Goal: Task Accomplishment & Management: Use online tool/utility

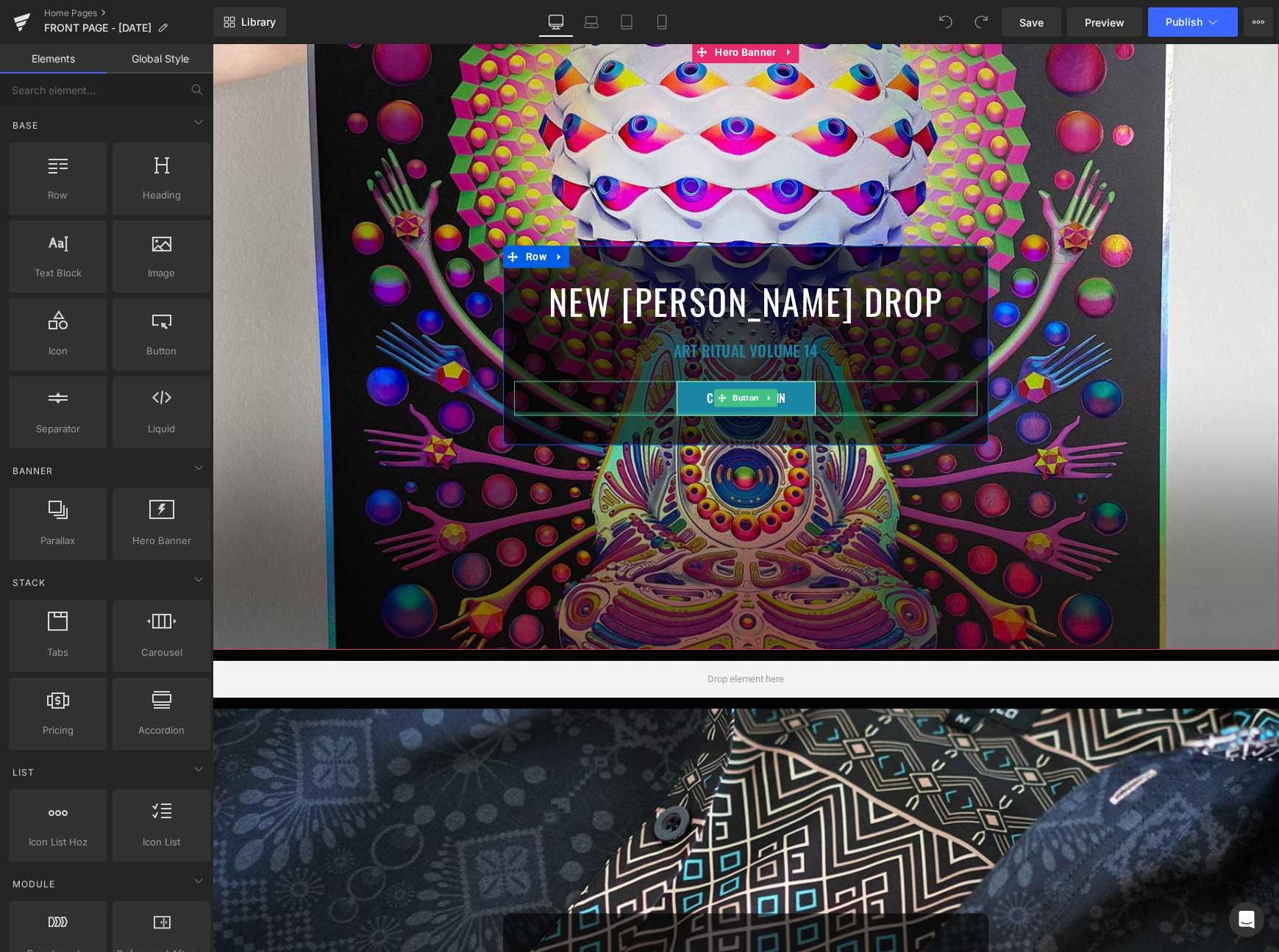
scroll to position [625, 0]
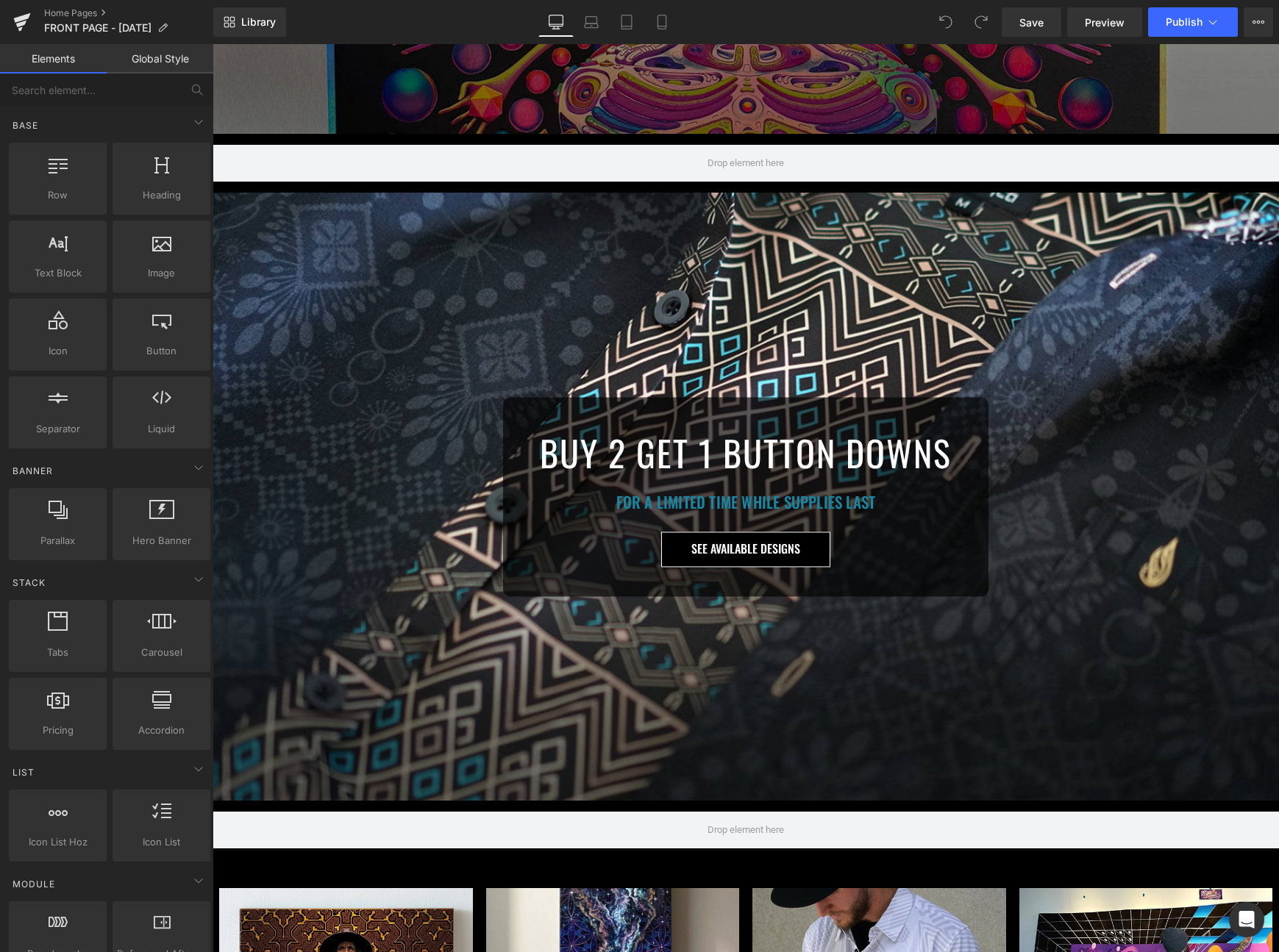
click at [778, 259] on div "BUY 2 GET 1 BUTTON DOWNS Heading FOR A LIMITED TIME WHILE SUPPLIES LAST Heading…" at bounding box center [745, 496] width 1066 height 608
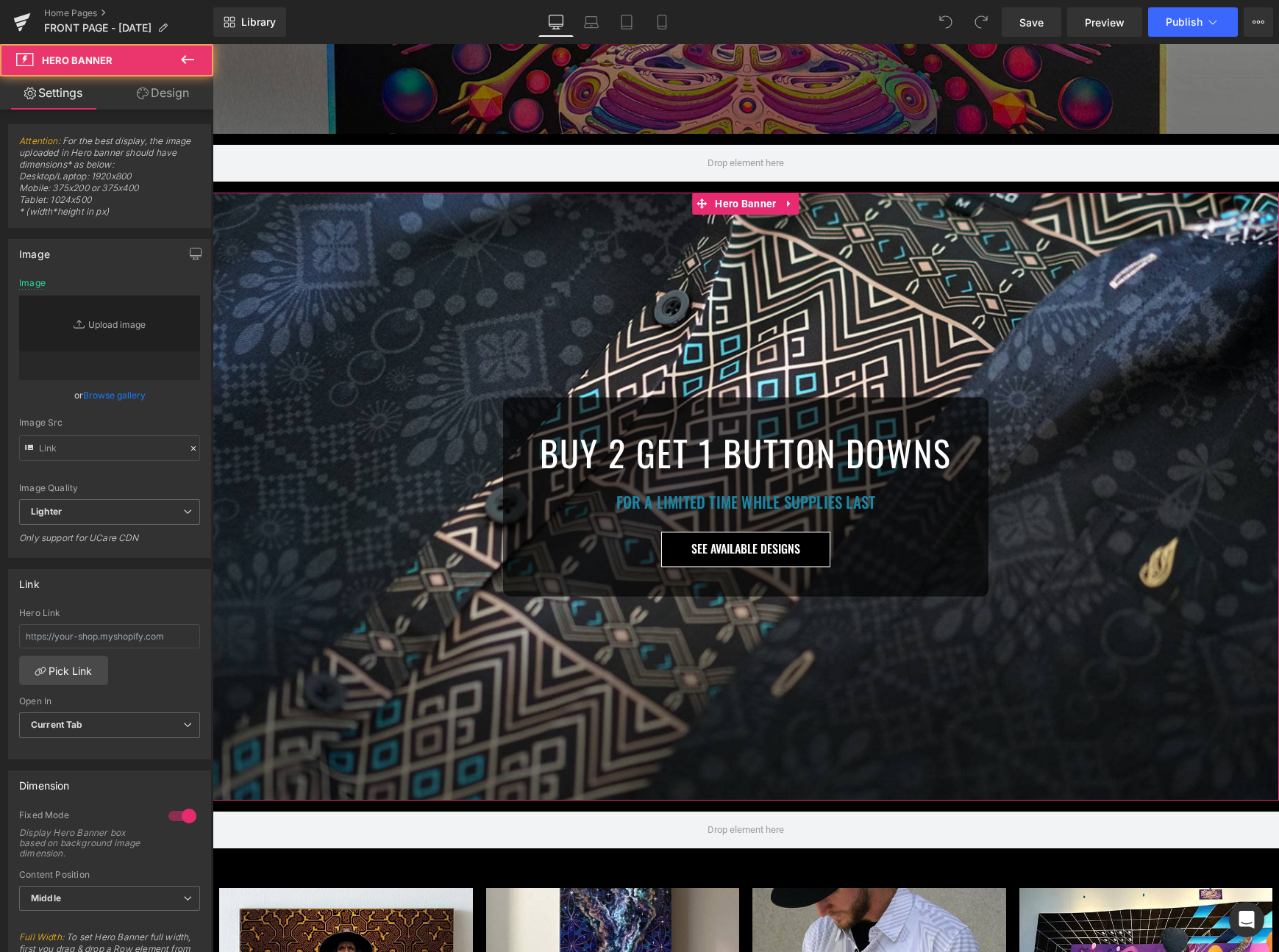
type input "[URL][DOMAIN_NAME]"
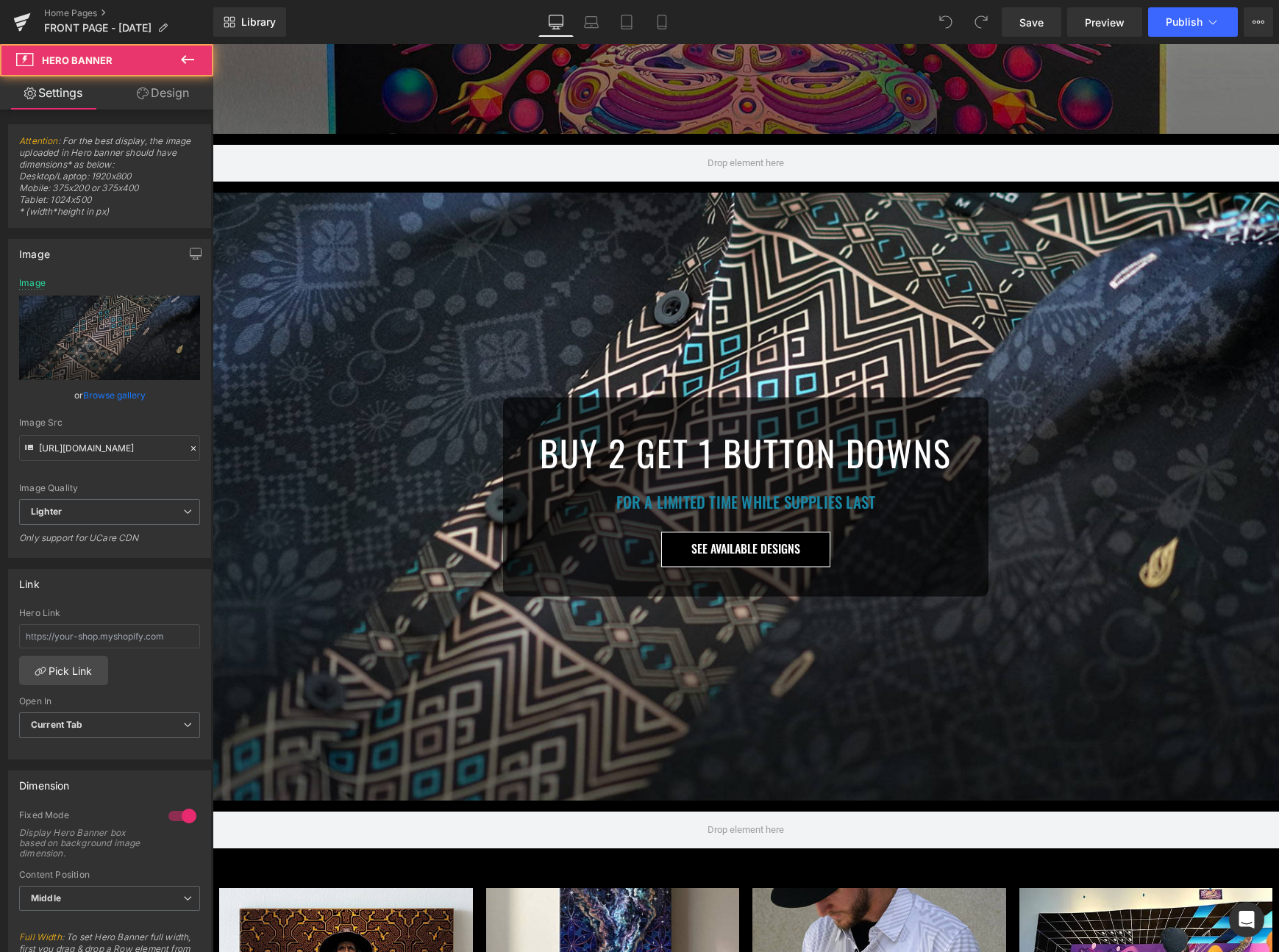
click at [737, 186] on div "Row" at bounding box center [745, 162] width 1066 height 59
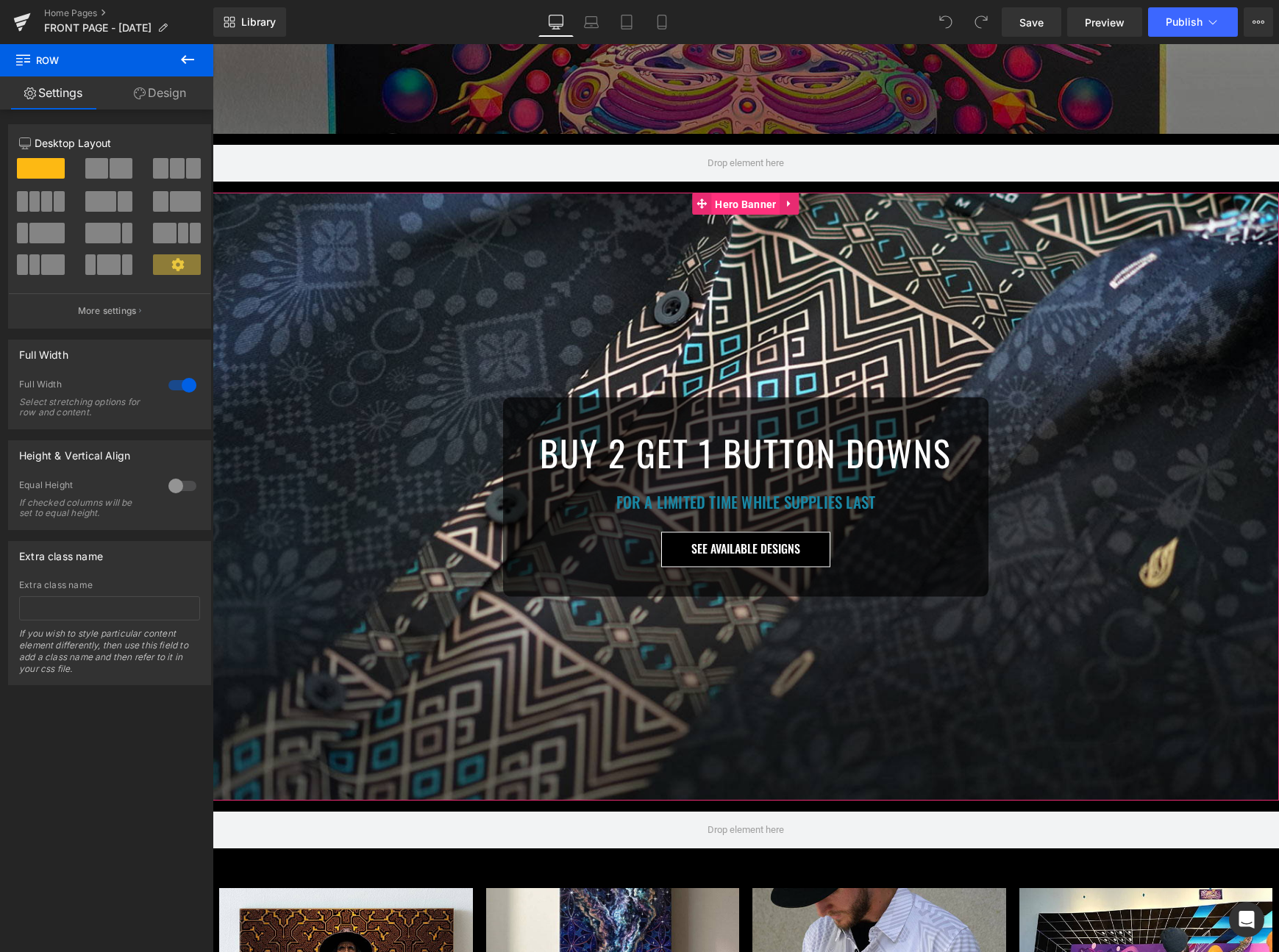
click at [738, 208] on span "Hero Banner" at bounding box center [745, 204] width 68 height 22
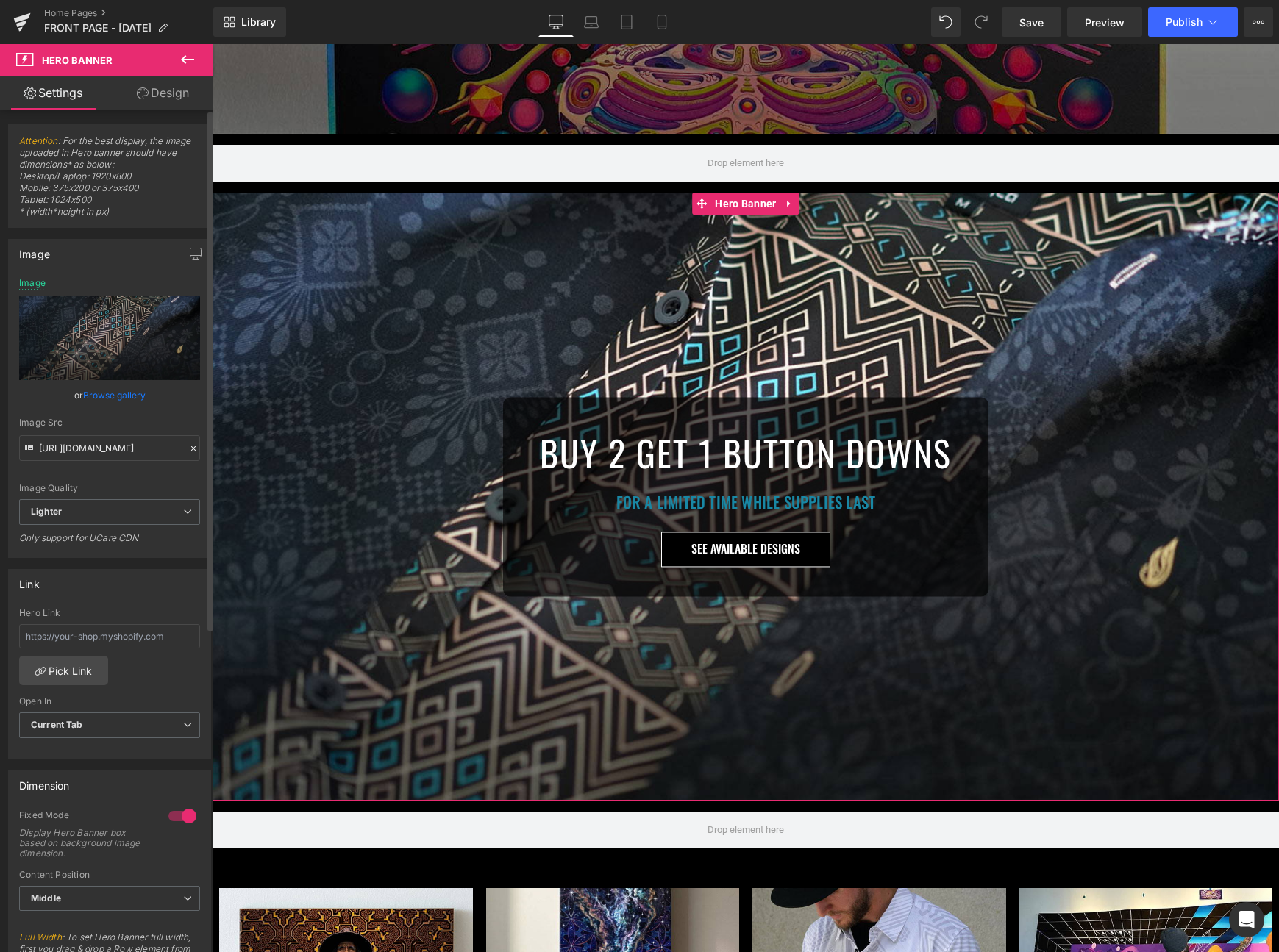
click at [108, 390] on link "Browse gallery" at bounding box center [114, 395] width 62 height 26
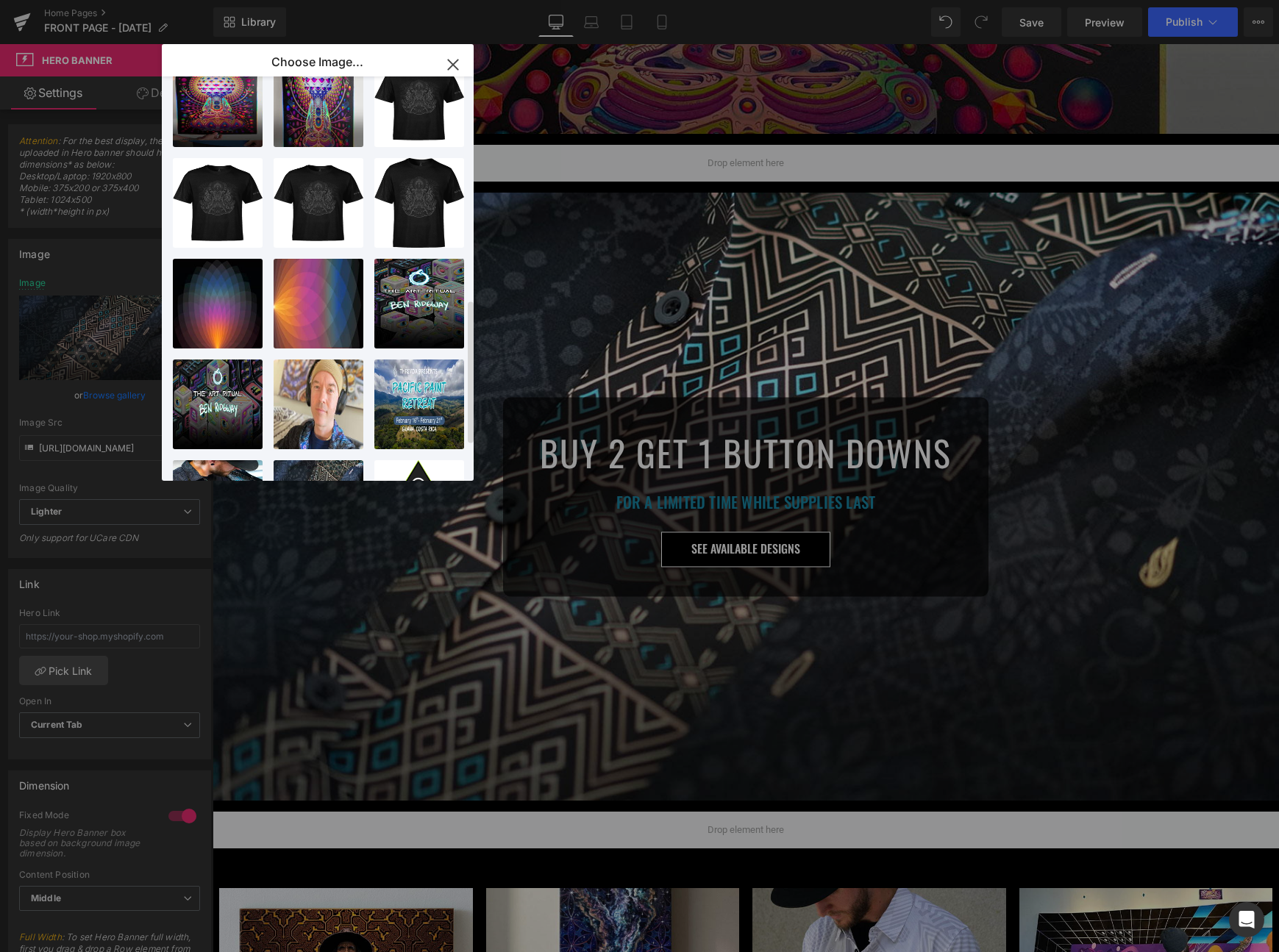
scroll to position [0, 0]
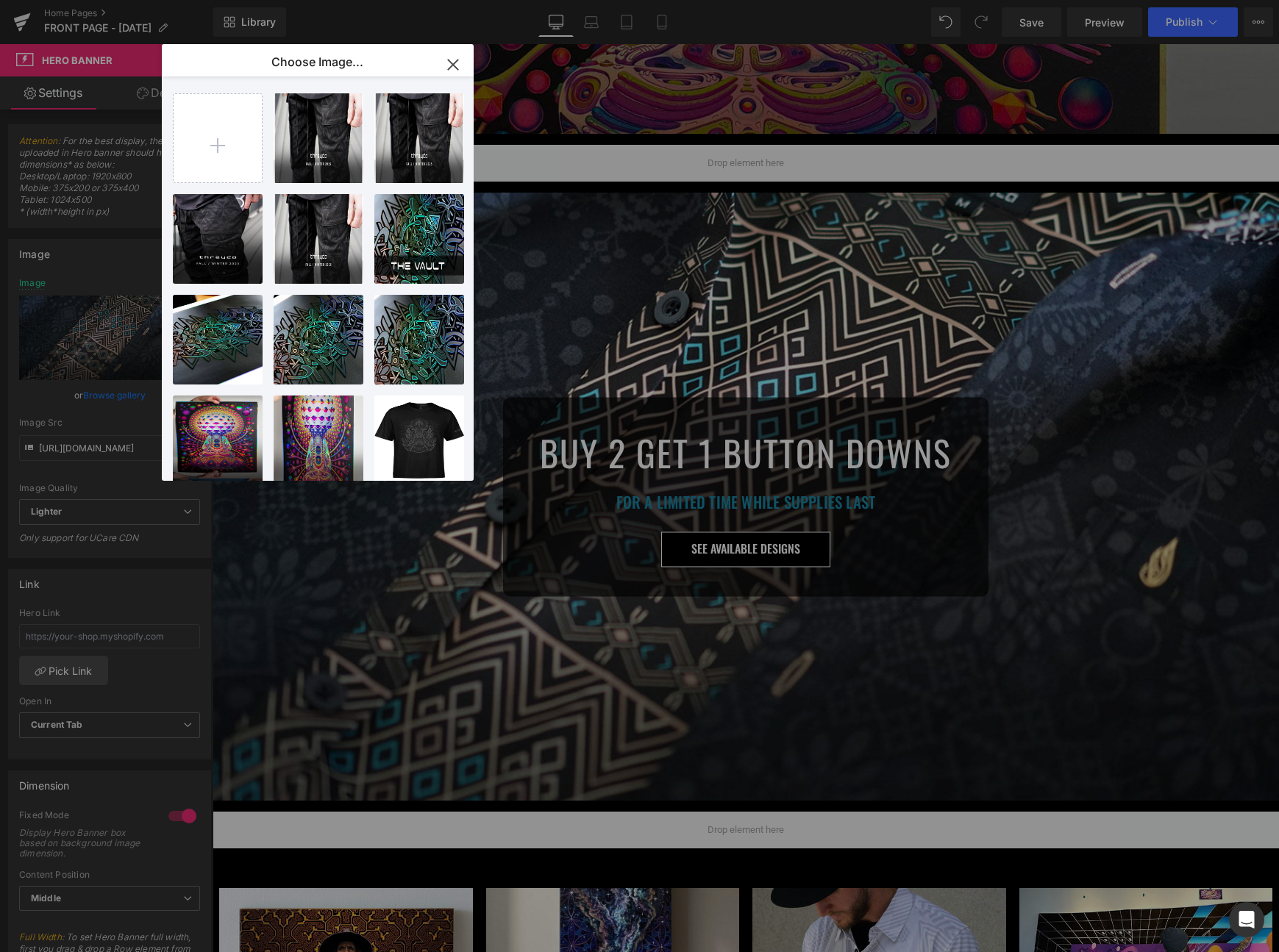
click at [85, 0] on div "Hero Banner You are previewing how the will restyle your page. You can not edit…" at bounding box center [639, 0] width 1279 height 0
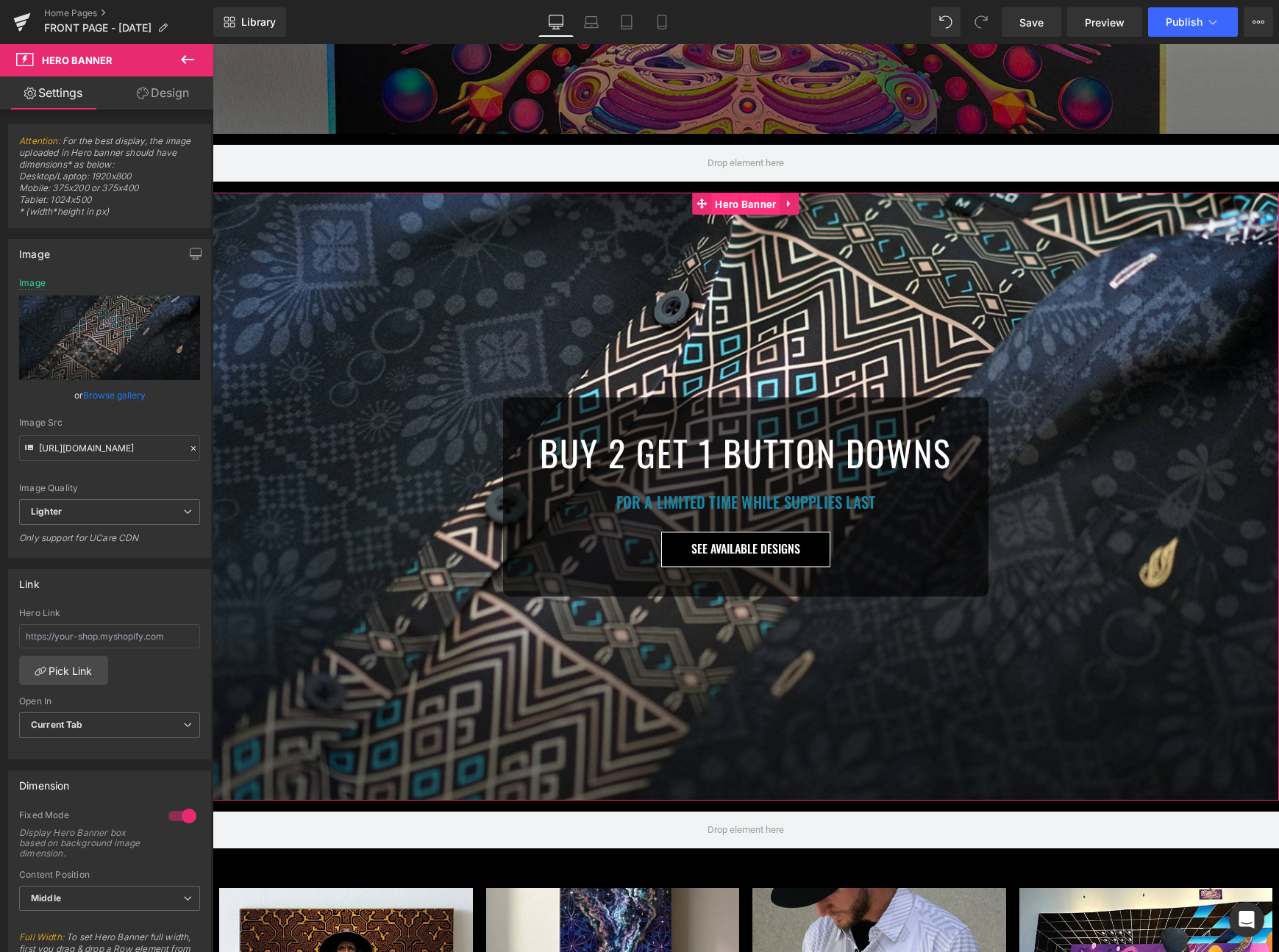
click at [748, 203] on span "Hero Banner" at bounding box center [745, 204] width 68 height 22
click at [117, 384] on link "Browse gallery" at bounding box center [114, 395] width 62 height 26
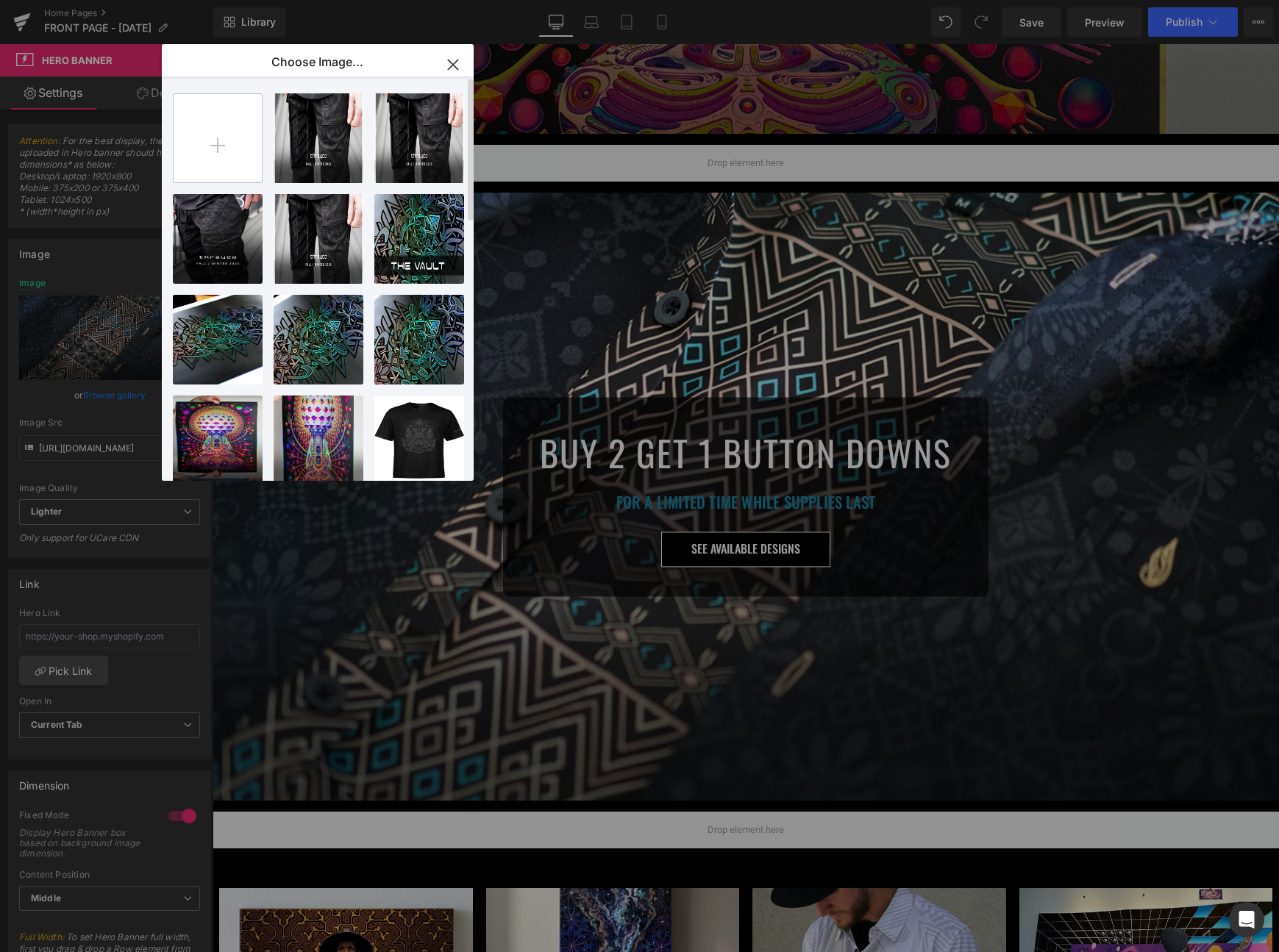
click at [243, 127] on input "file" at bounding box center [218, 139] width 89 height 88
type input "C:\fakepath\fe_desktop.jpg"
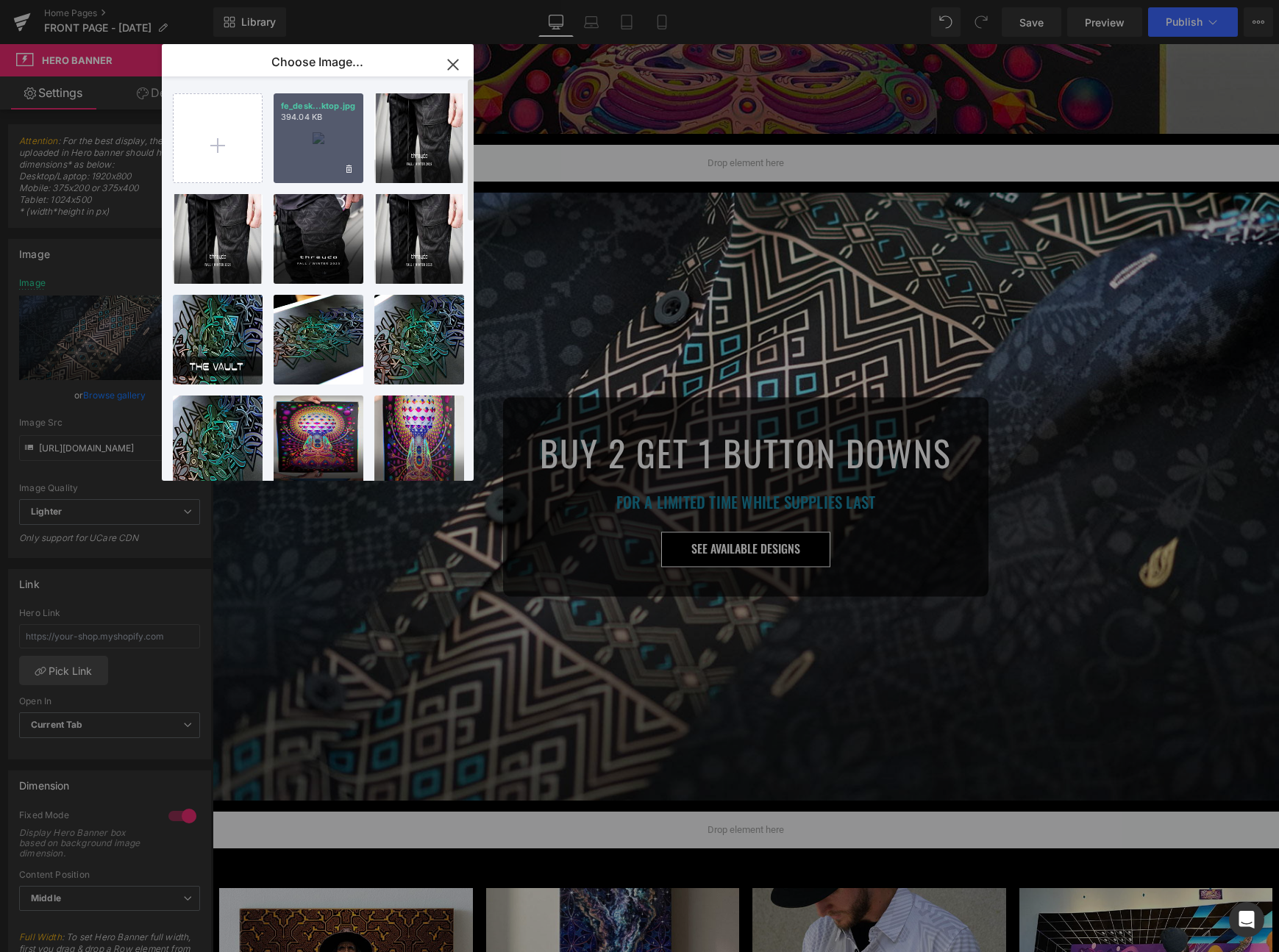
click at [318, 137] on div "fe_desk...ktop.jpg 394.04 KB" at bounding box center [318, 138] width 89 height 89
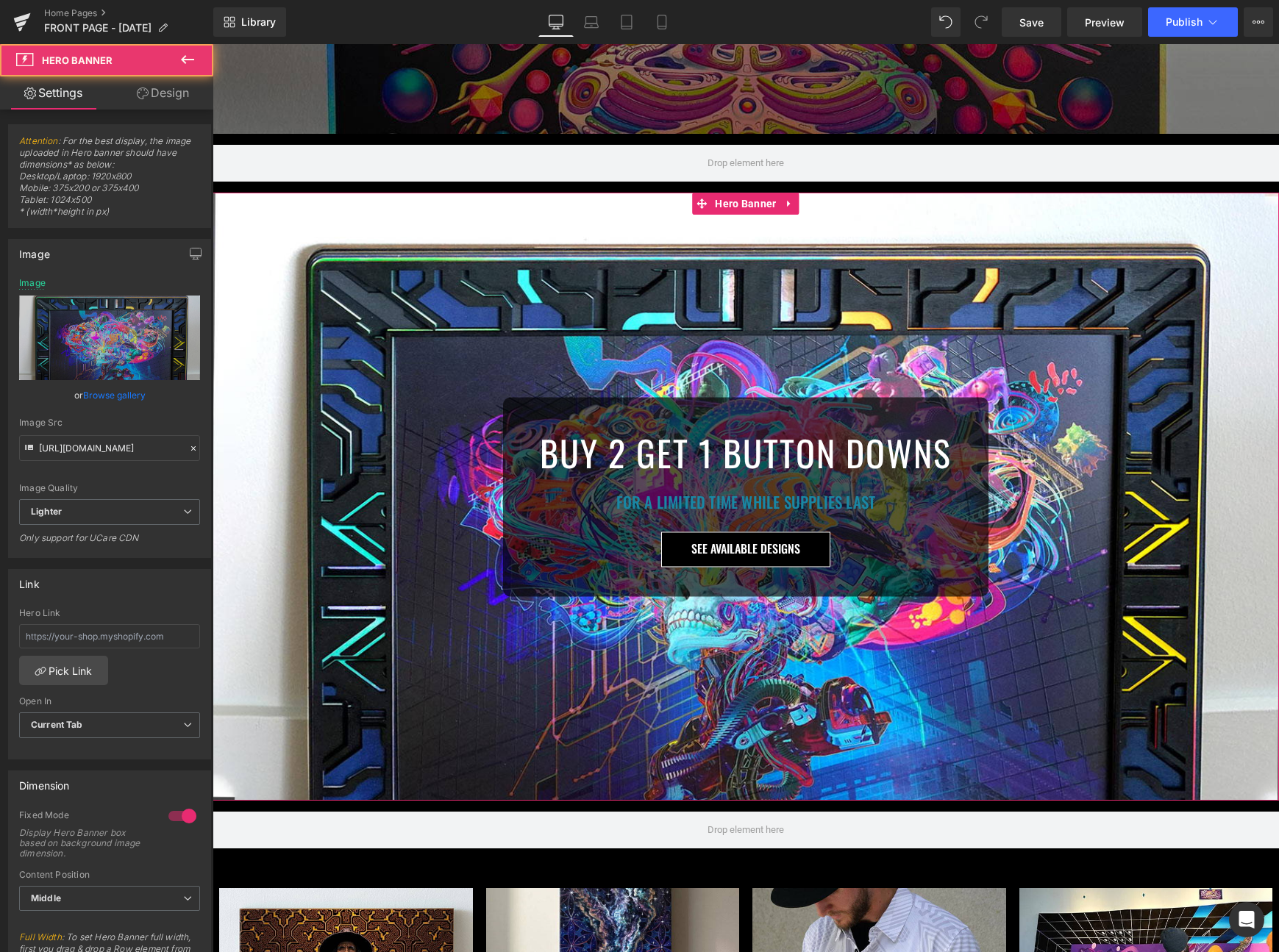
click at [318, 397] on span "BUY 2 GET 1 BUTTON DOWNS Heading FOR A LIMITED TIME WHILE SUPPLIES LAST Heading…" at bounding box center [745, 497] width 1066 height 199
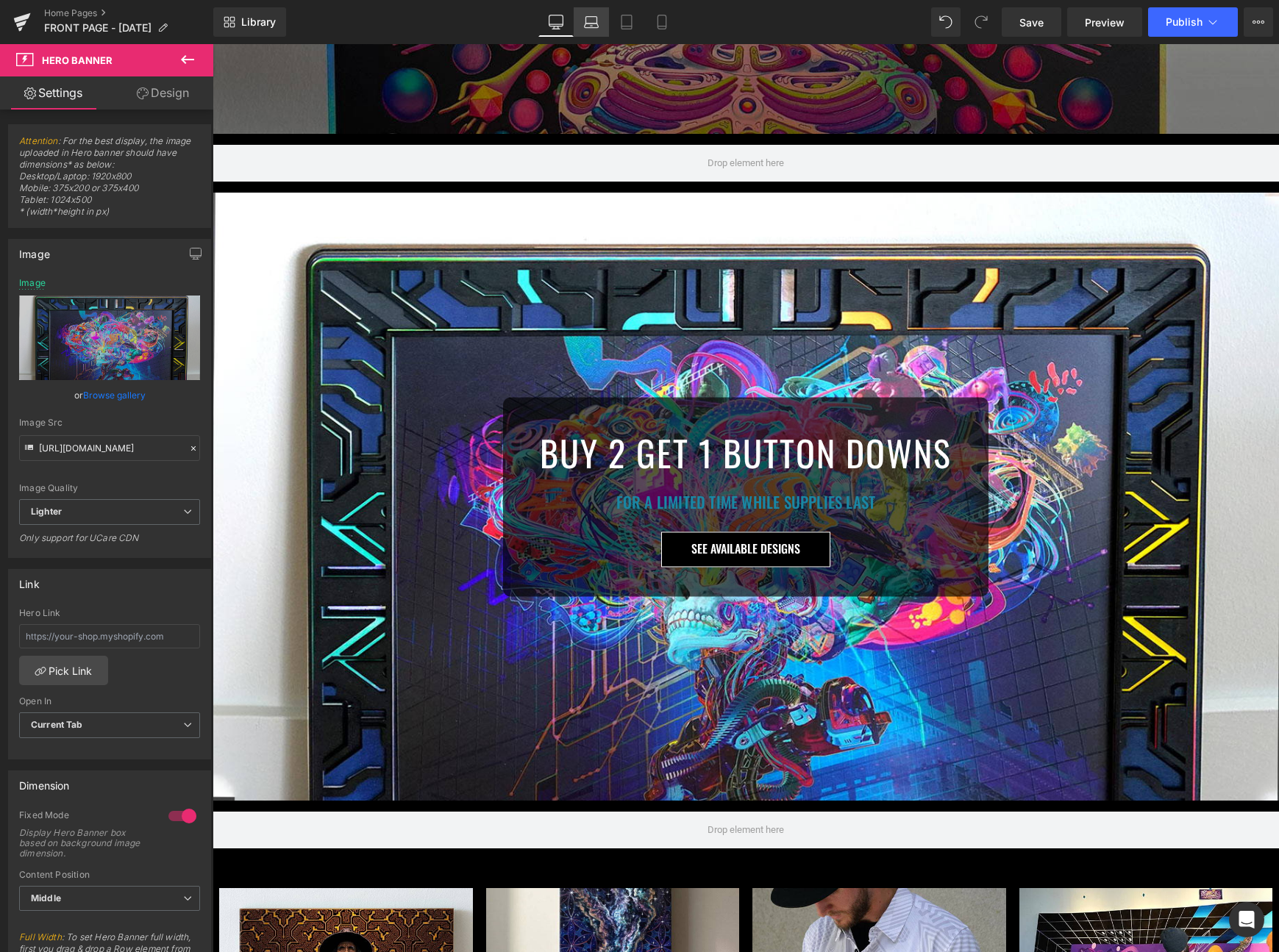
click at [590, 26] on icon at bounding box center [591, 21] width 14 height 14
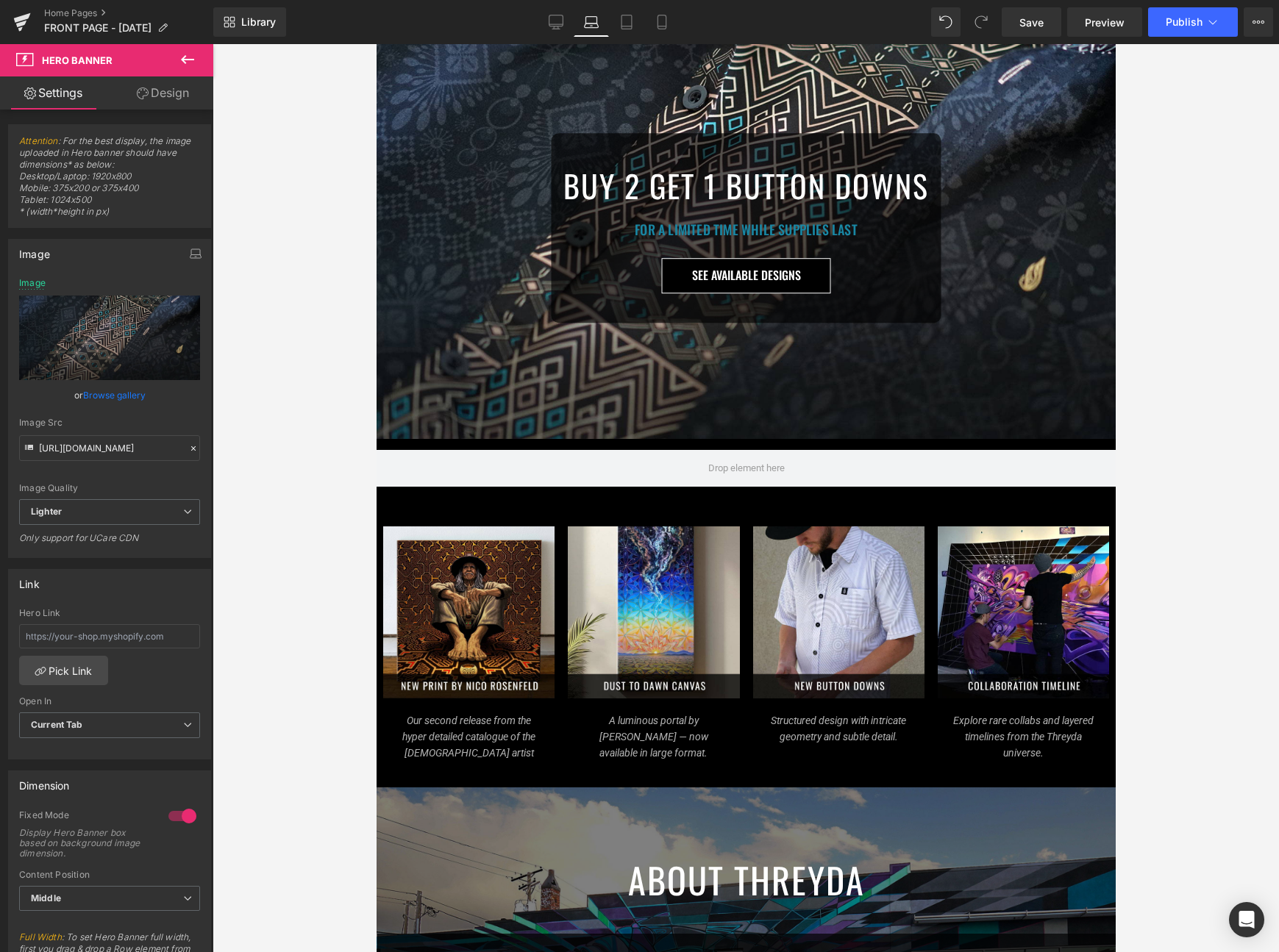
scroll to position [293, 0]
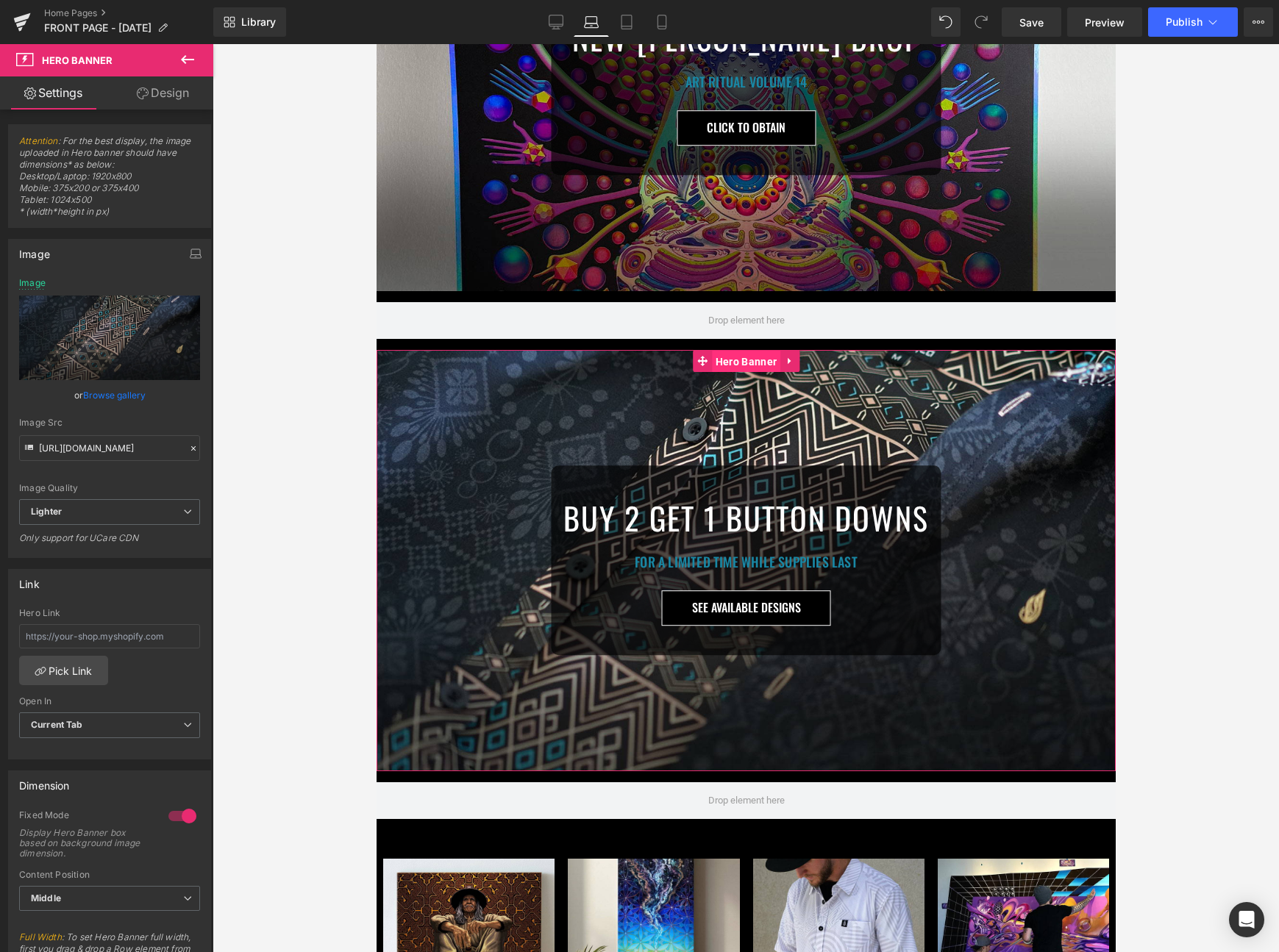
click at [720, 366] on span "Hero Banner" at bounding box center [745, 362] width 68 height 22
click at [99, 397] on link "Browse gallery" at bounding box center [114, 395] width 62 height 26
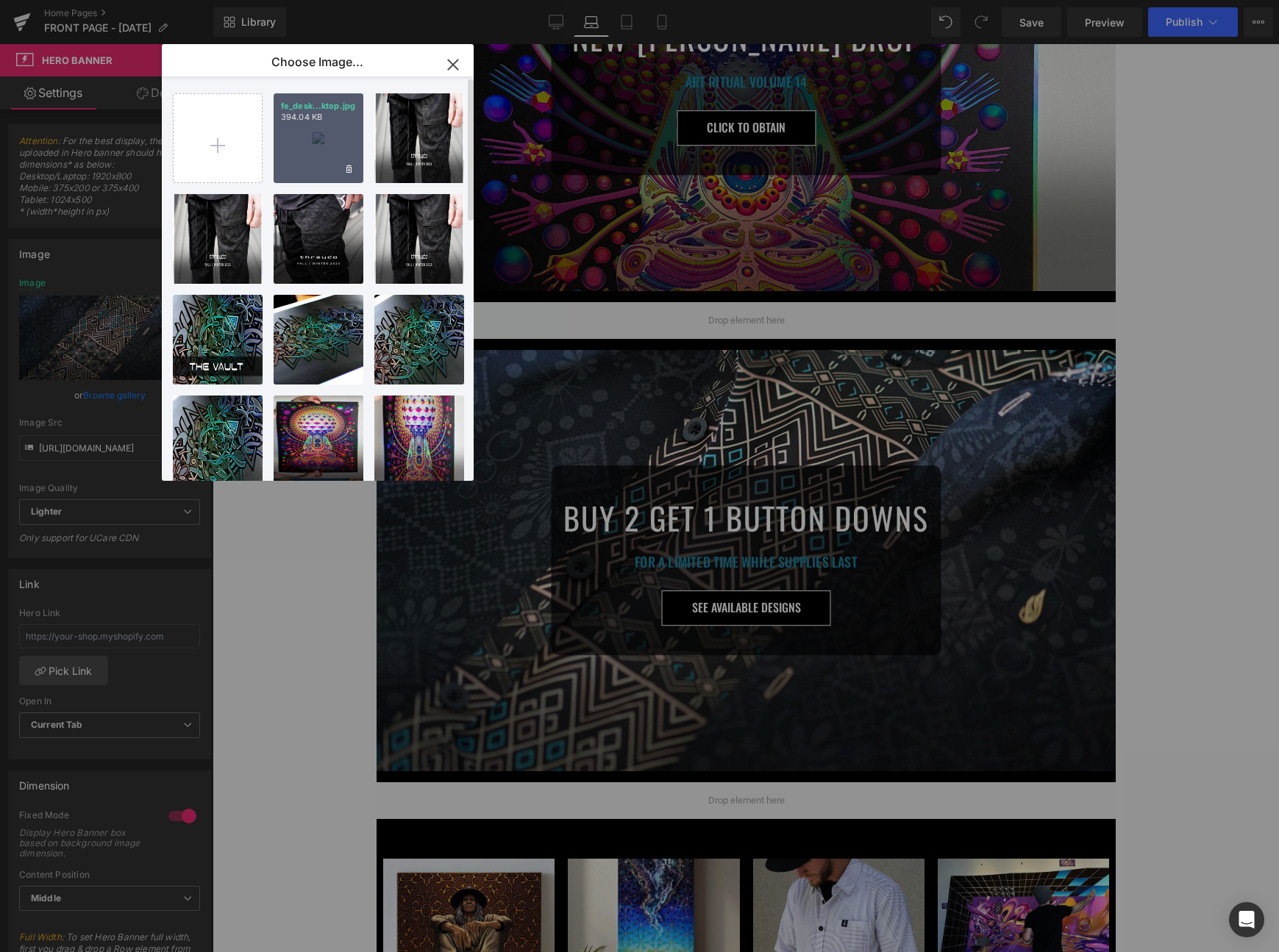
click at [328, 138] on div "fe_desk...ktop.jpg 394.04 KB" at bounding box center [318, 138] width 89 height 89
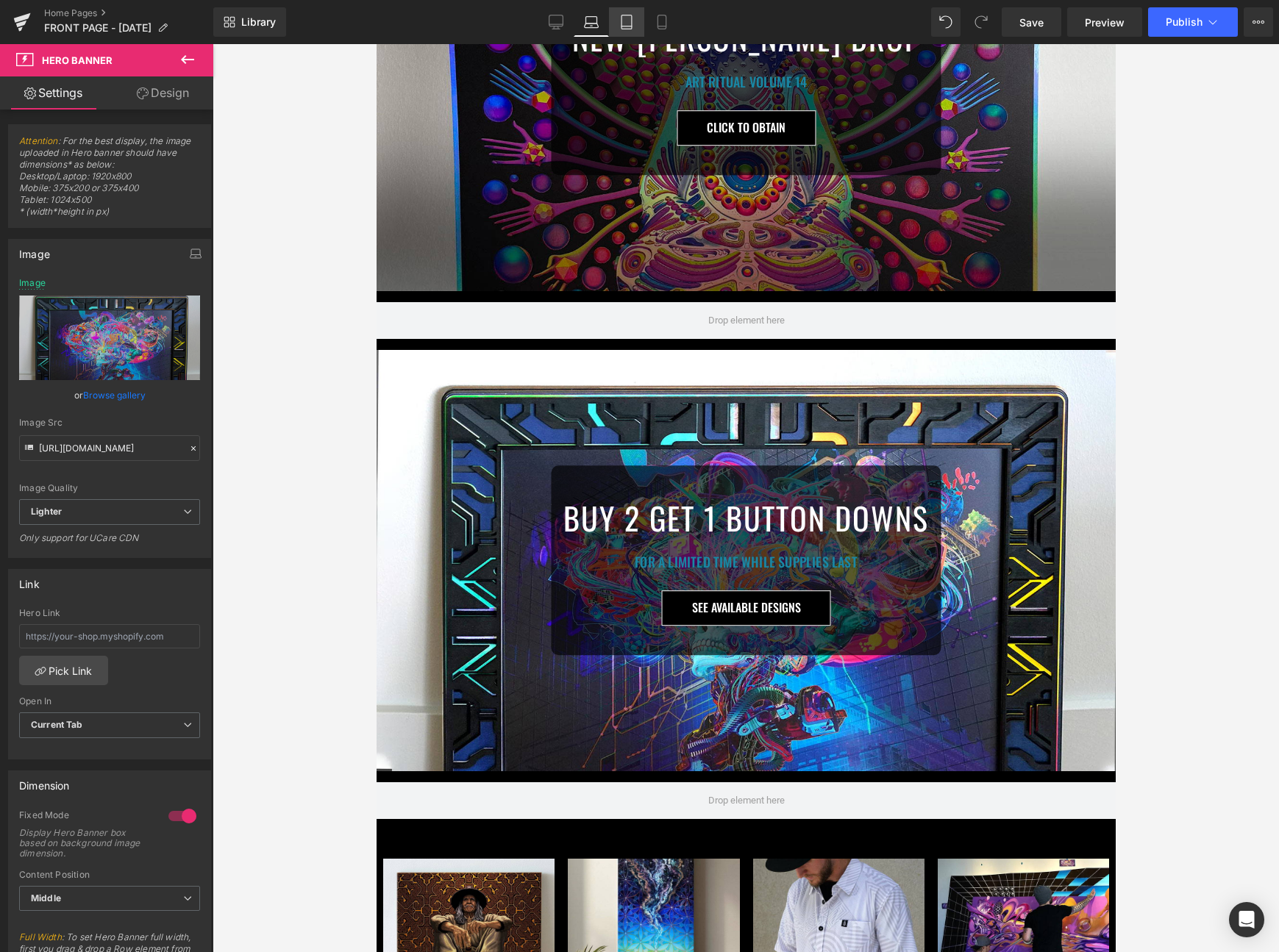
click at [619, 17] on link "Tablet" at bounding box center [626, 22] width 35 height 30
type input "[URL][DOMAIN_NAME]"
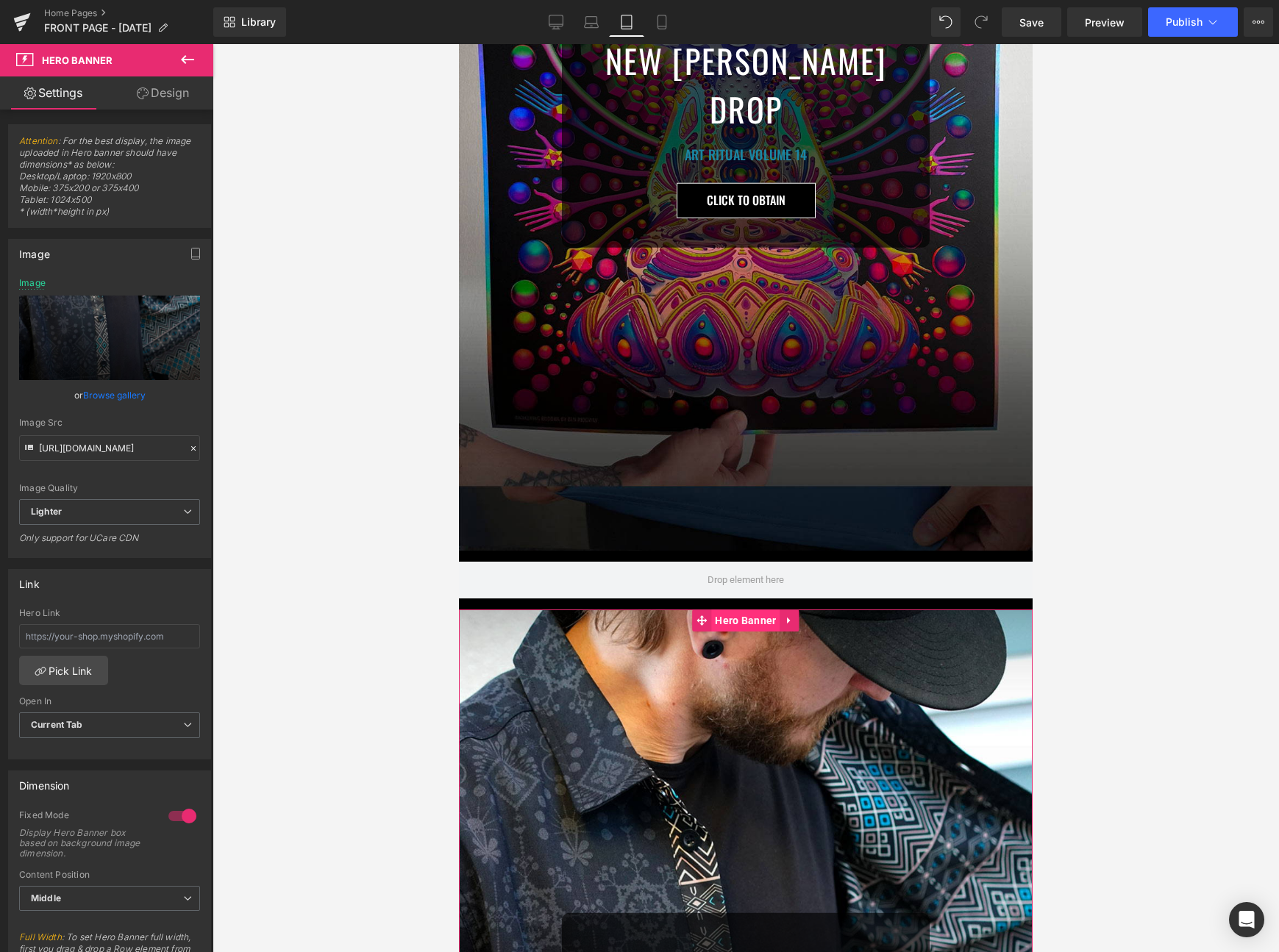
click at [739, 624] on span "Hero Banner" at bounding box center [745, 620] width 68 height 22
click at [111, 396] on link "Browse gallery" at bounding box center [114, 395] width 62 height 26
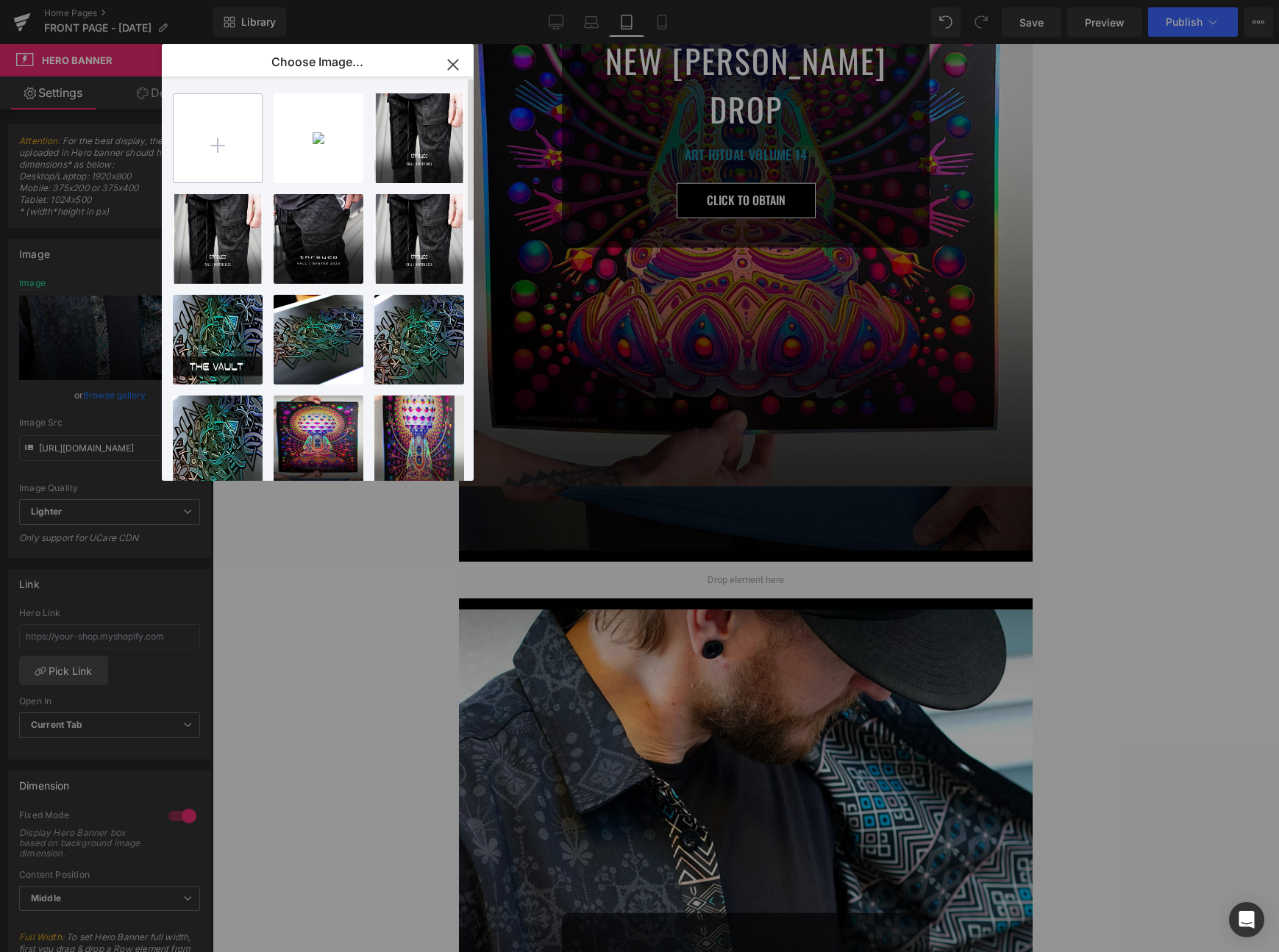
click at [197, 149] on input "file" at bounding box center [218, 139] width 89 height 88
type input "C:\fakepath\fe_mobile.jpg"
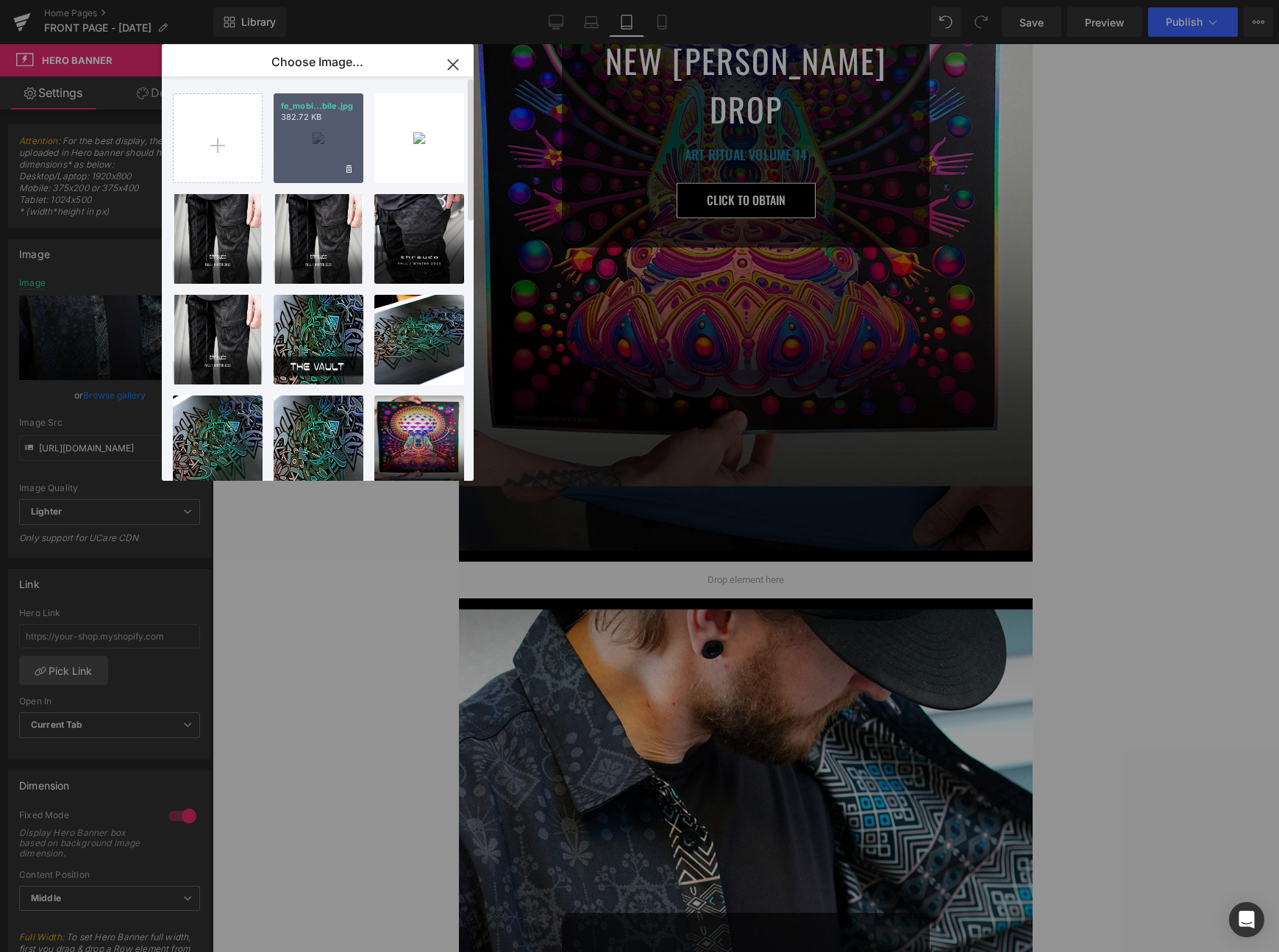
click at [323, 131] on div "fe_mobi...bile.jpg 382.72 KB" at bounding box center [318, 138] width 89 height 89
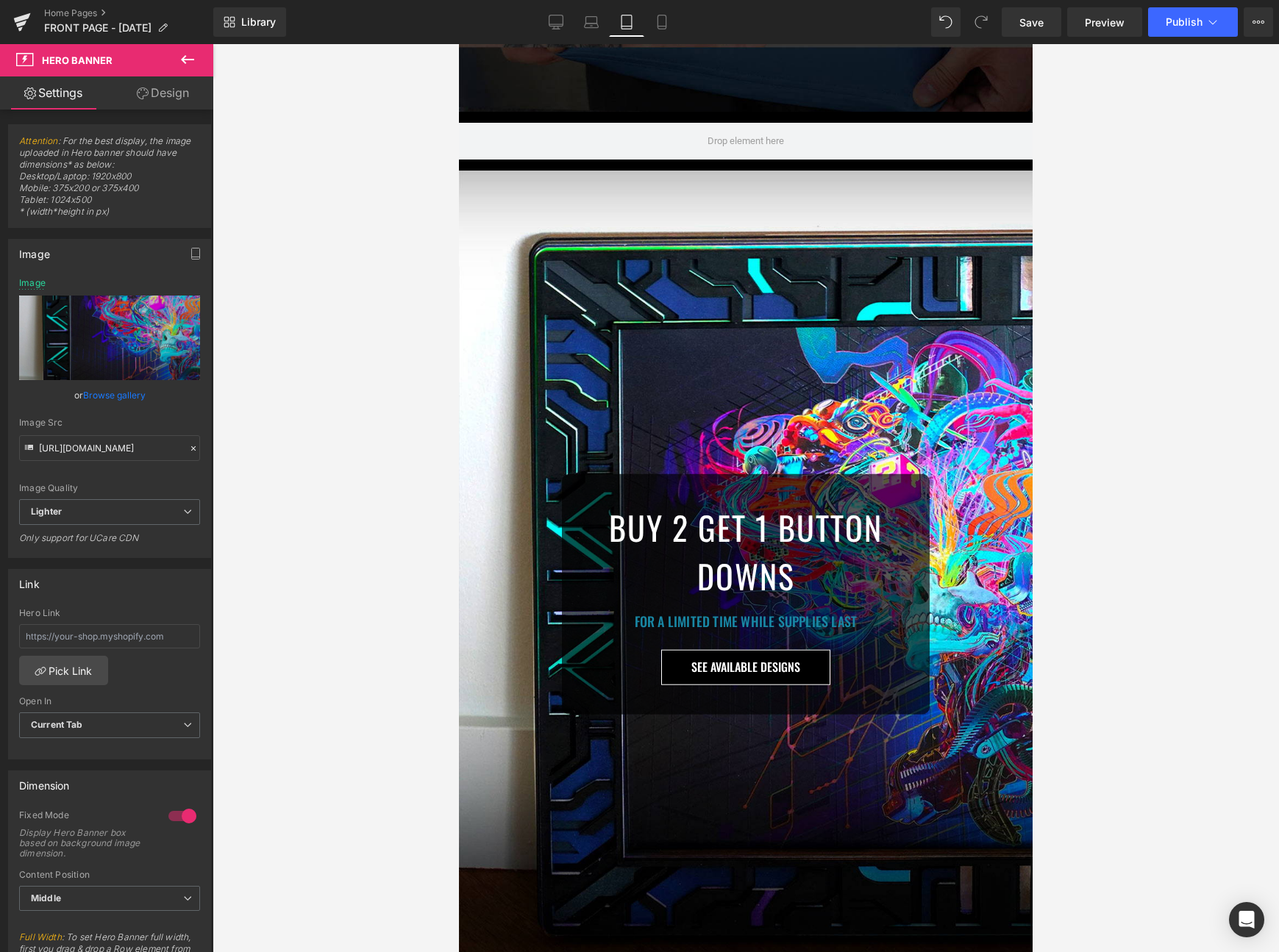
scroll to position [785, 0]
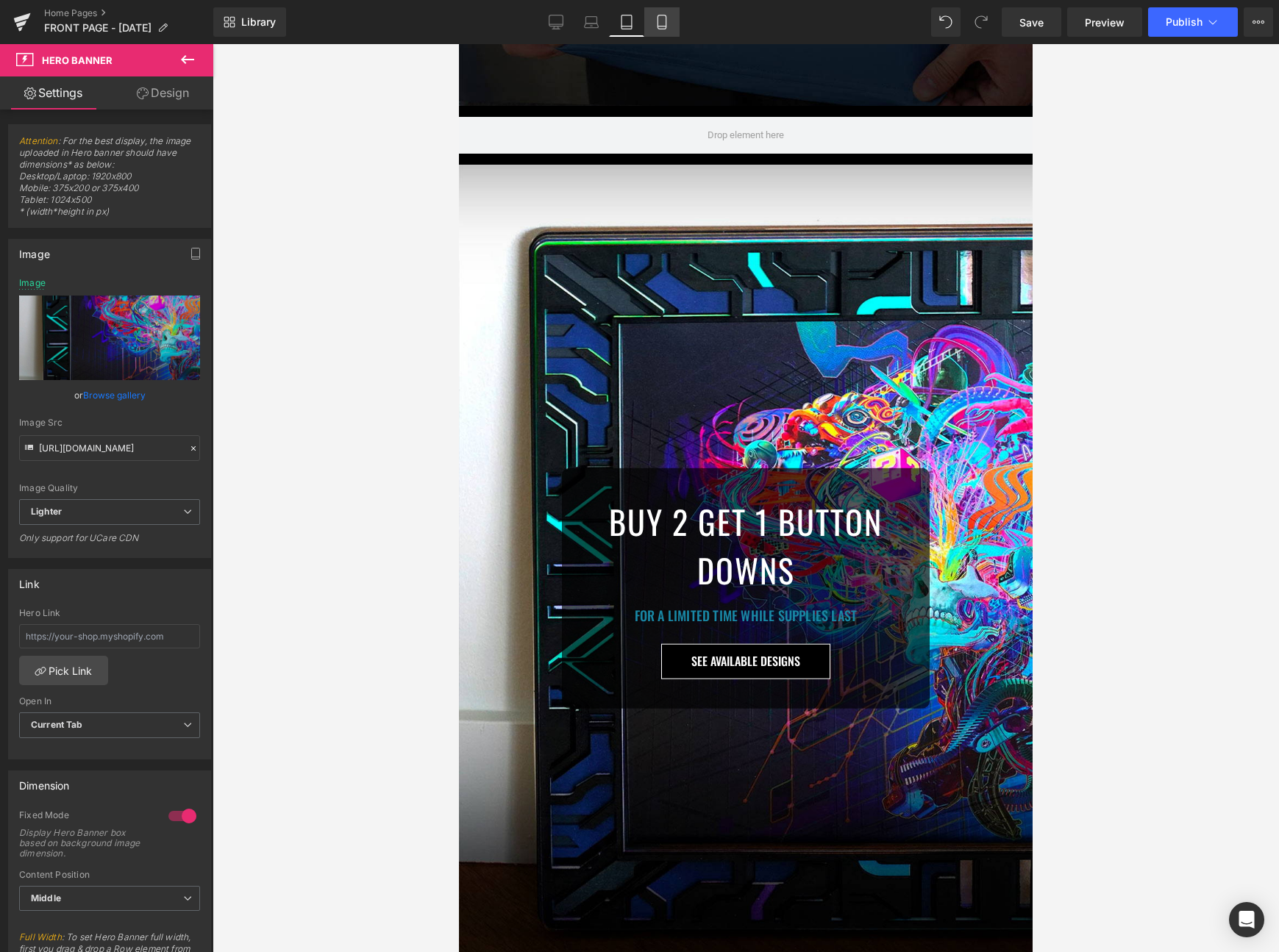
click at [664, 26] on icon at bounding box center [661, 21] width 14 height 14
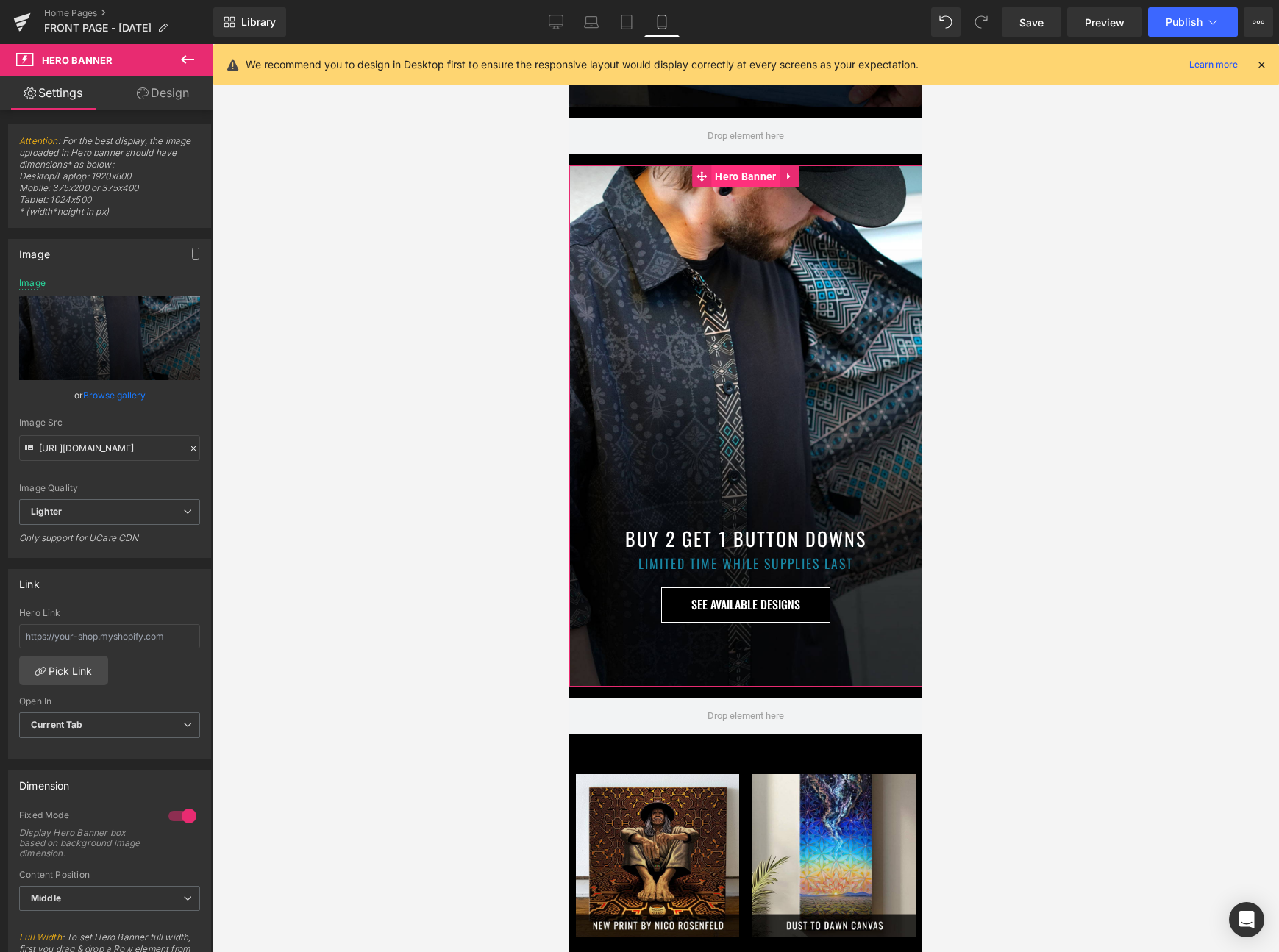
click at [758, 177] on span "Hero Banner" at bounding box center [745, 176] width 68 height 22
click at [128, 402] on link "Browse gallery" at bounding box center [114, 395] width 62 height 26
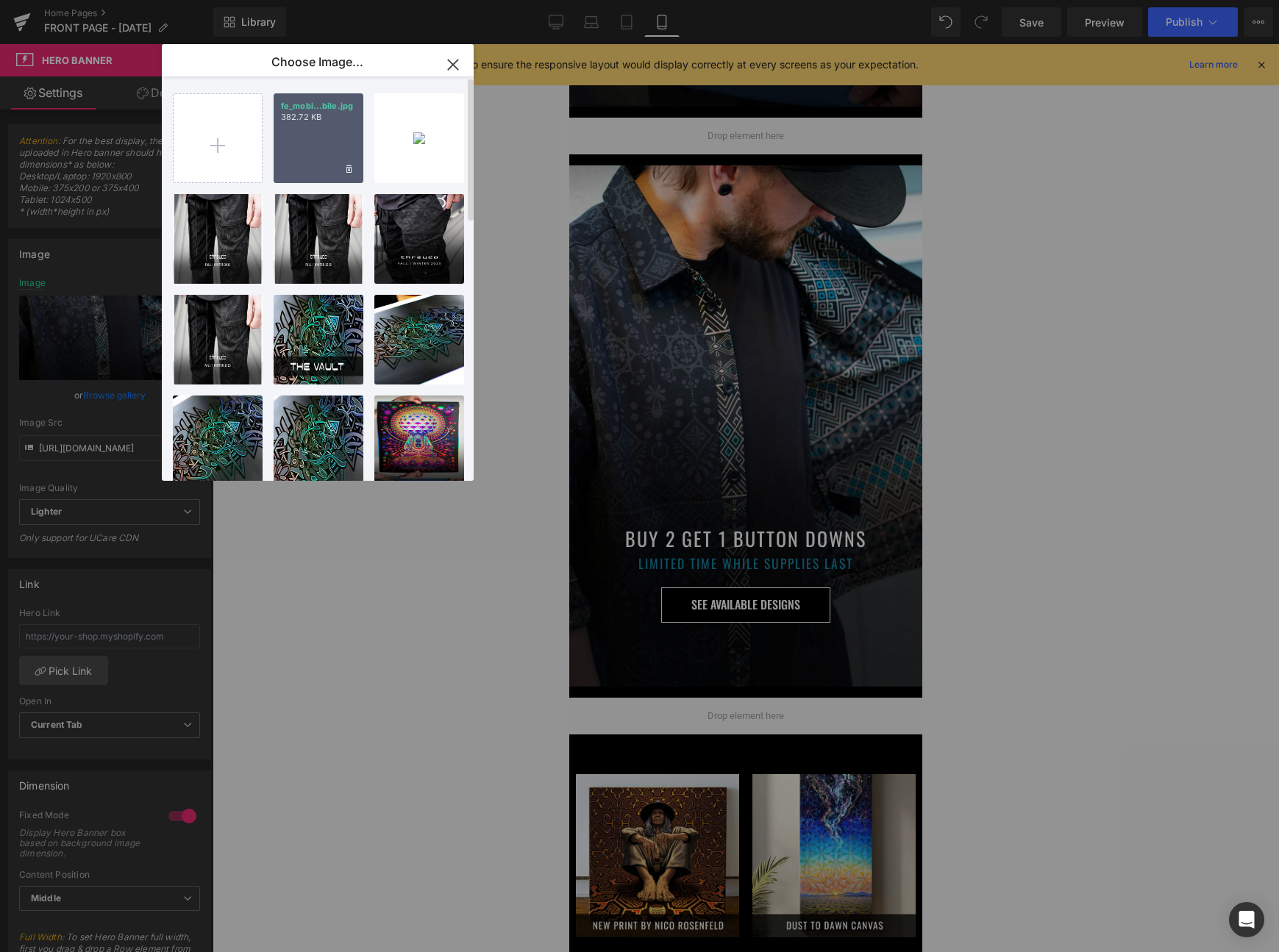
click at [320, 128] on div "fe_mobi...bile.jpg 382.72 KB" at bounding box center [318, 138] width 89 height 89
type input "[URL][DOMAIN_NAME]"
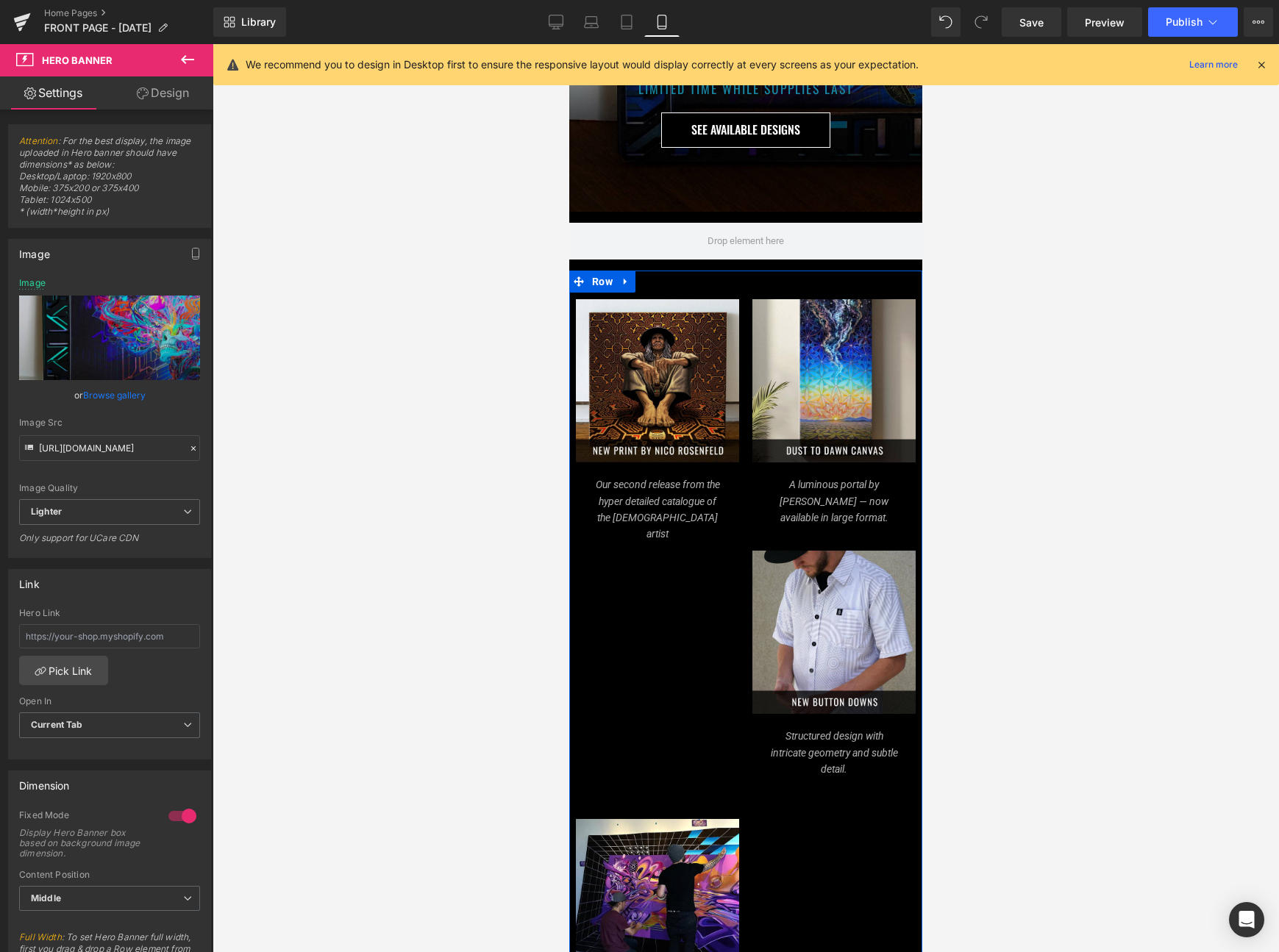
scroll to position [193, 0]
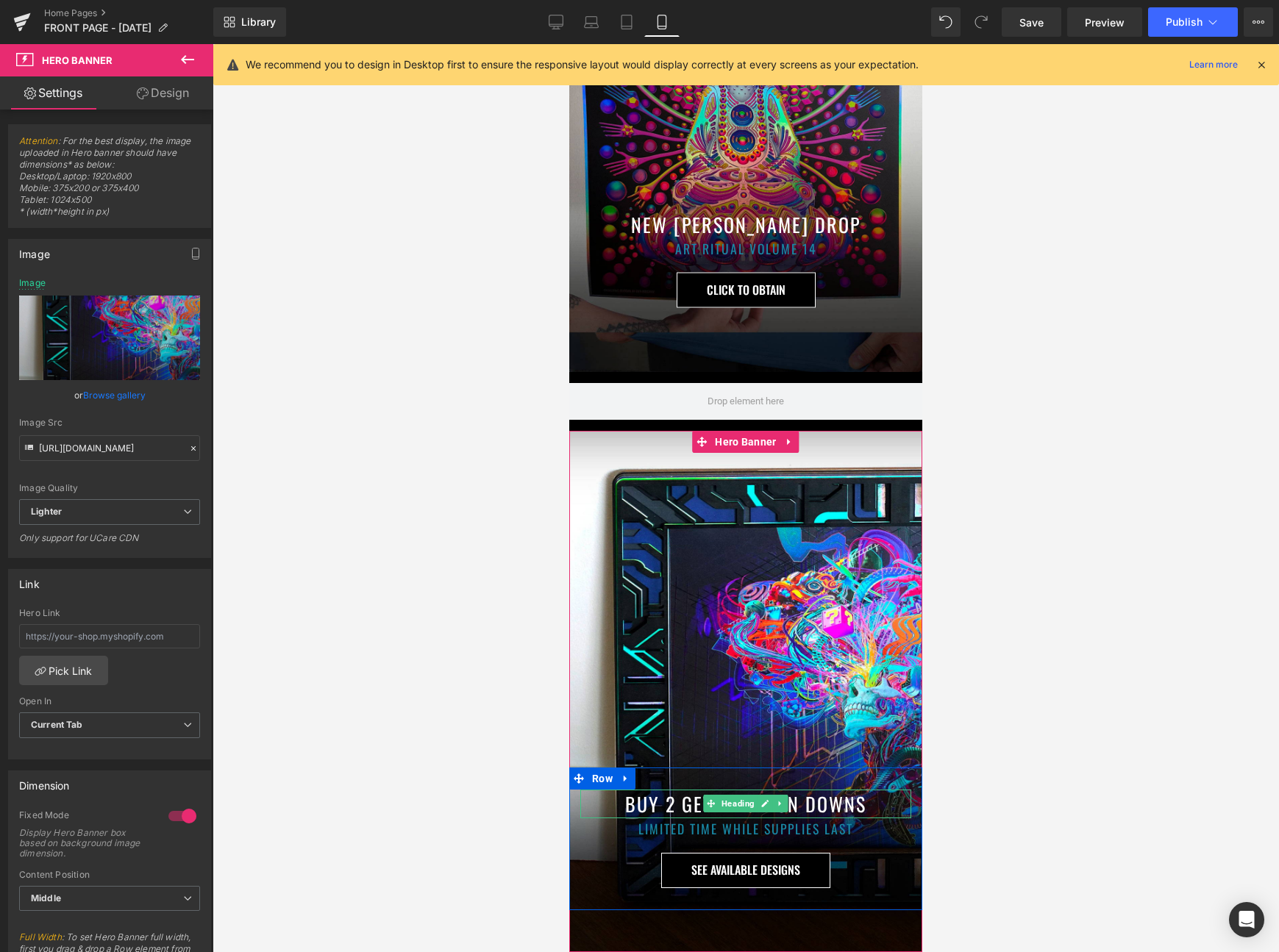
click at [670, 808] on h1 "BUY 2 GET 1 BUTTON DOWNS" at bounding box center [745, 804] width 331 height 29
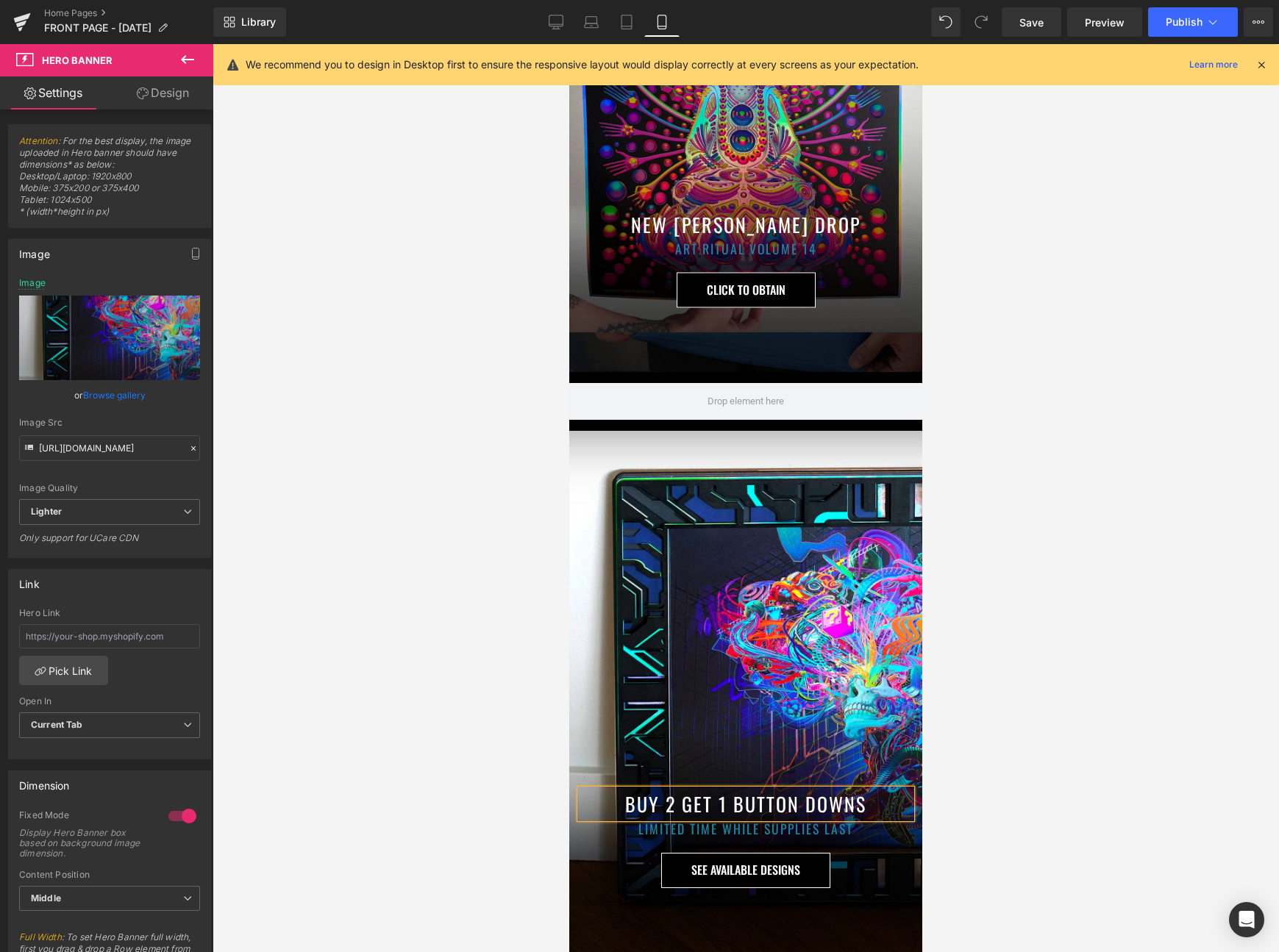
click at [670, 808] on h1 "BUY 2 GET 1 BUTTON DOWNS" at bounding box center [745, 804] width 331 height 29
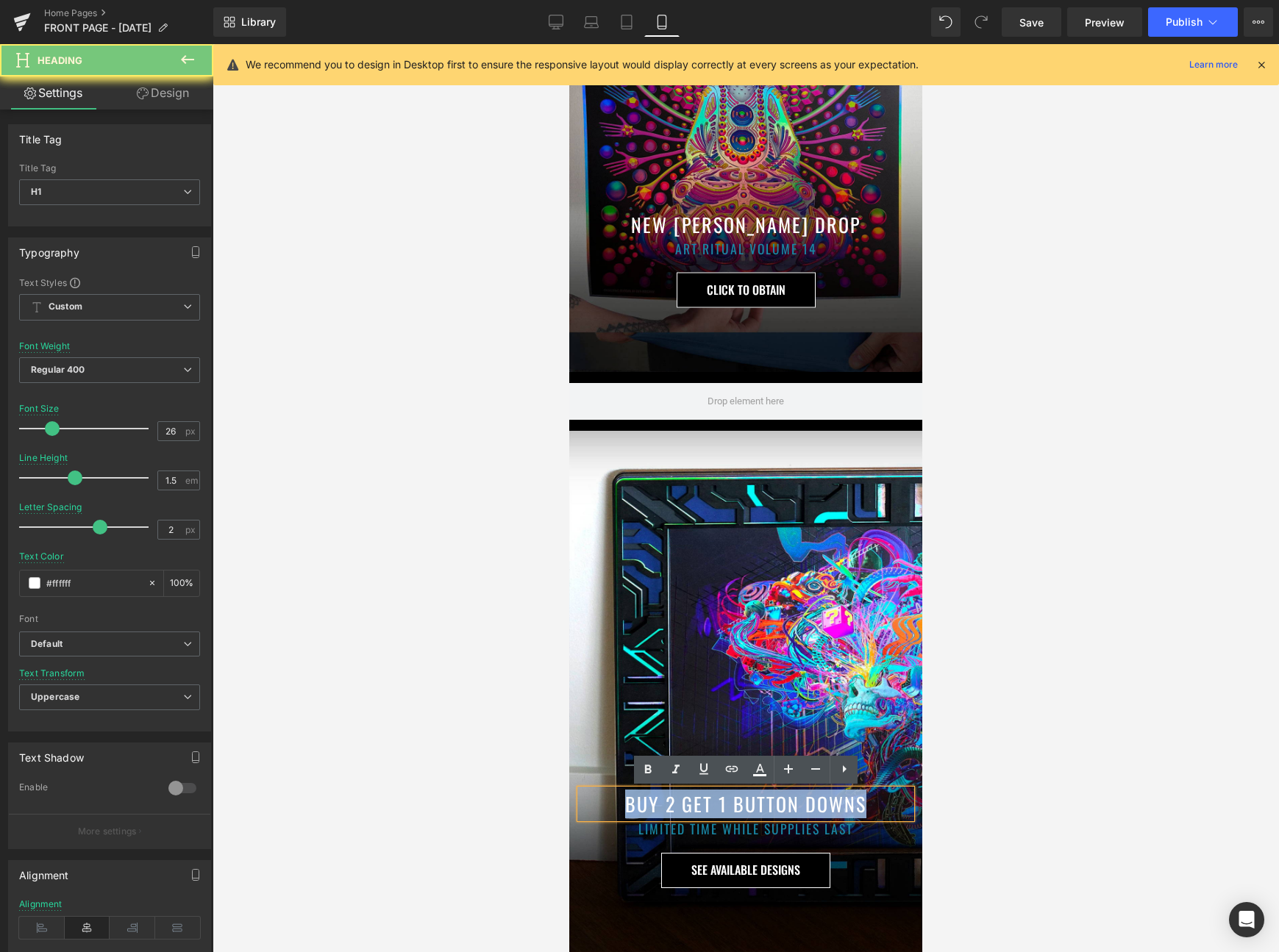
click at [670, 808] on h1 "BUY 2 GET 1 BUTTON DOWNS" at bounding box center [745, 804] width 331 height 29
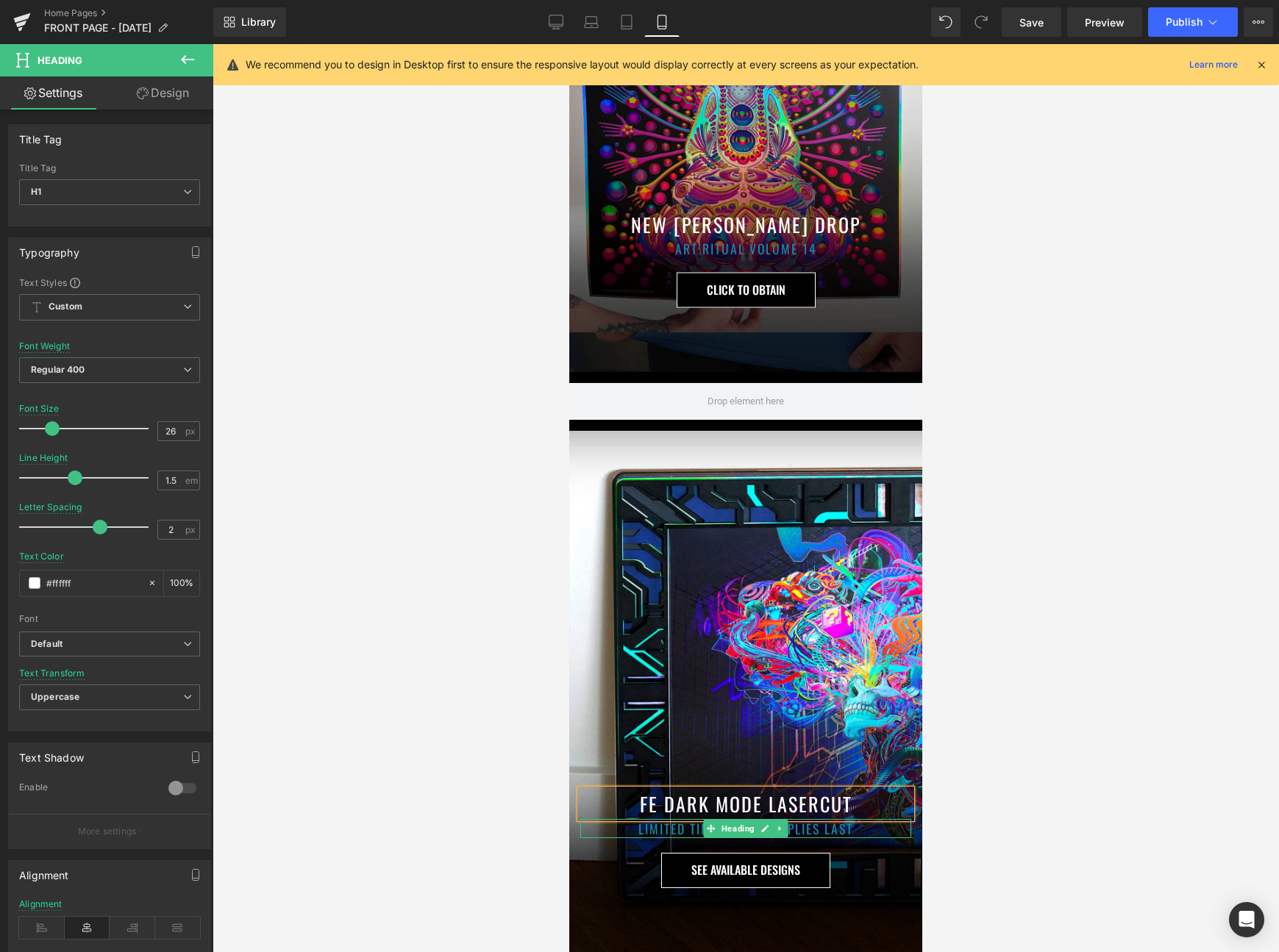
click at [669, 831] on h1 "LIMITED TIME WHILE SUPPLIES LAST" at bounding box center [745, 829] width 331 height 19
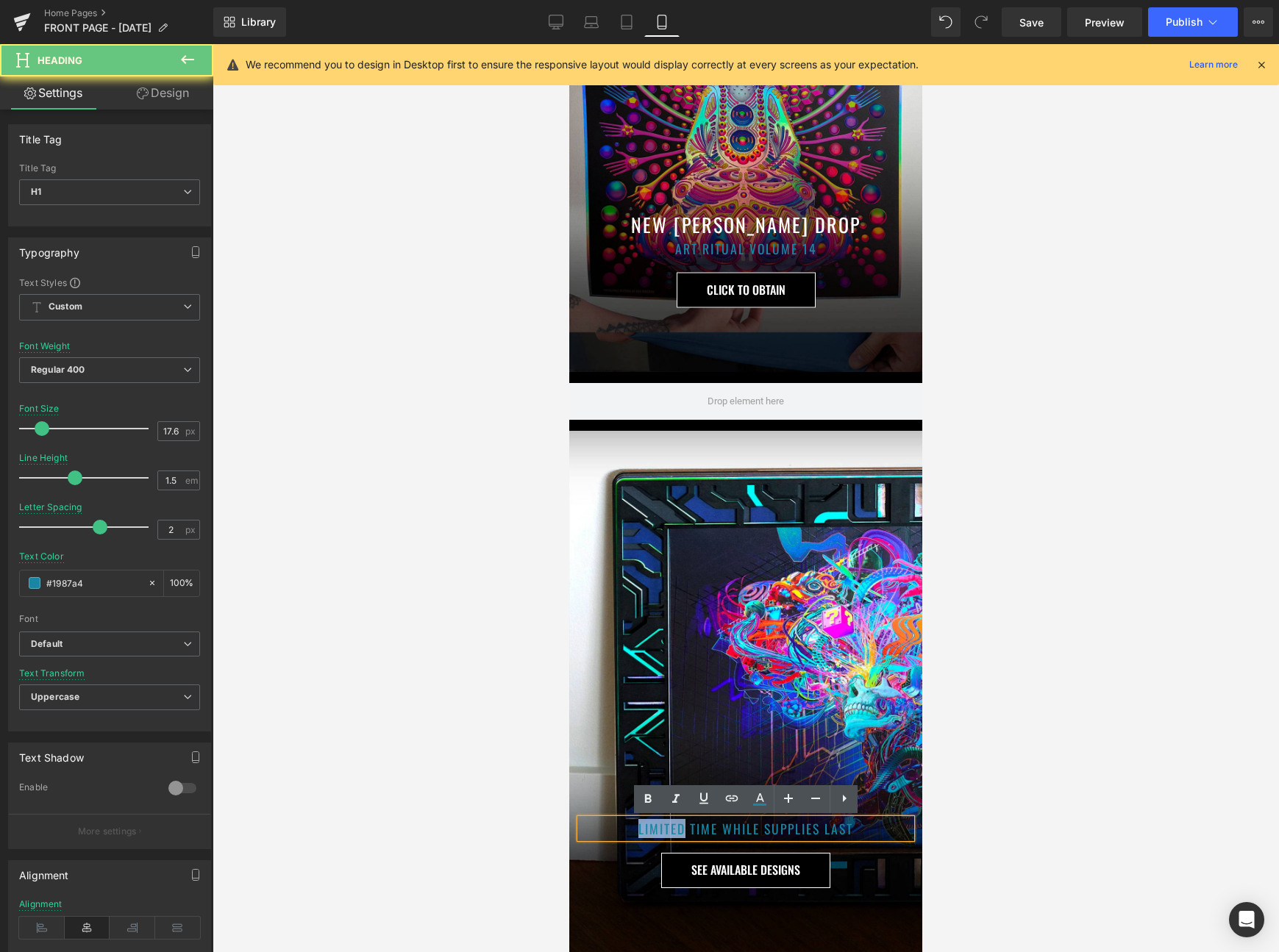
click at [669, 831] on h1 "LIMITED TIME WHILE SUPPLIES LAST" at bounding box center [745, 829] width 331 height 19
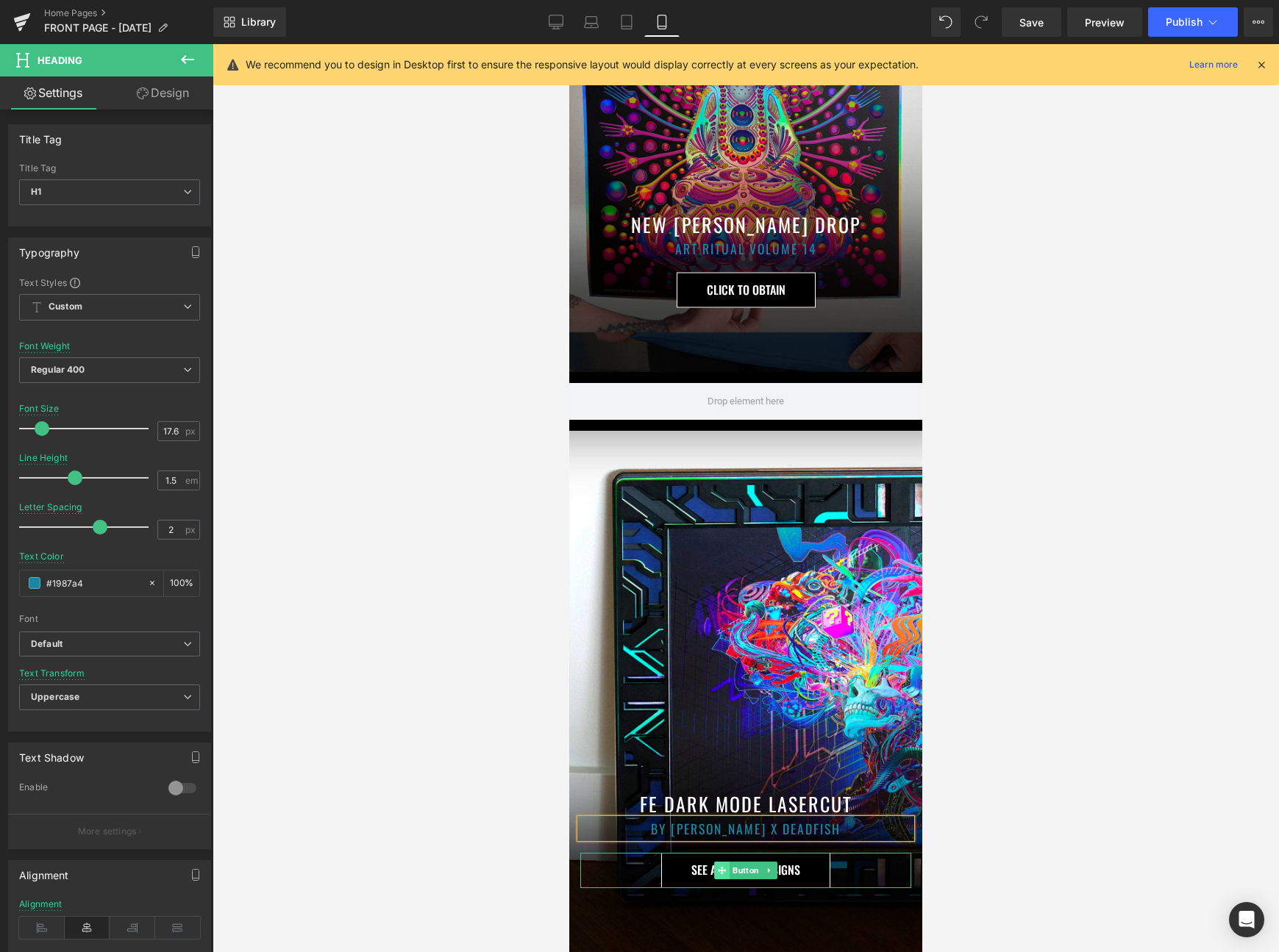
click at [728, 866] on span at bounding box center [722, 870] width 15 height 18
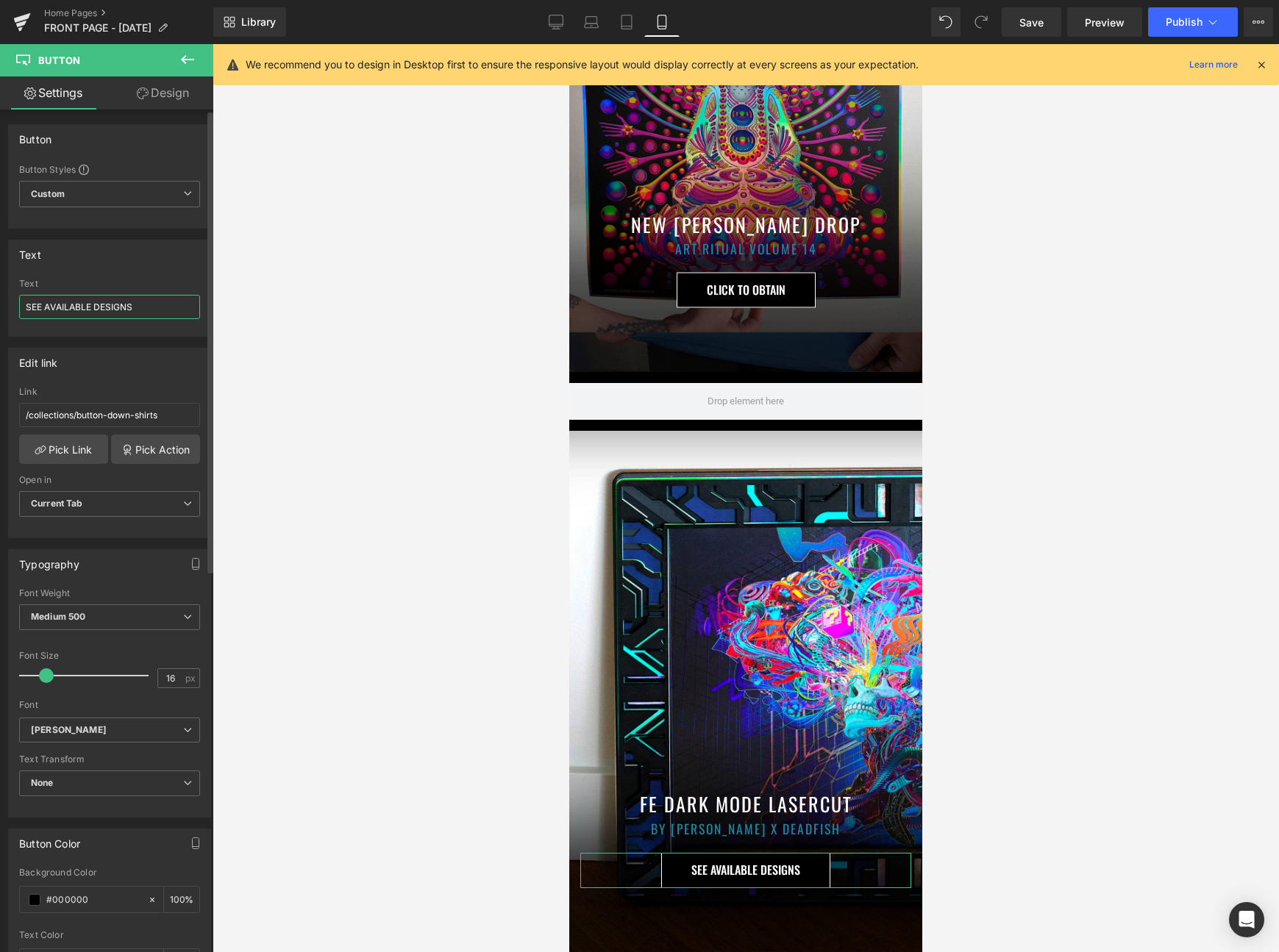
click at [81, 311] on input "SEE AVAILABLE DESIGNS" at bounding box center [109, 307] width 181 height 25
type input "L"
type input "CLICK TO OBTAIN"
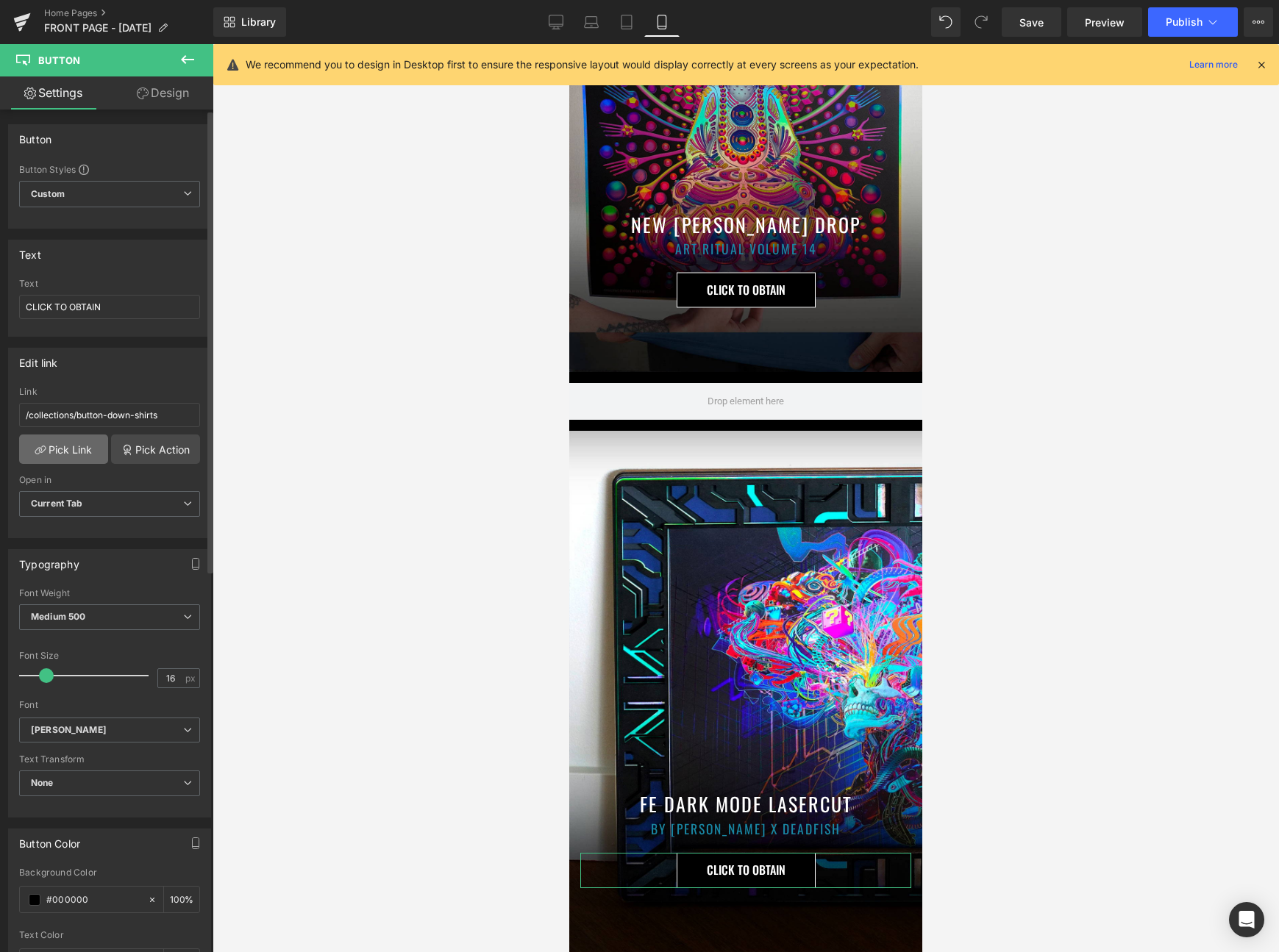
click at [69, 452] on link "Pick Link" at bounding box center [63, 449] width 89 height 30
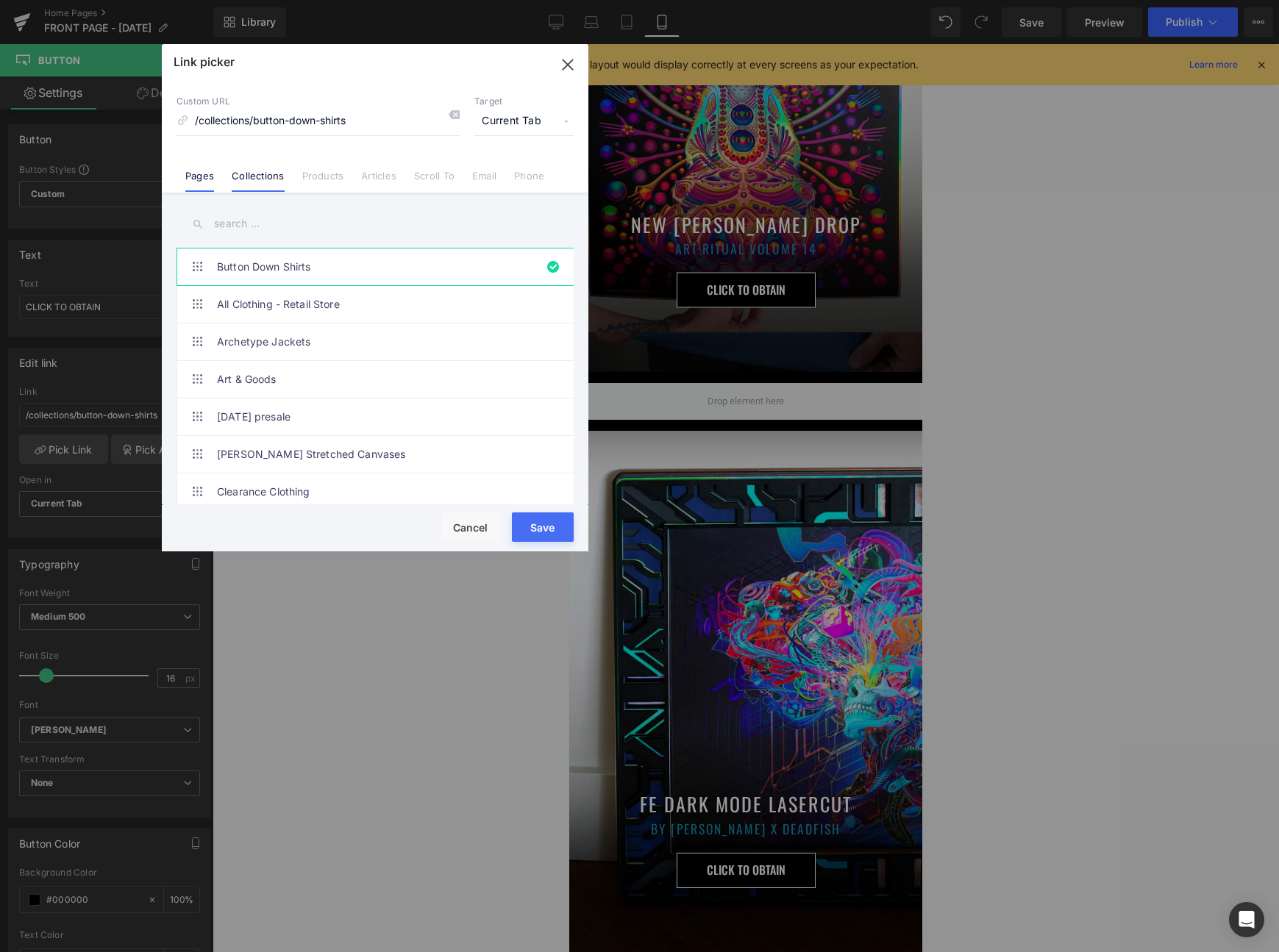
click at [203, 168] on li "Pages" at bounding box center [199, 170] width 46 height 26
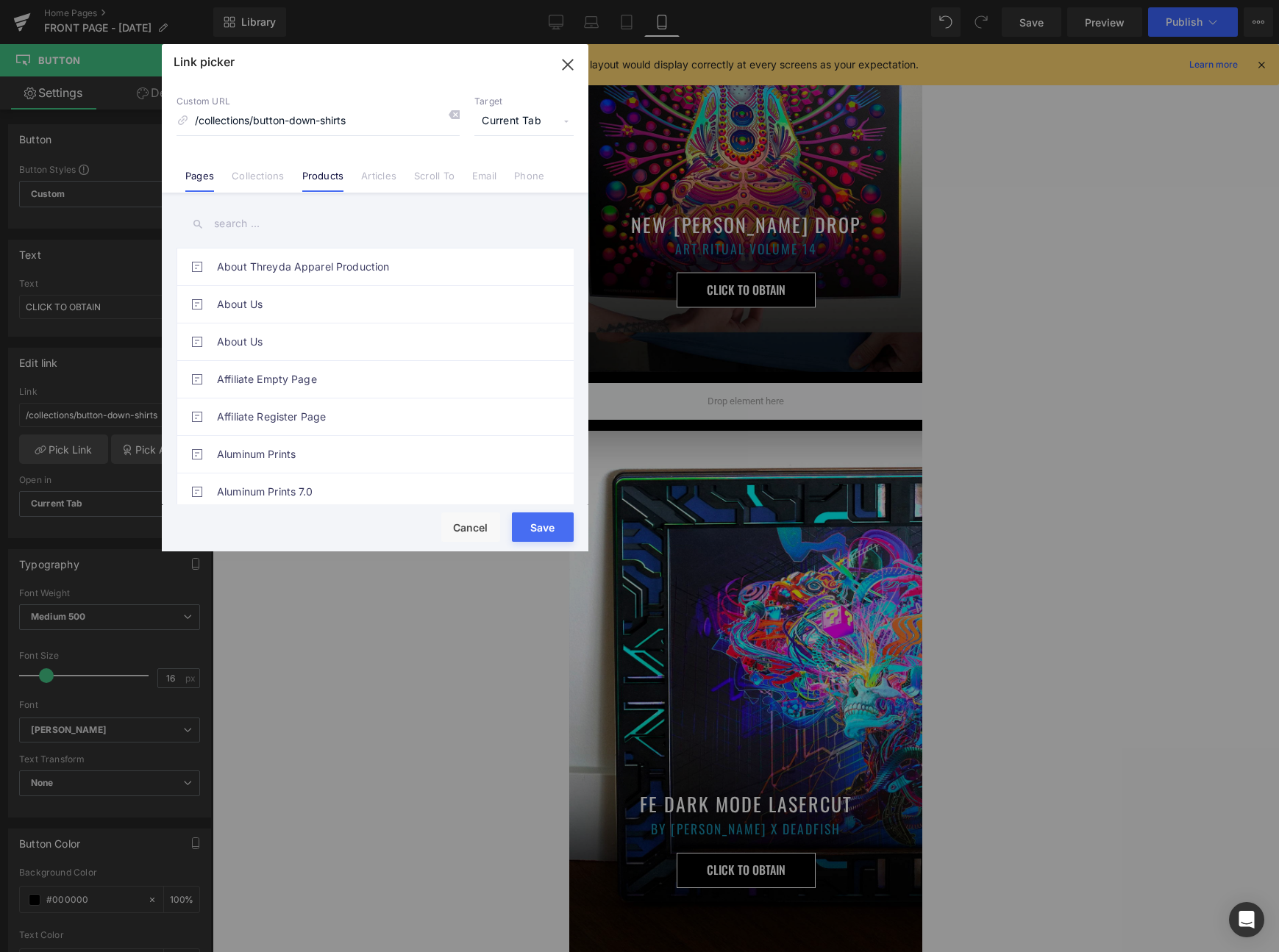
click at [333, 172] on link "Products" at bounding box center [323, 181] width 42 height 22
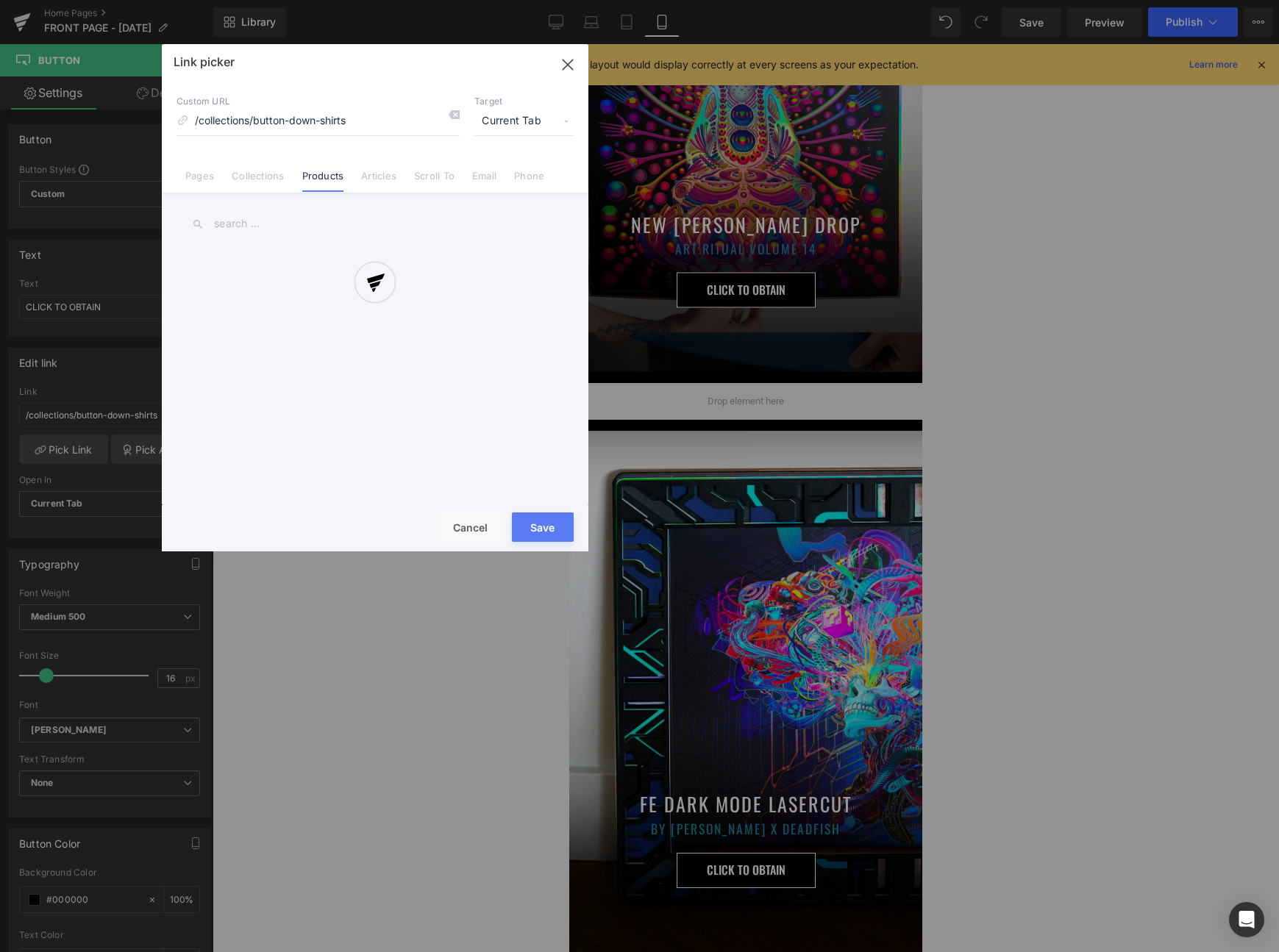
click at [294, 219] on div at bounding box center [374, 298] width 426 height 507
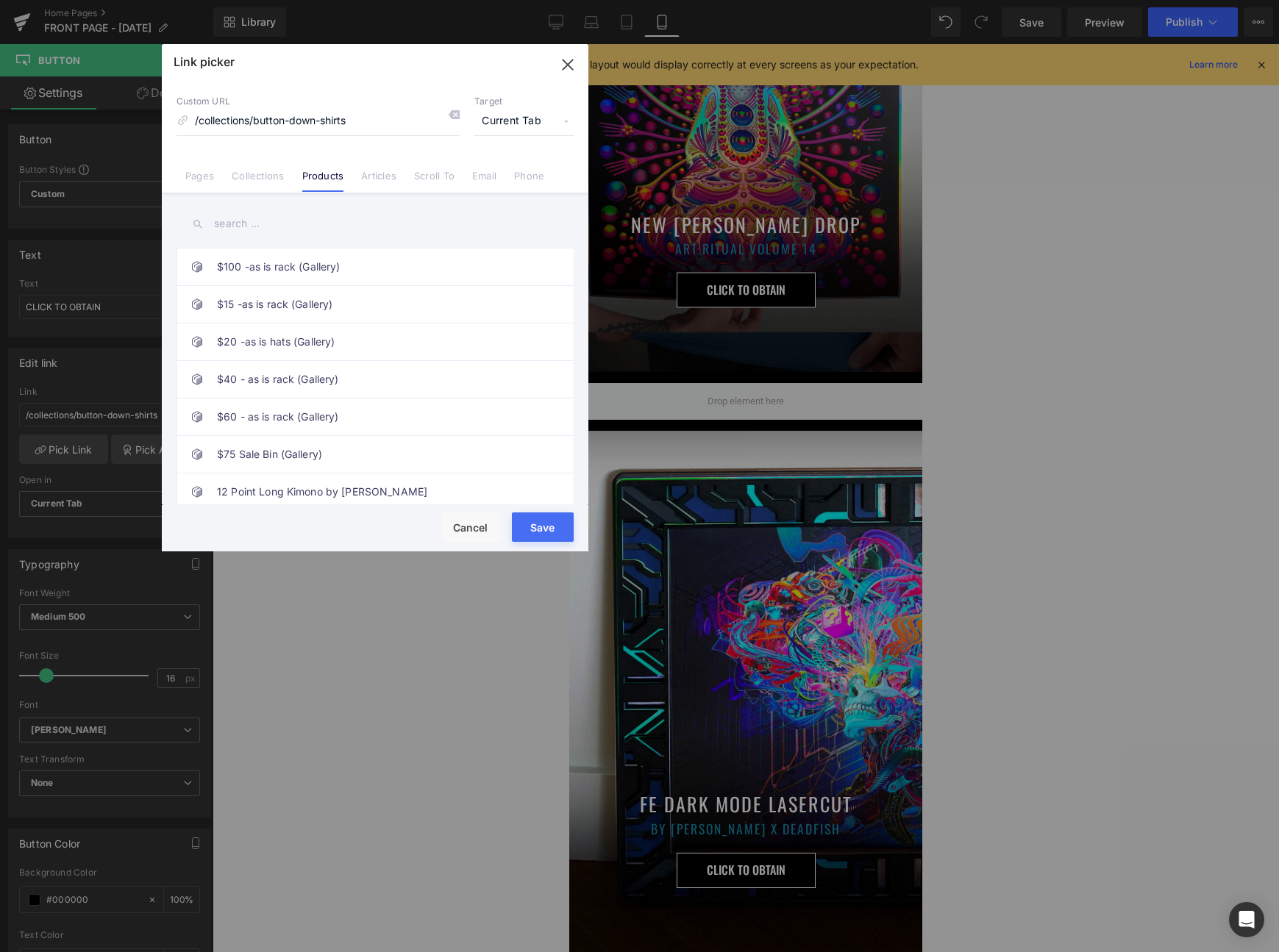
click at [294, 219] on input "text" at bounding box center [374, 224] width 397 height 33
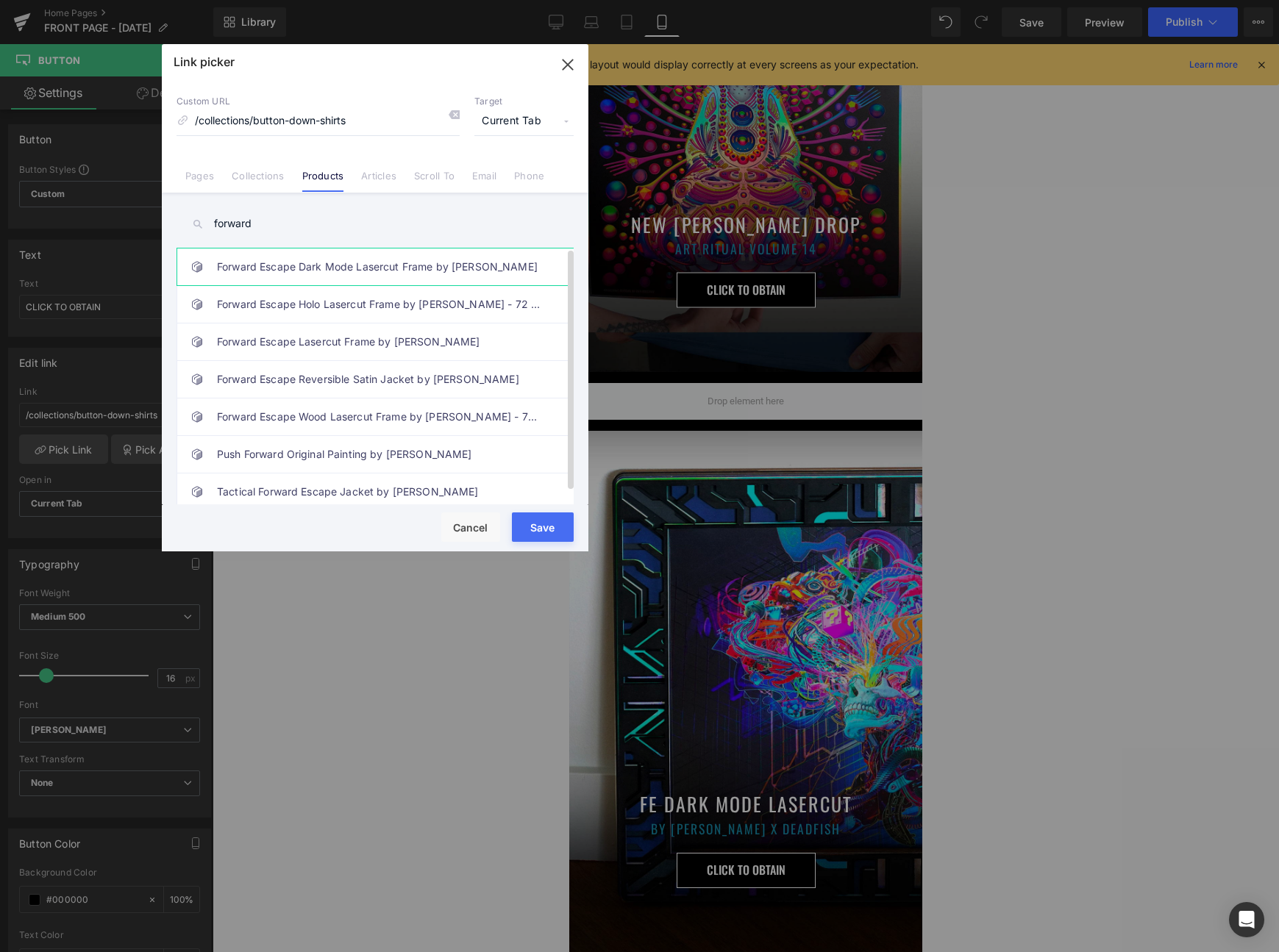
type input "forward"
click at [314, 272] on link "Forward Escape Dark Mode Lasercut Frame by [PERSON_NAME]" at bounding box center [379, 266] width 323 height 37
type input "/products/forward-escape-dark-mode-lasercut-frame-by-android-[PERSON_NAME]"
click at [548, 528] on button "Save" at bounding box center [543, 527] width 62 height 30
type input "/products/forward-escape-dark-mode-lasercut-frame-by-android-[PERSON_NAME]"
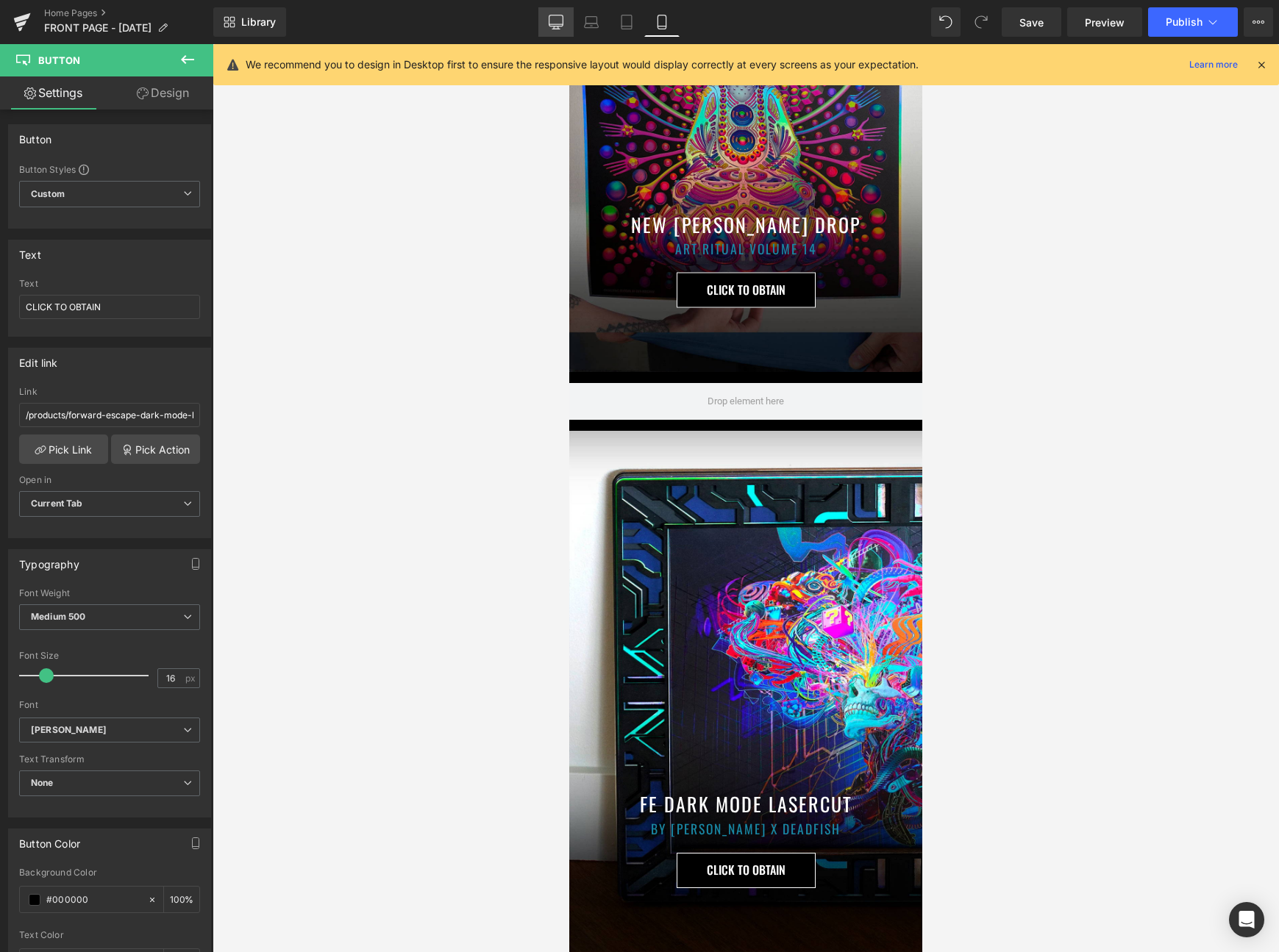
click at [568, 24] on link "Desktop" at bounding box center [556, 22] width 35 height 30
type input "100"
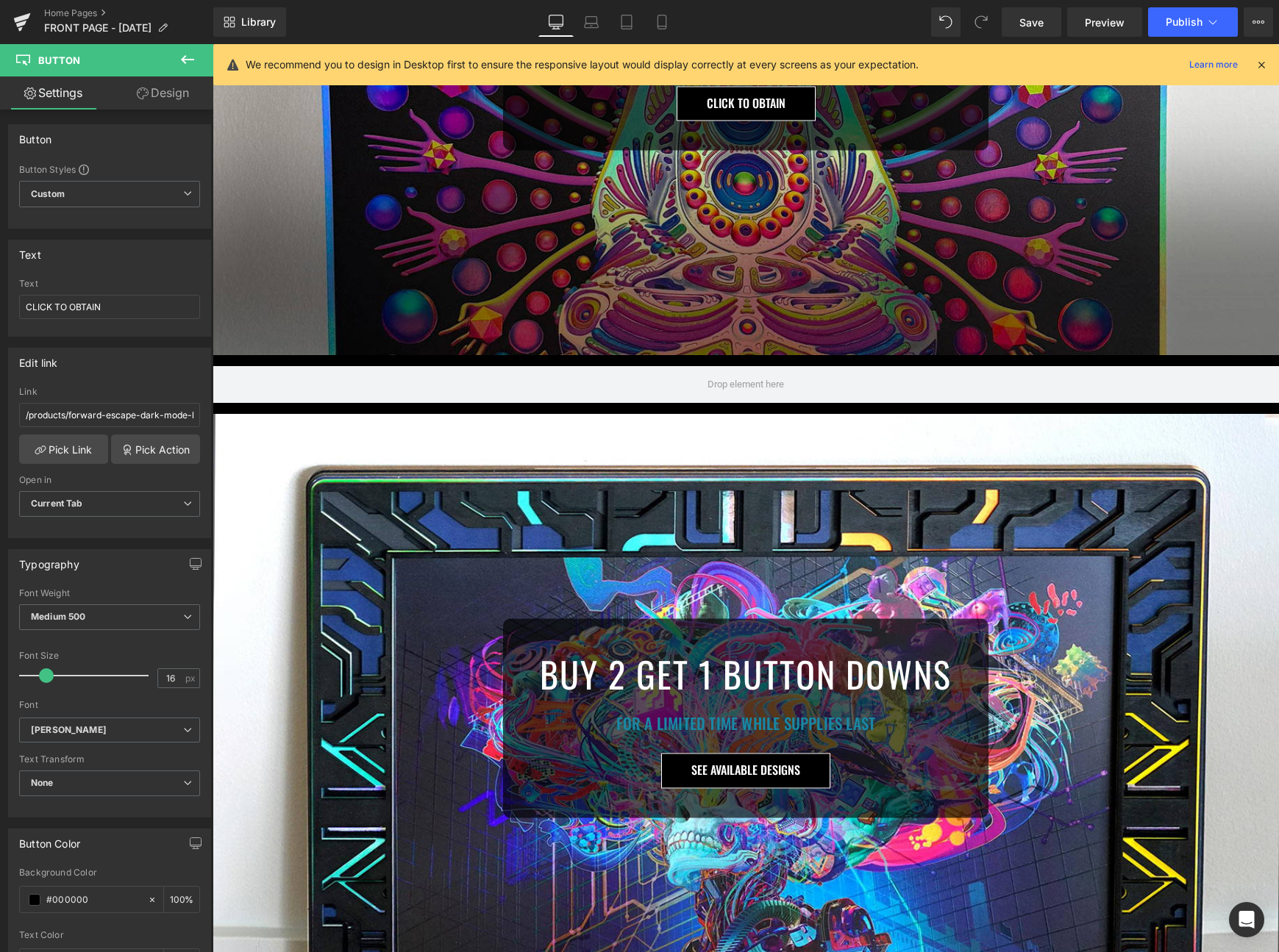
scroll to position [476, 0]
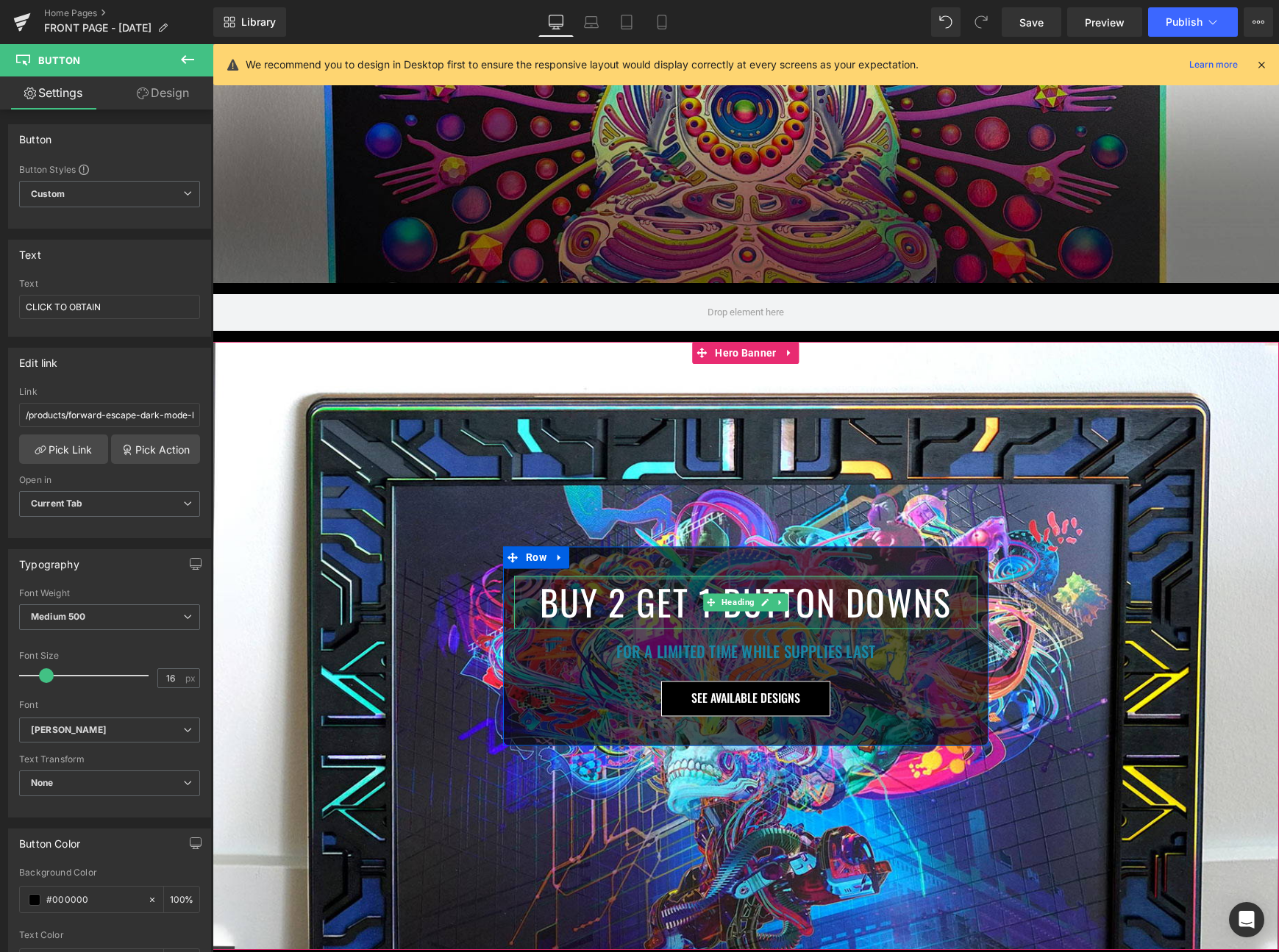
click at [591, 606] on h1 "BUY 2 GET 1 BUTTON DOWNS" at bounding box center [745, 602] width 463 height 53
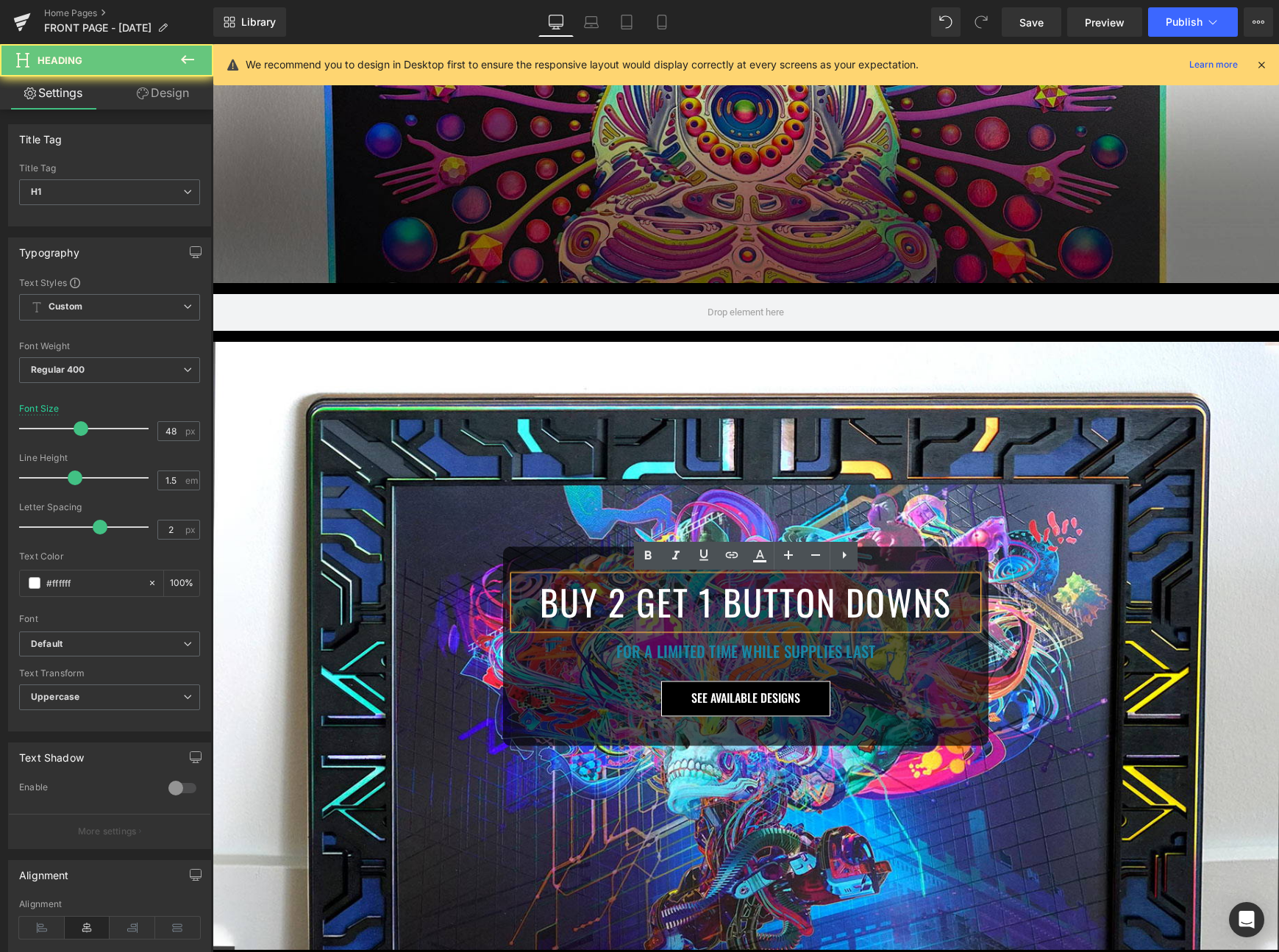
click at [591, 606] on h1 "BUY 2 GET 1 BUTTON DOWNS" at bounding box center [745, 602] width 463 height 53
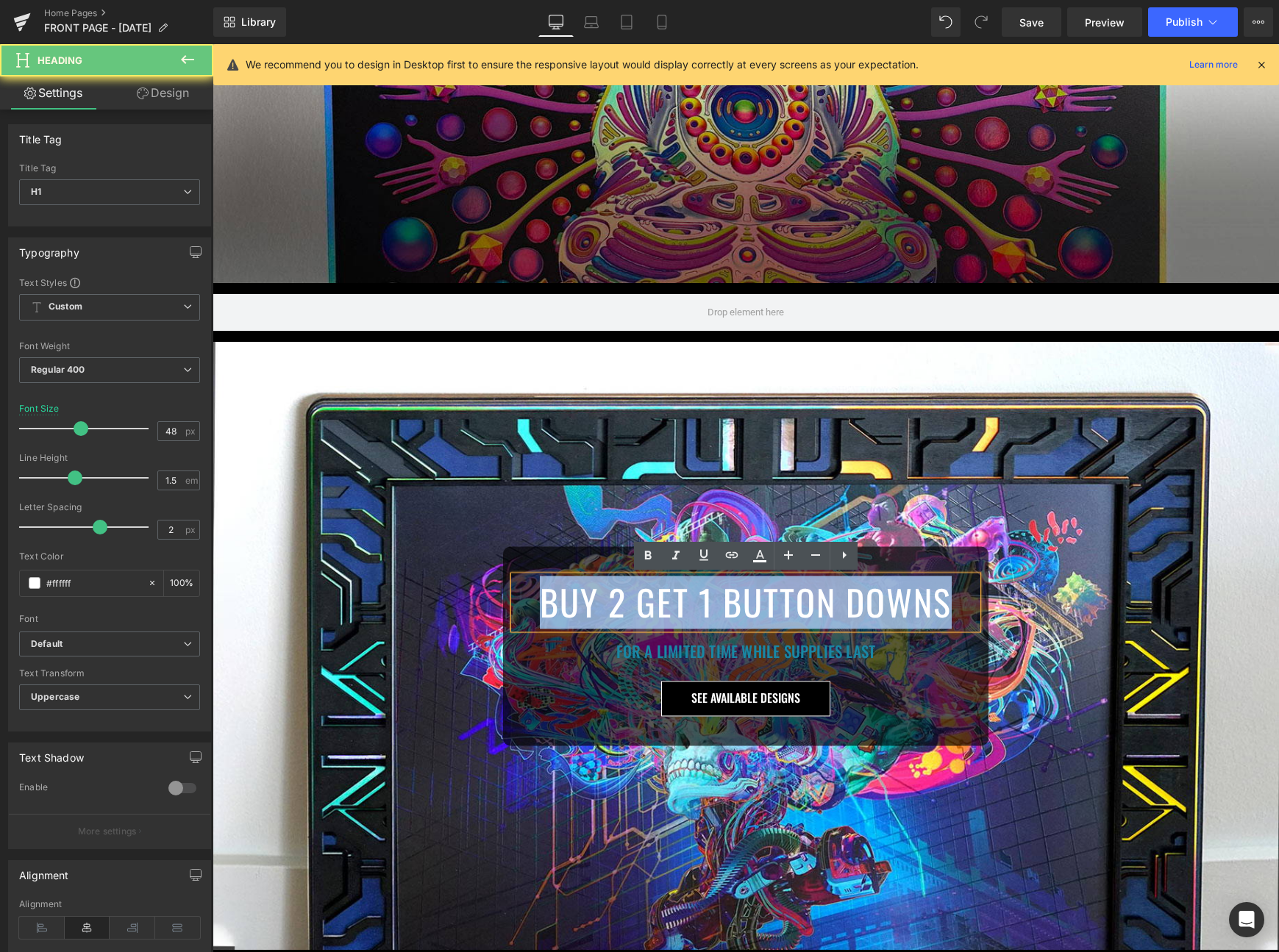
click at [591, 606] on h1 "BUY 2 GET 1 BUTTON DOWNS" at bounding box center [745, 602] width 463 height 53
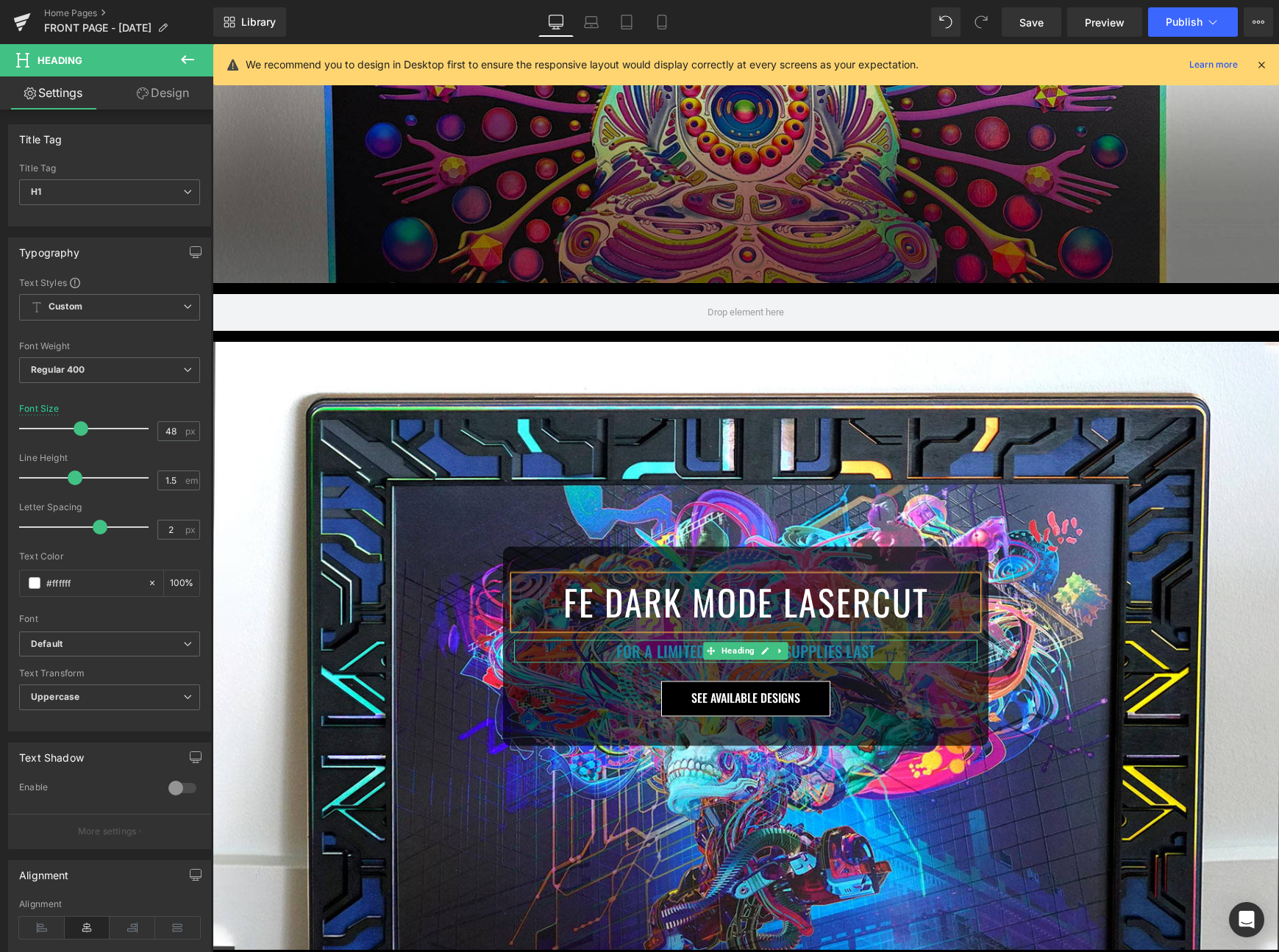
click at [629, 650] on h1 "FOR A LIMITED TIME WHILE SUPPLIES LAST" at bounding box center [745, 652] width 463 height 24
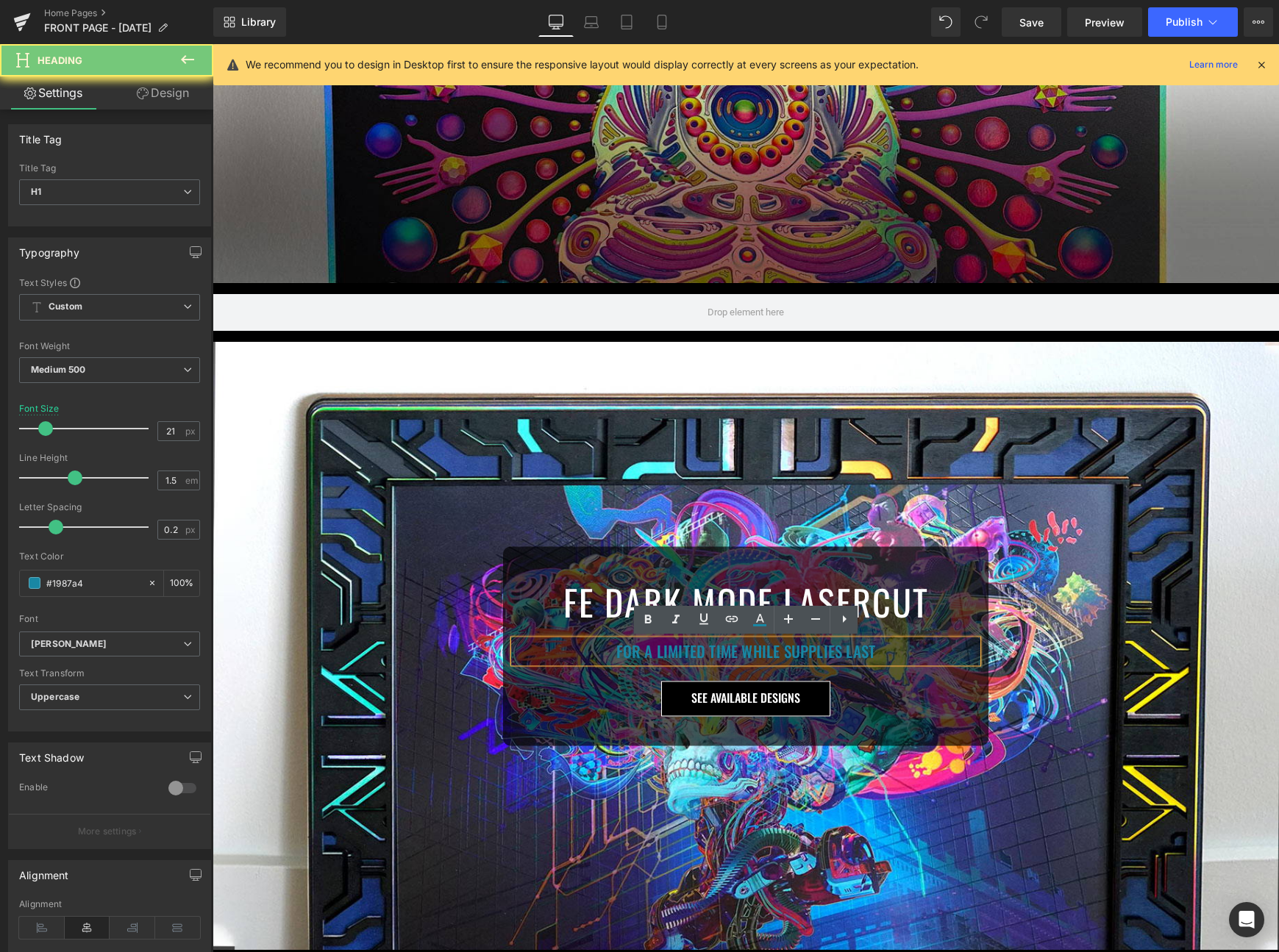
click at [629, 650] on h1 "FOR A LIMITED TIME WHILE SUPPLIES LAST" at bounding box center [745, 652] width 463 height 24
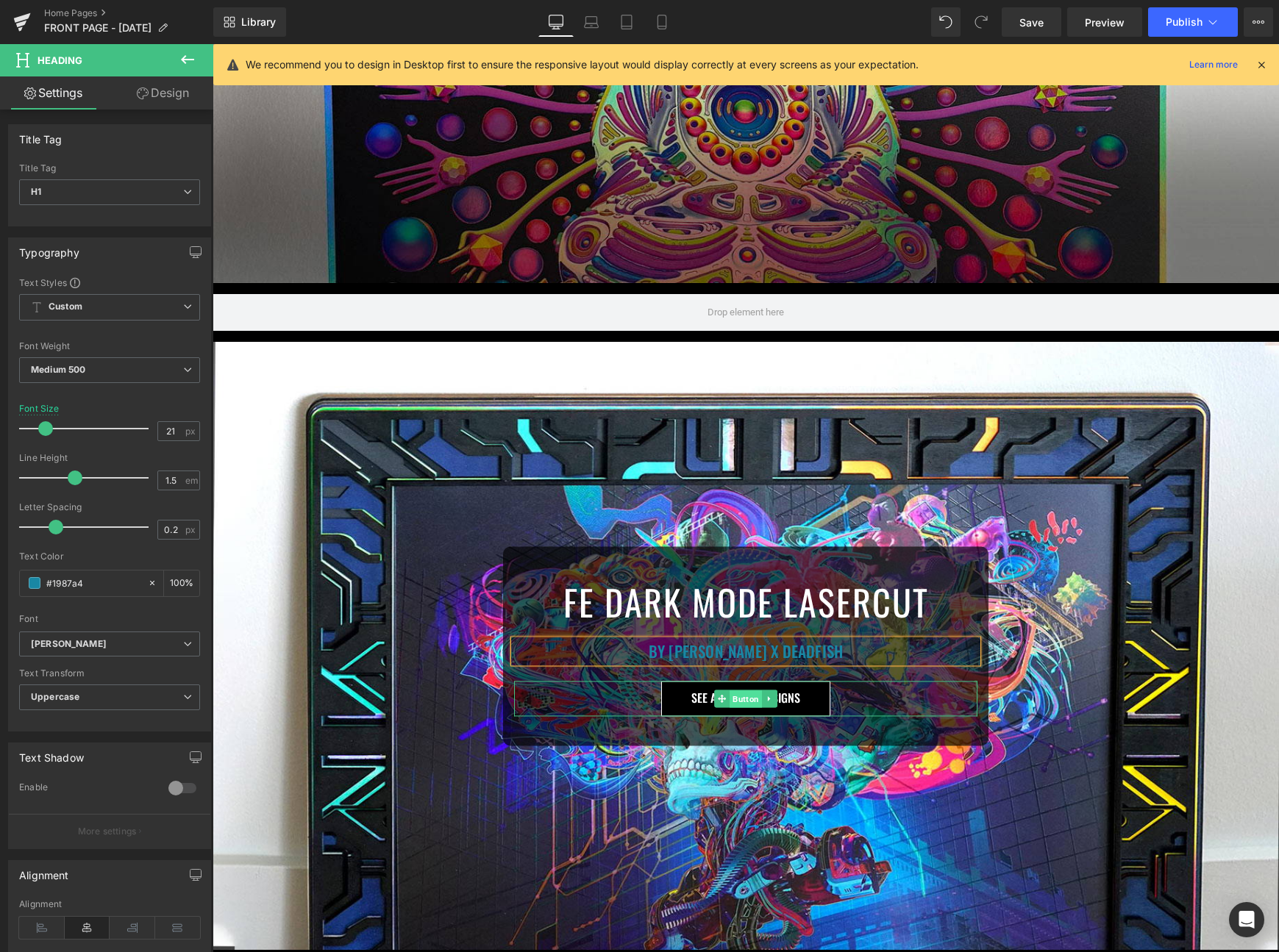
click at [731, 700] on span "Button" at bounding box center [745, 699] width 32 height 18
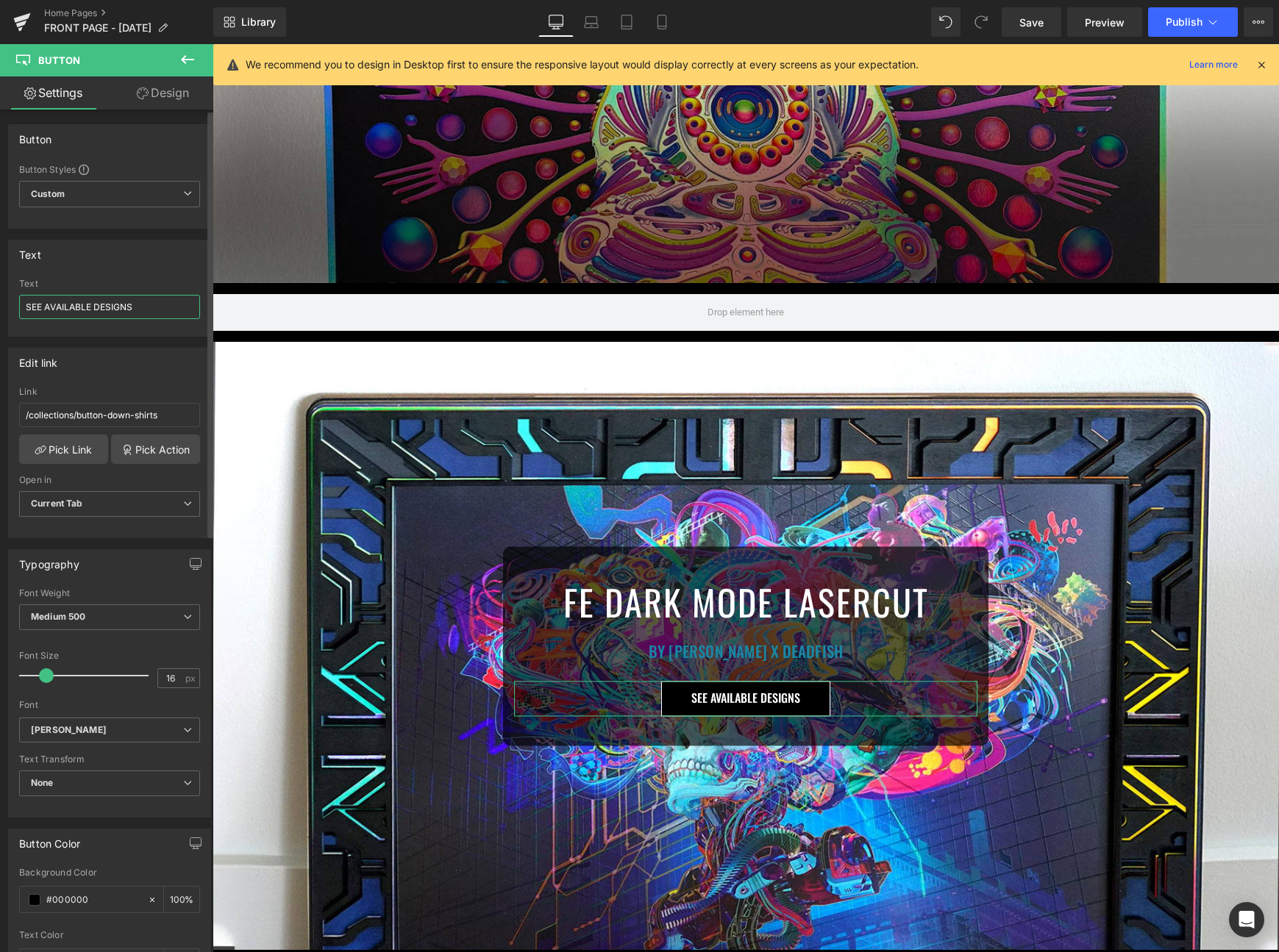
click at [117, 305] on input "SEE AVAILABLE DESIGNS" at bounding box center [109, 307] width 181 height 25
type input "CLICK TO OBTAIN"
click at [61, 442] on link "Pick Link" at bounding box center [63, 449] width 89 height 30
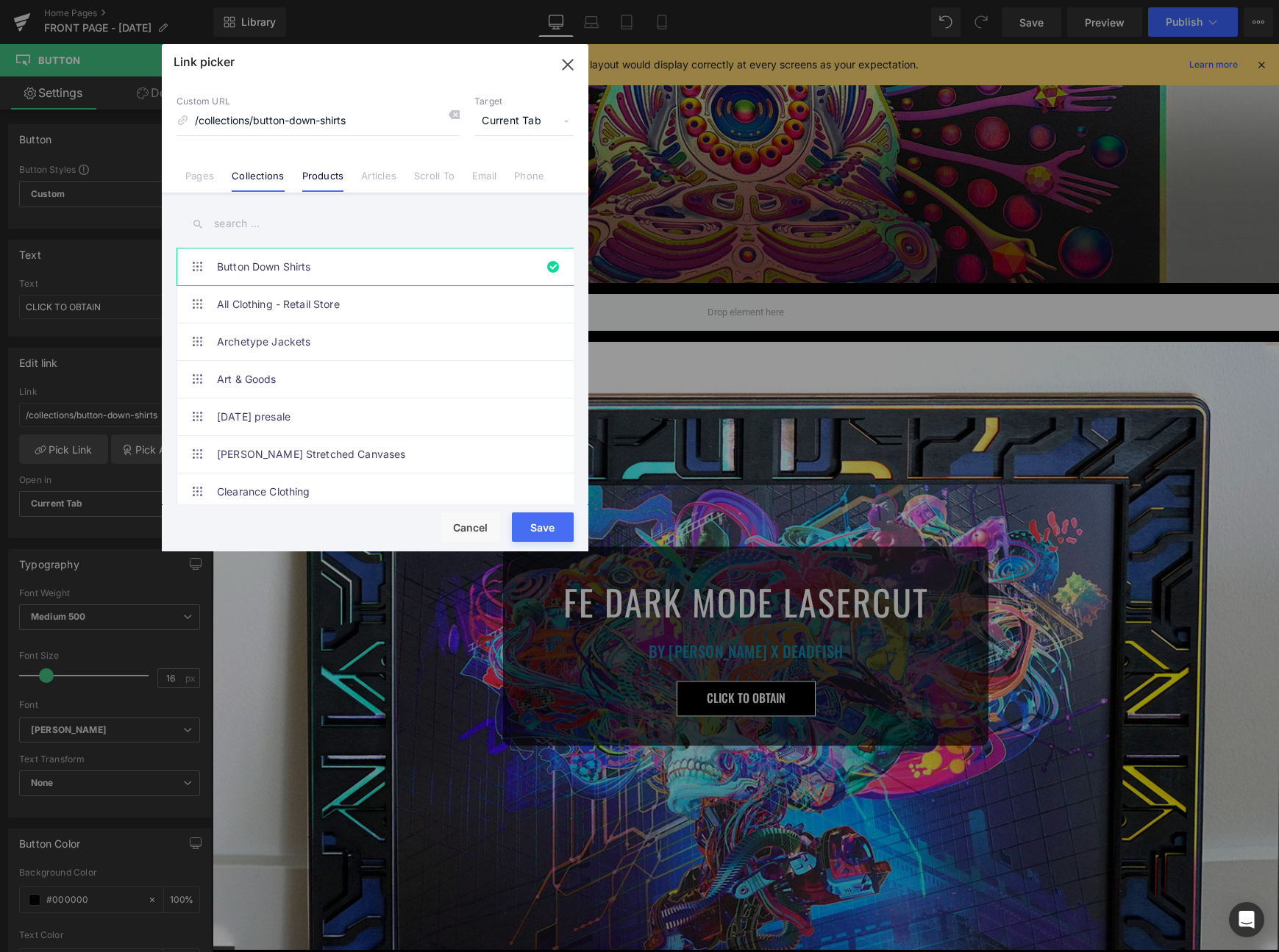
click at [334, 186] on link "Products" at bounding box center [323, 181] width 42 height 22
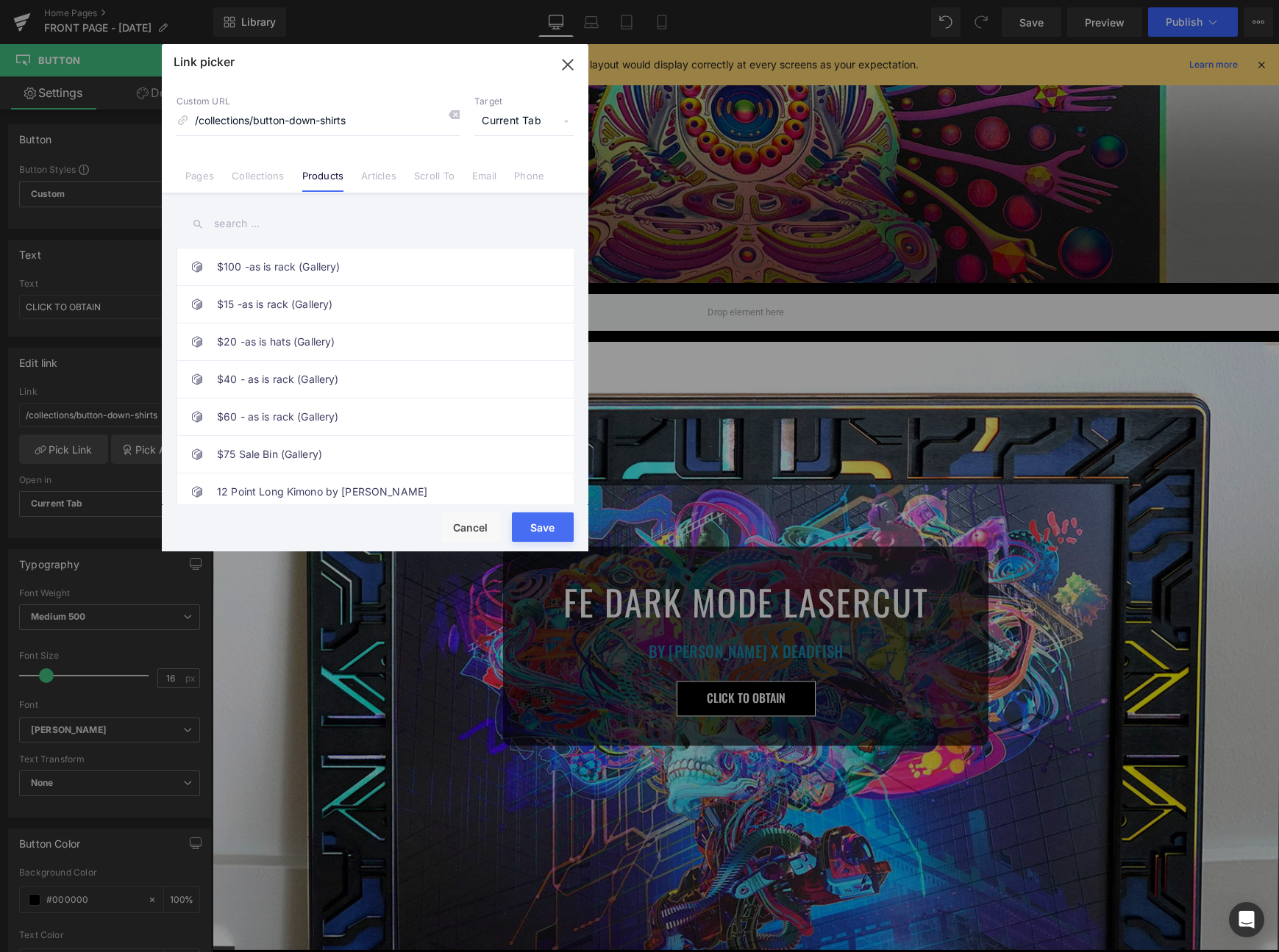
click at [294, 219] on input "text" at bounding box center [374, 224] width 397 height 33
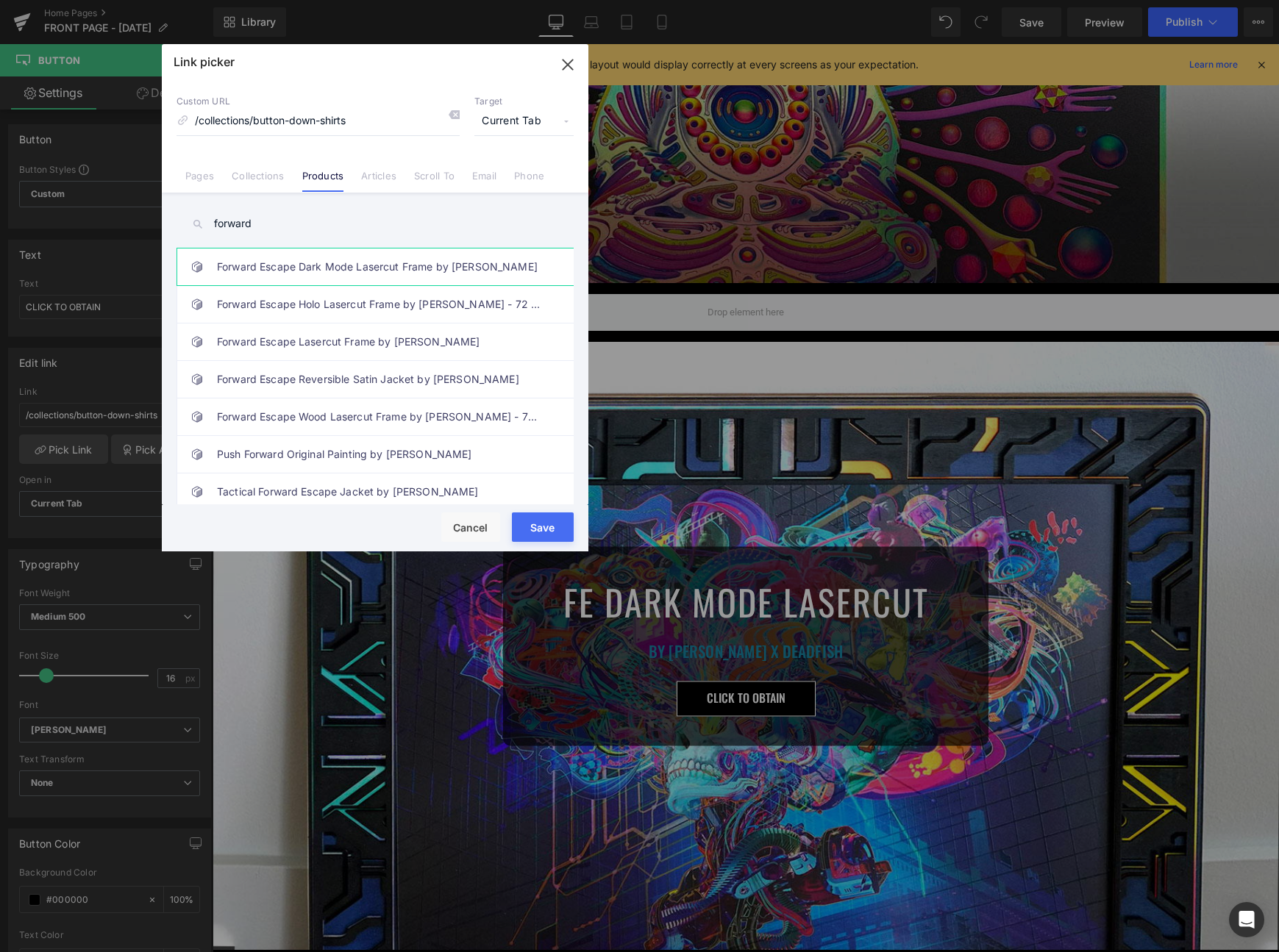
type input "forward"
click at [291, 258] on link "Forward Escape Dark Mode Lasercut Frame by [PERSON_NAME]" at bounding box center [379, 266] width 323 height 37
type input "/products/forward-escape-dark-mode-lasercut-frame-by-android-[PERSON_NAME]"
click at [528, 526] on button "Save" at bounding box center [543, 527] width 62 height 30
type input "/products/forward-escape-dark-mode-lasercut-frame-by-android-[PERSON_NAME]"
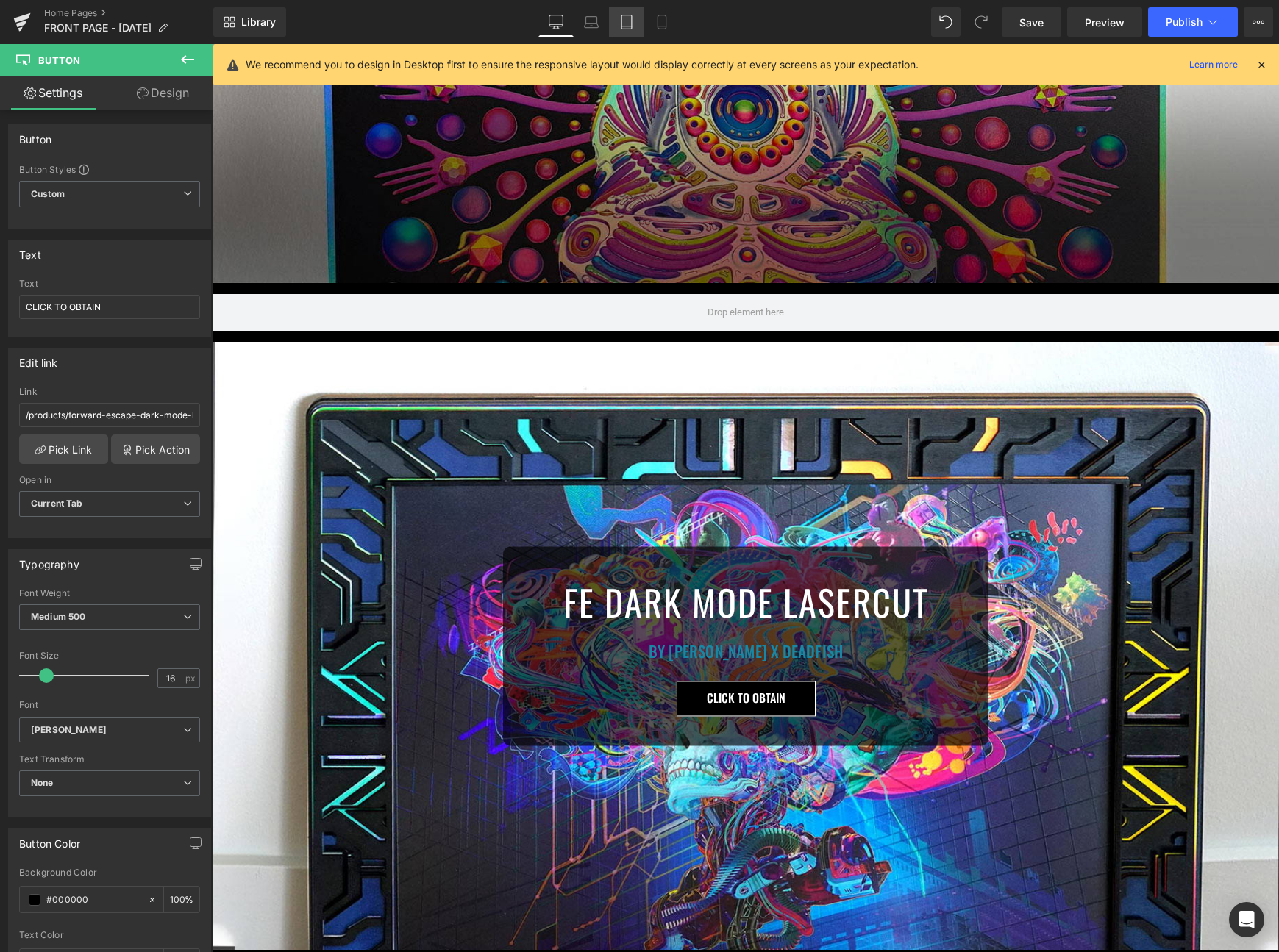
click at [619, 28] on link "Tablet" at bounding box center [626, 22] width 35 height 30
type input "100"
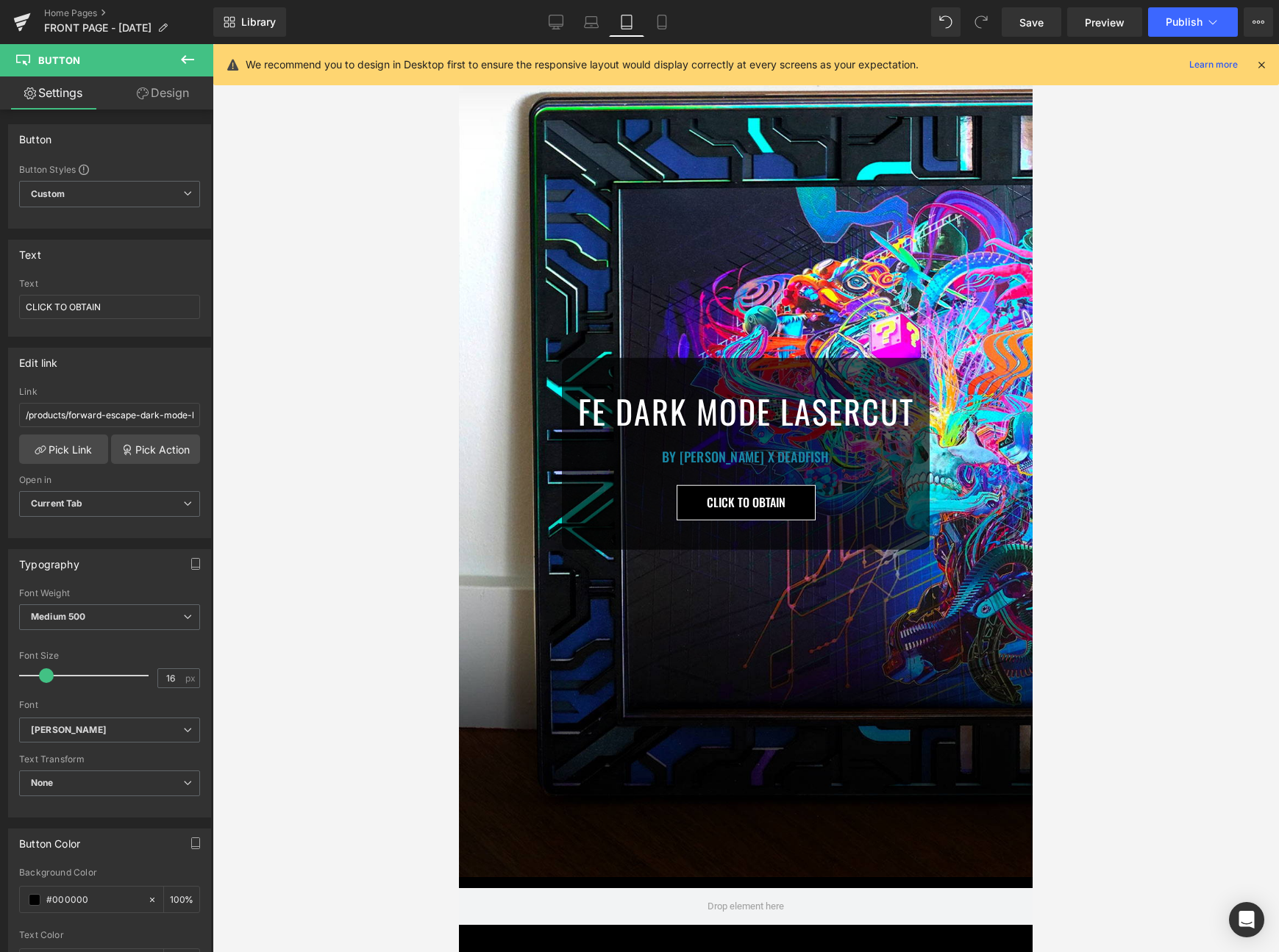
scroll to position [1064, 0]
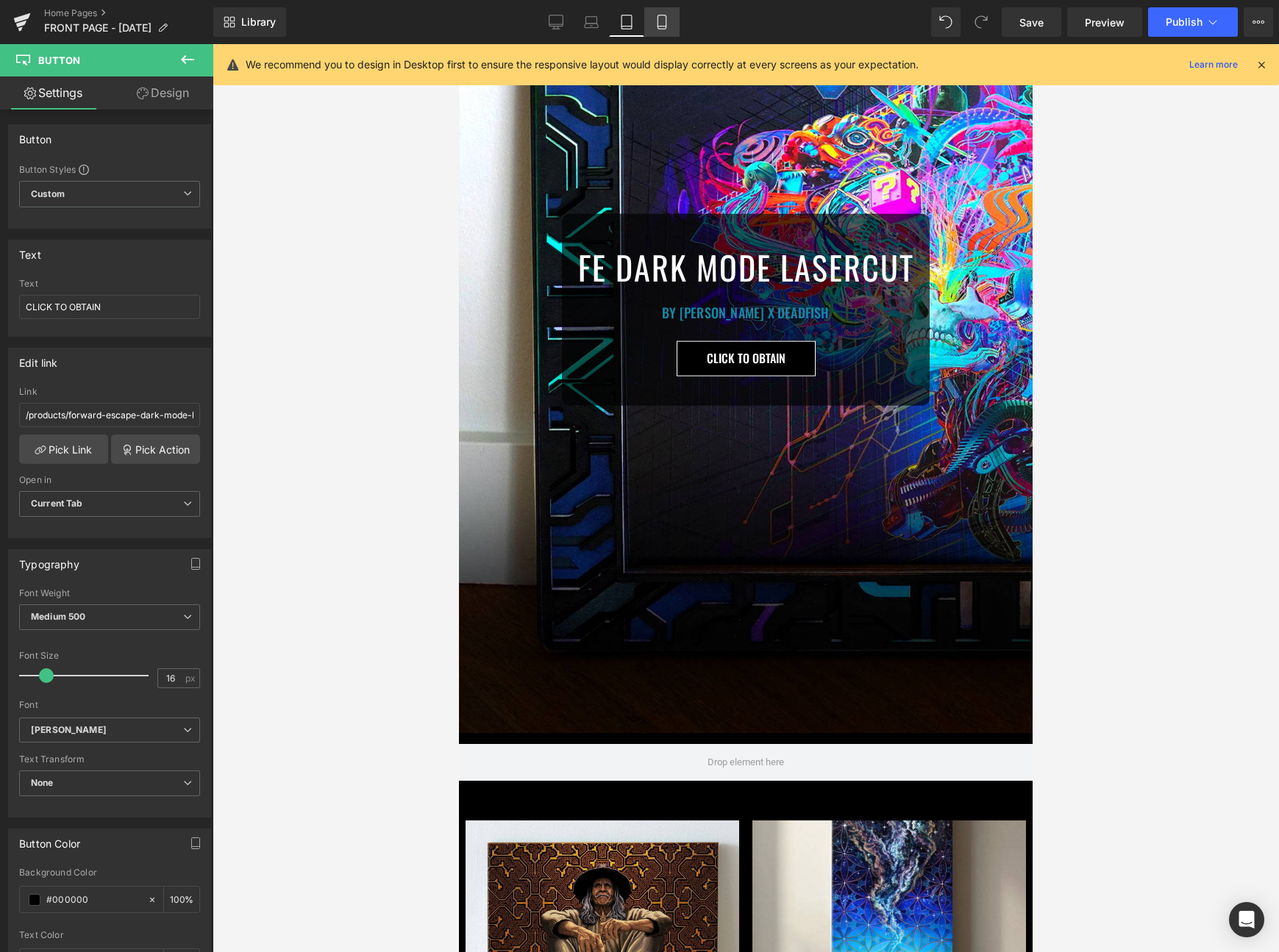
click at [664, 17] on icon at bounding box center [661, 21] width 14 height 14
type input "100"
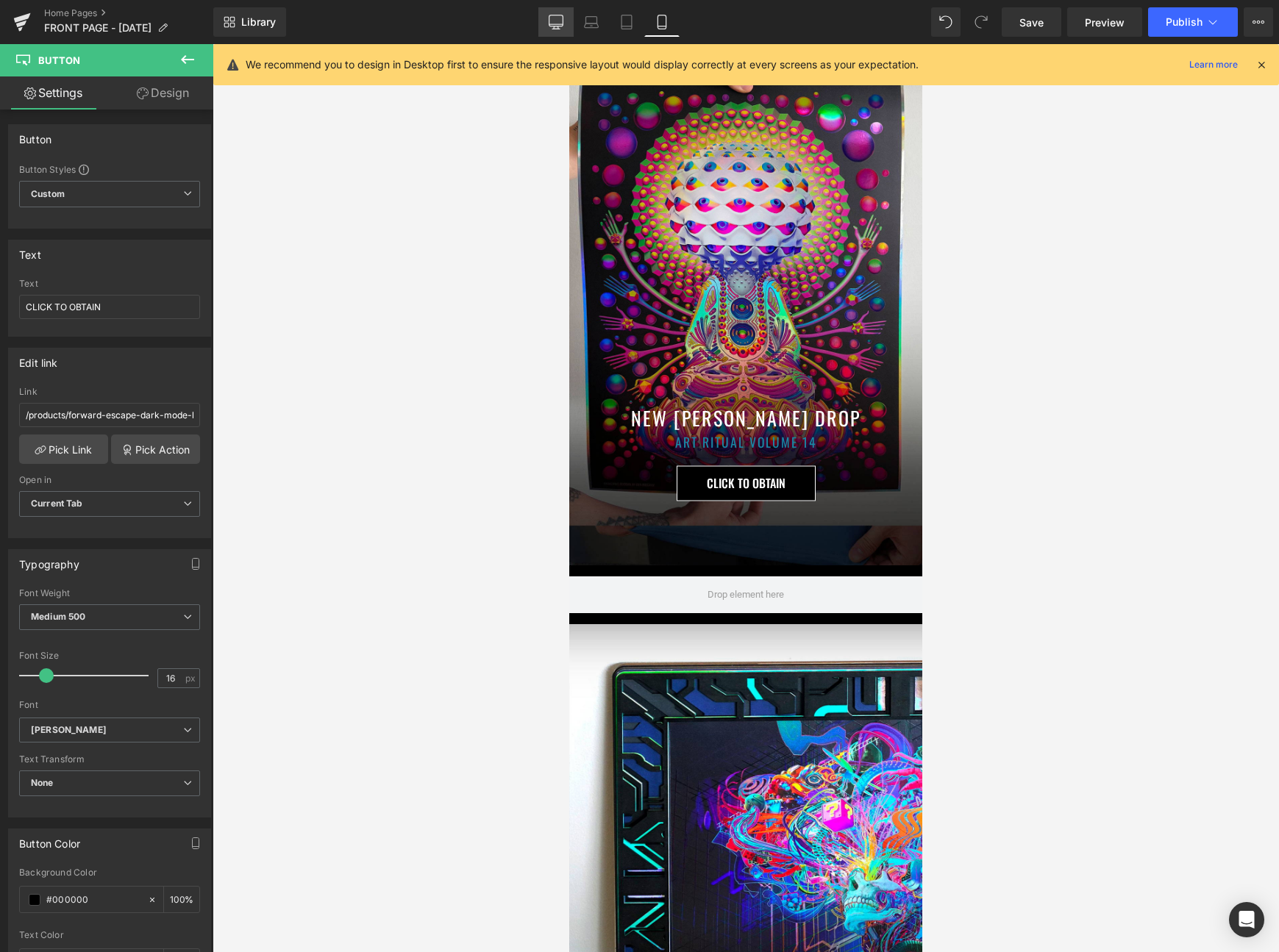
click at [562, 29] on icon at bounding box center [556, 21] width 14 height 14
type input "100"
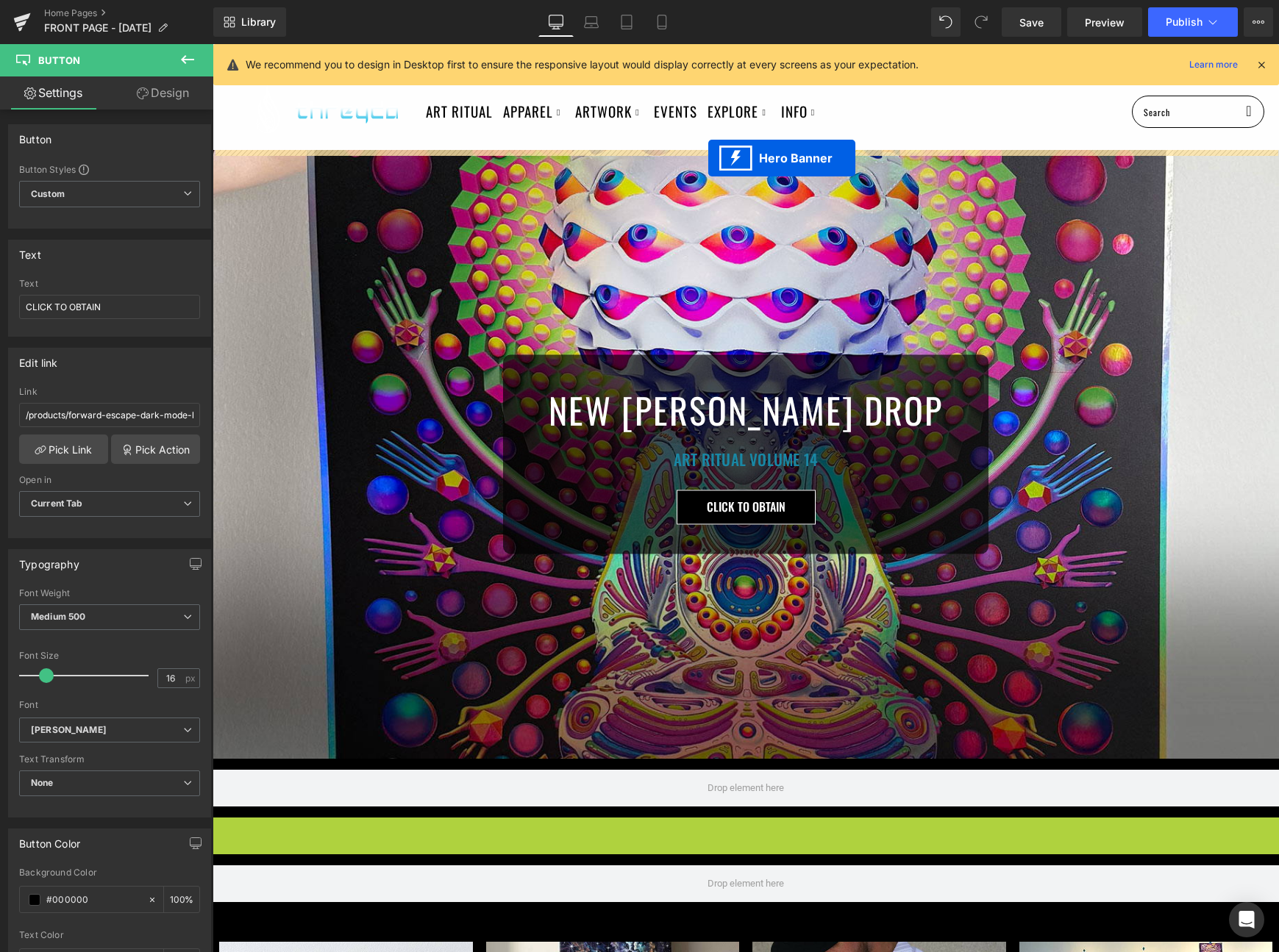
drag, startPoint x: 699, startPoint y: 604, endPoint x: 707, endPoint y: 158, distance: 446.1
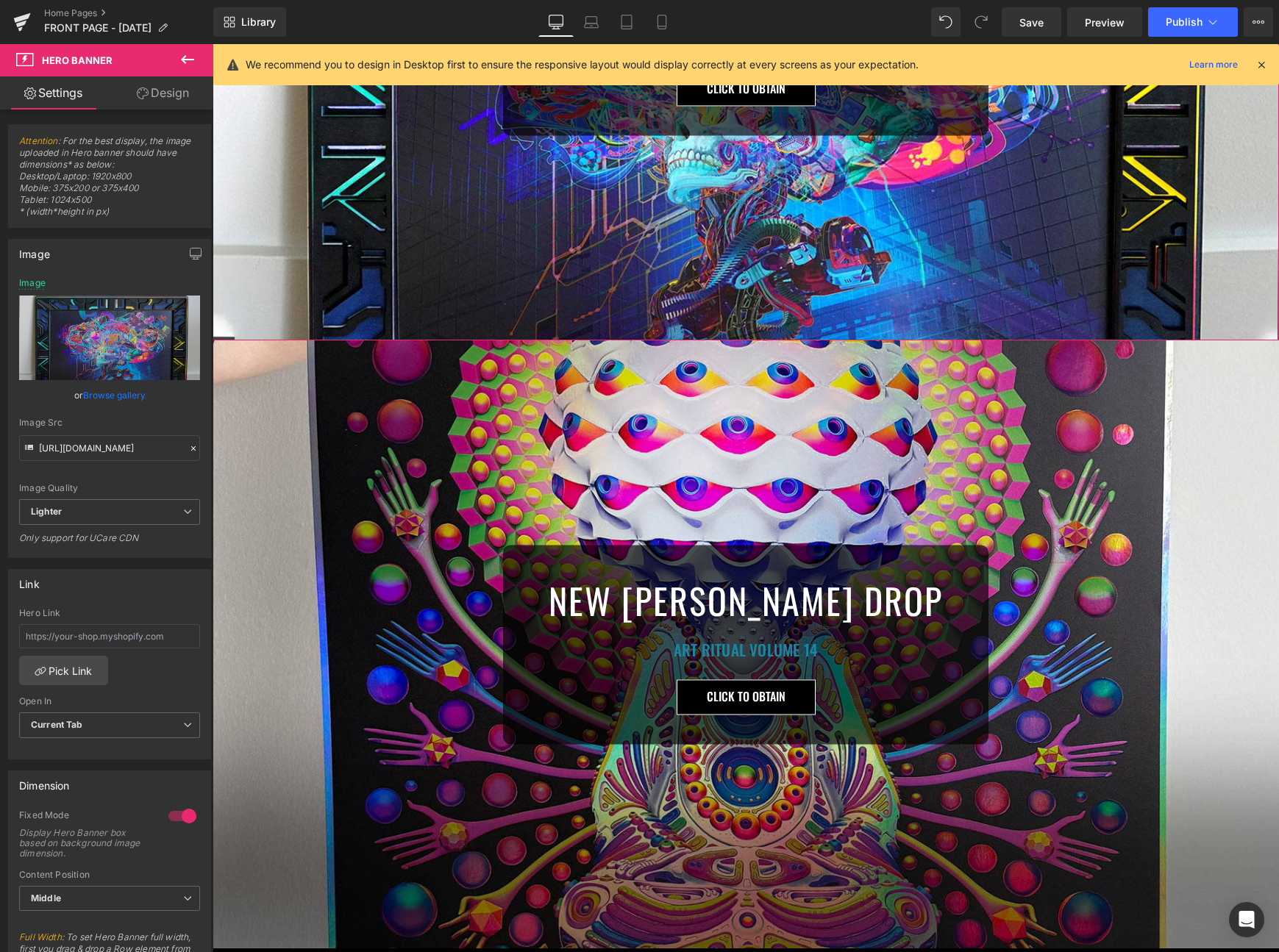
scroll to position [453, 0]
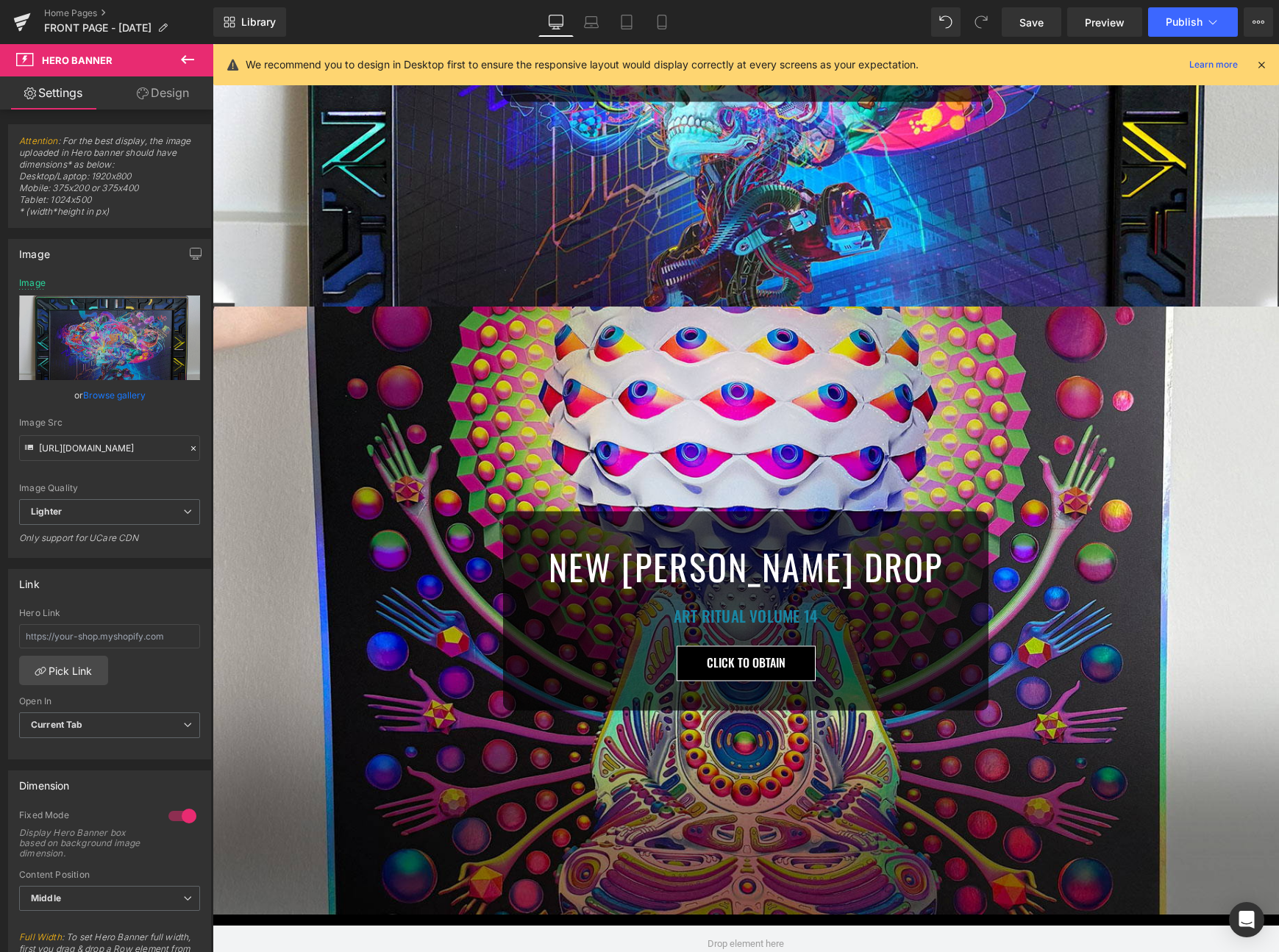
click at [708, 339] on div "NEW [PERSON_NAME] DROP Heading ART RITUAL VOLUME 14 Heading CLICK TO OBTAIN [GE…" at bounding box center [745, 610] width 1066 height 608
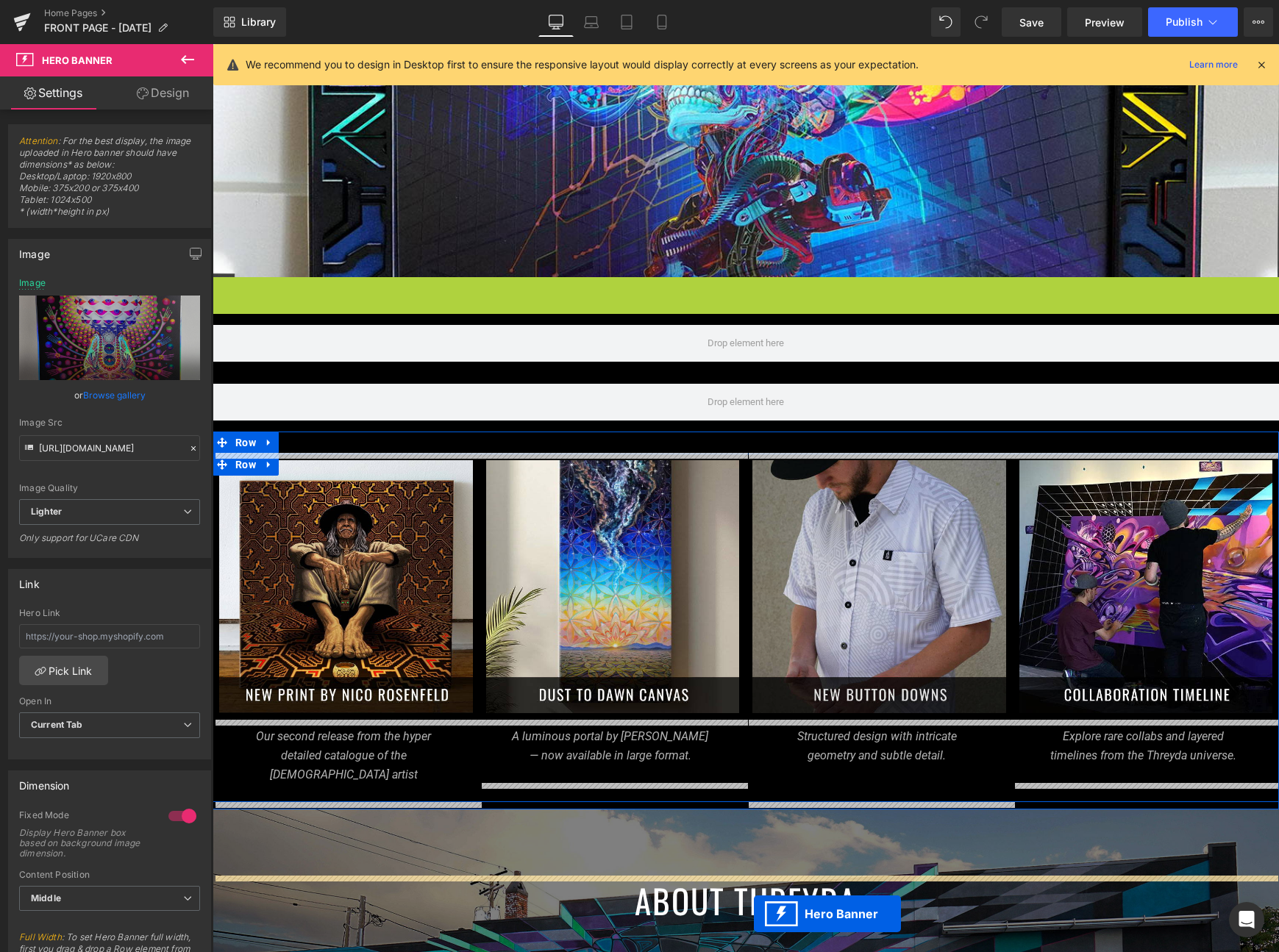
scroll to position [540, 0]
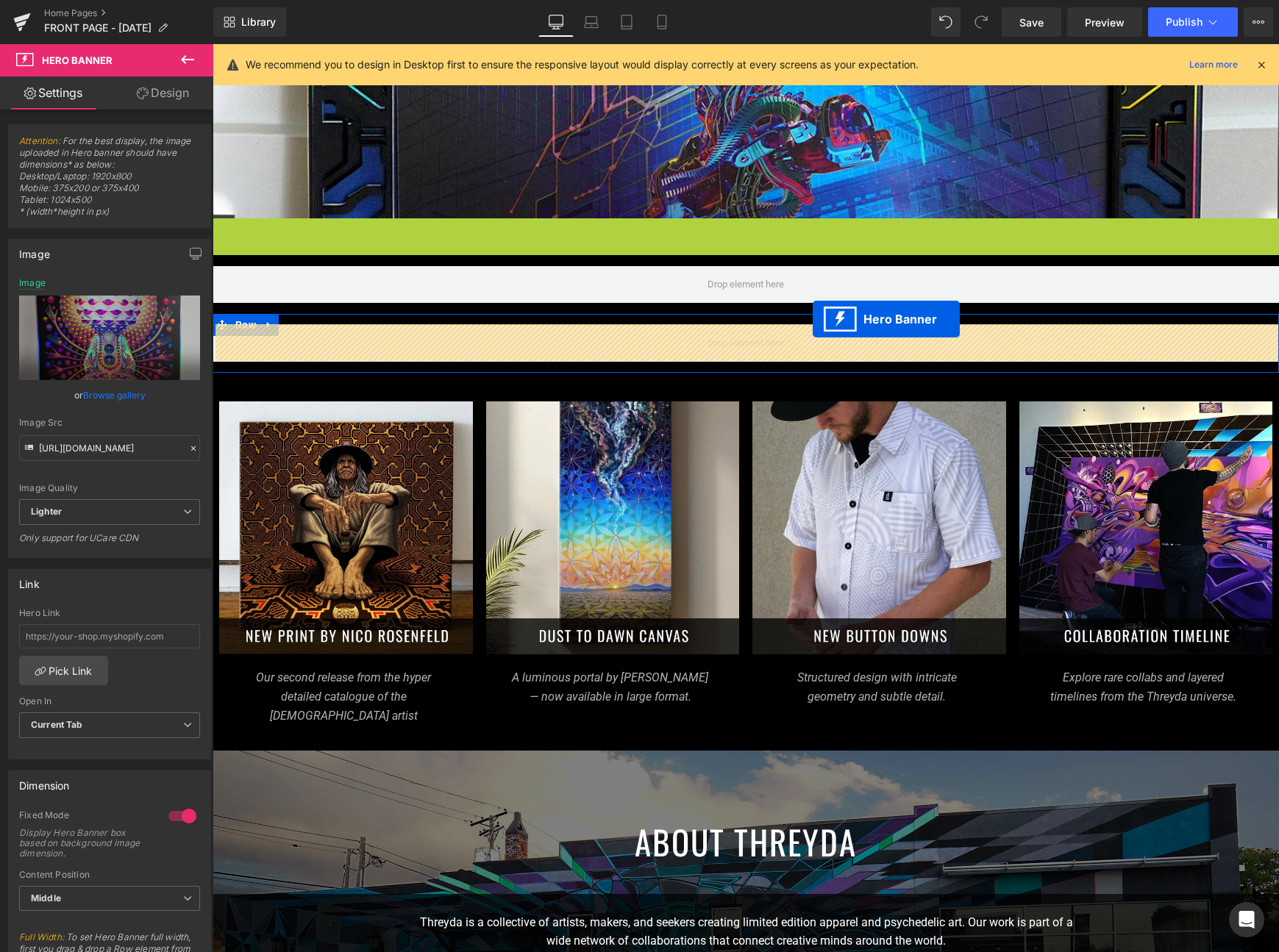
drag, startPoint x: 702, startPoint y: 317, endPoint x: 812, endPoint y: 323, distance: 110.2
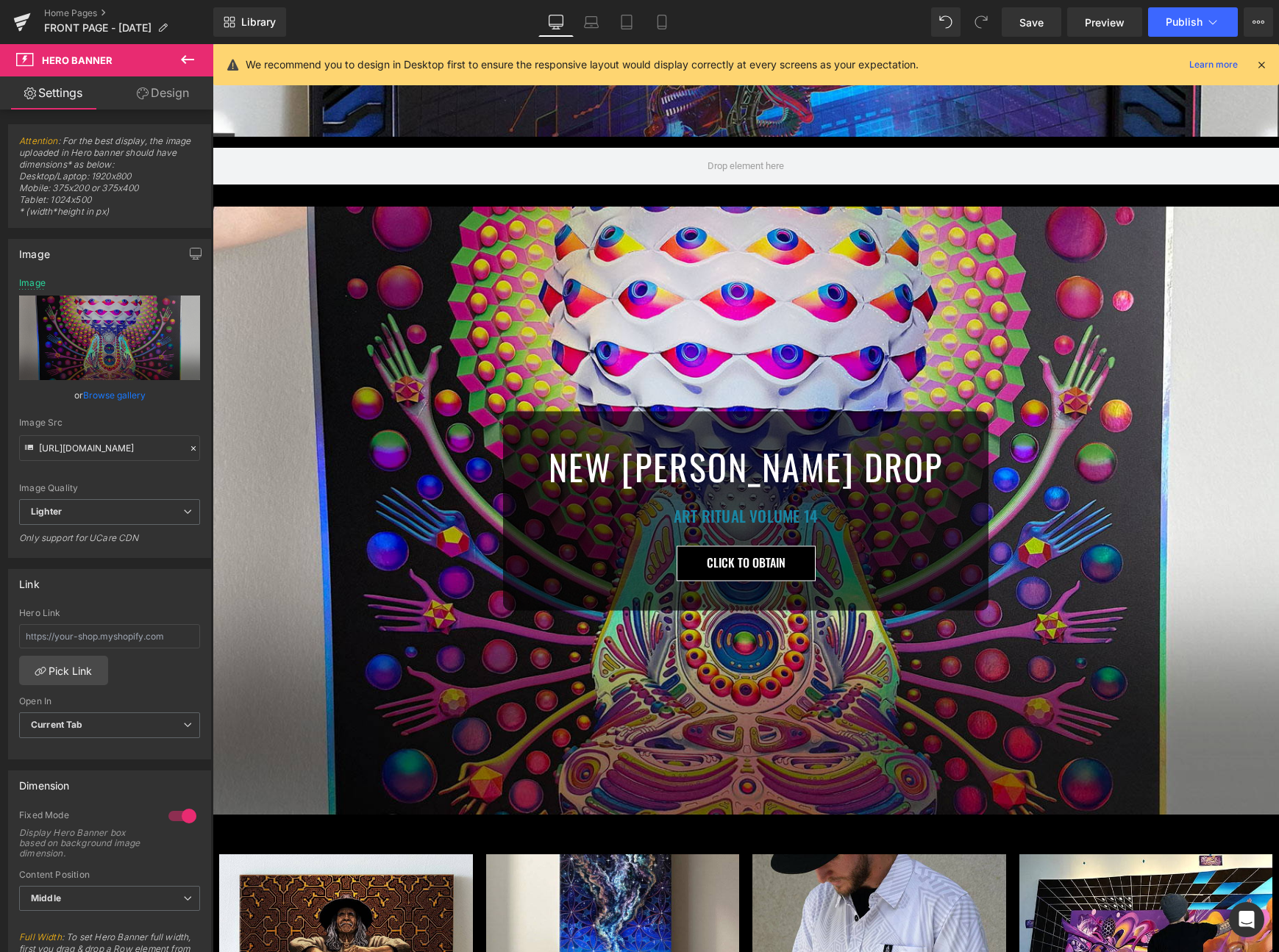
scroll to position [476, 0]
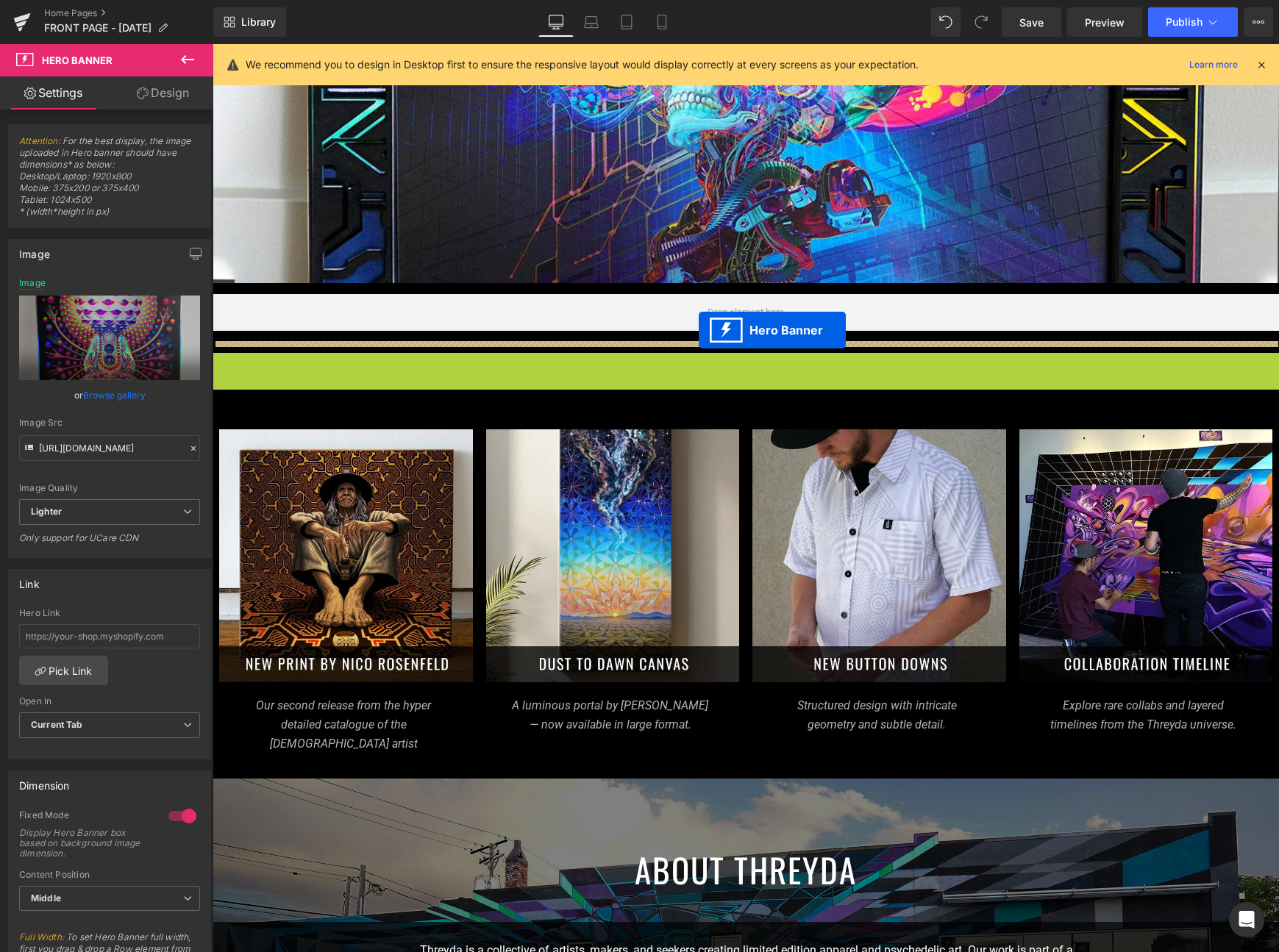
drag, startPoint x: 699, startPoint y: 362, endPoint x: 700, endPoint y: 332, distance: 30.0
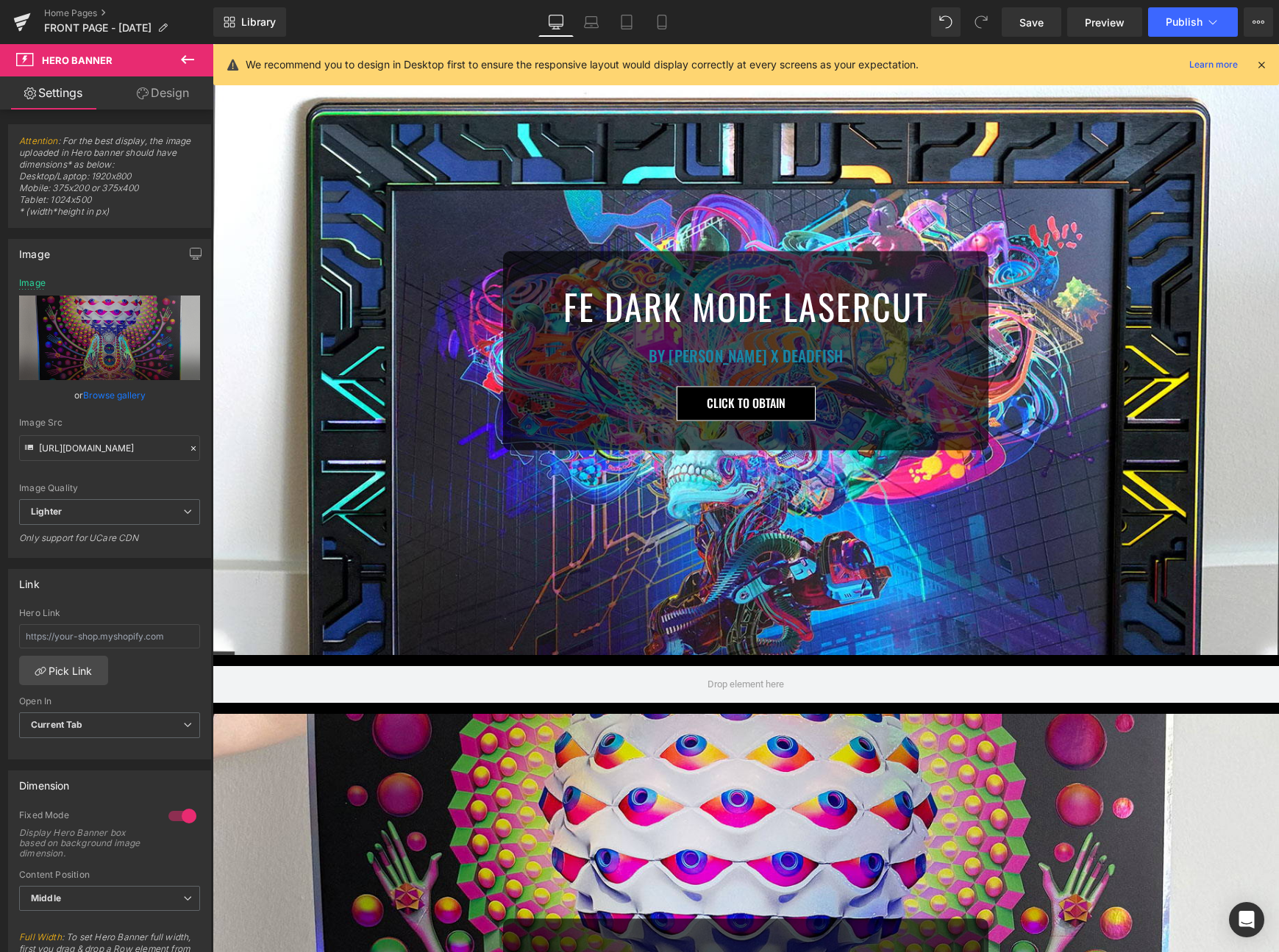
scroll to position [0, 0]
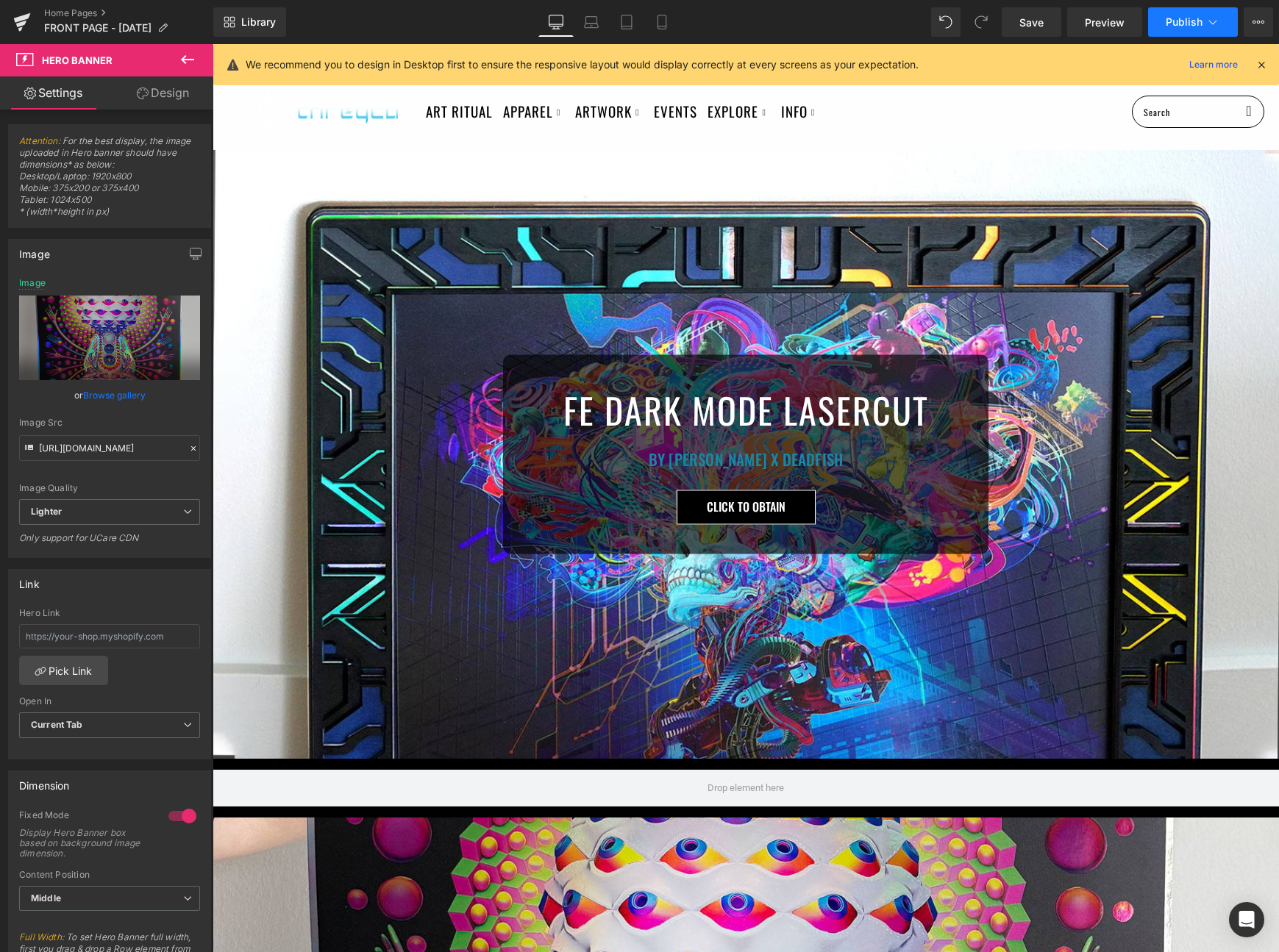
click at [1195, 25] on span "Publish" at bounding box center [1184, 22] width 37 height 12
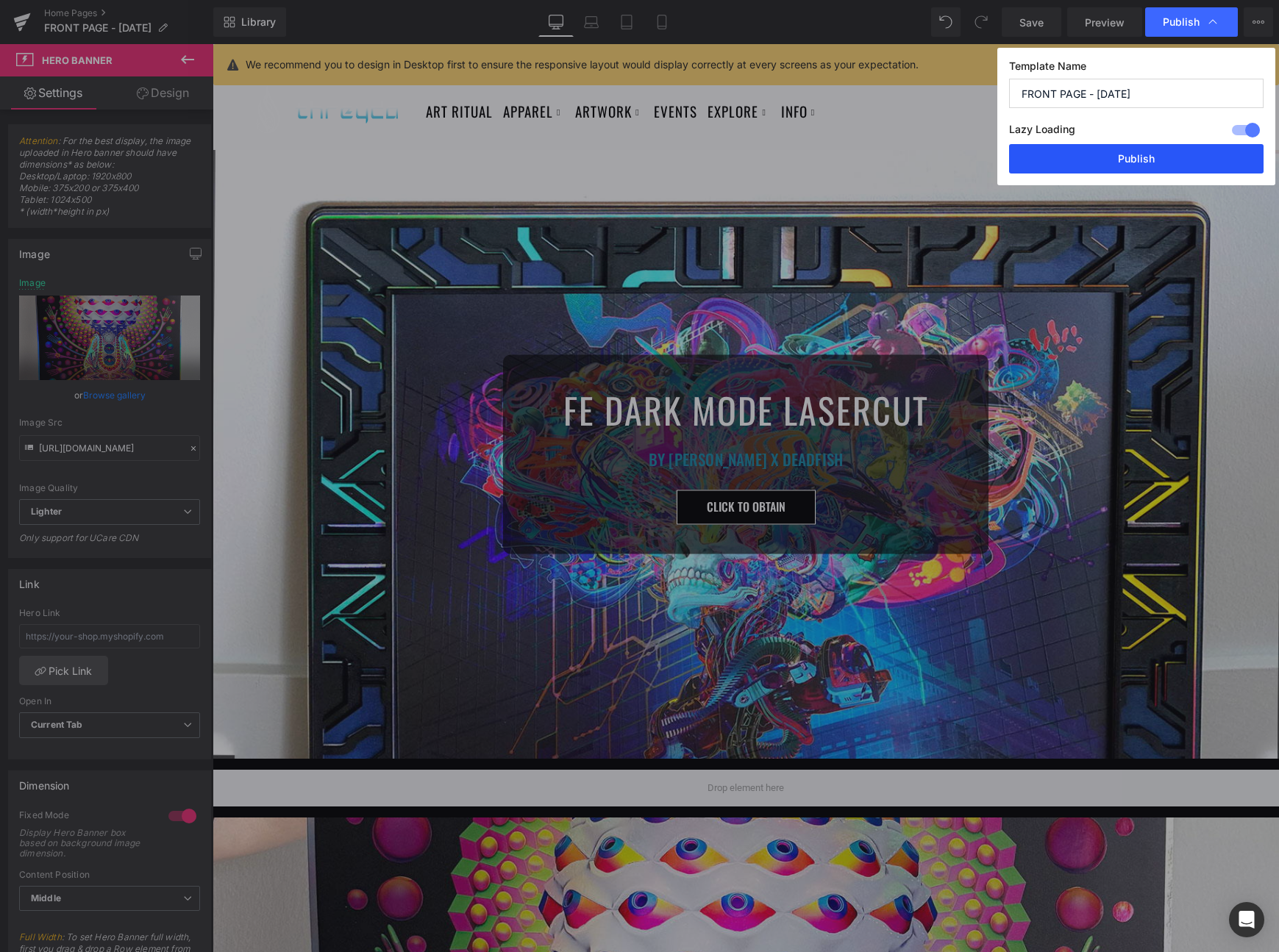
click at [1139, 152] on button "Publish" at bounding box center [1136, 158] width 254 height 30
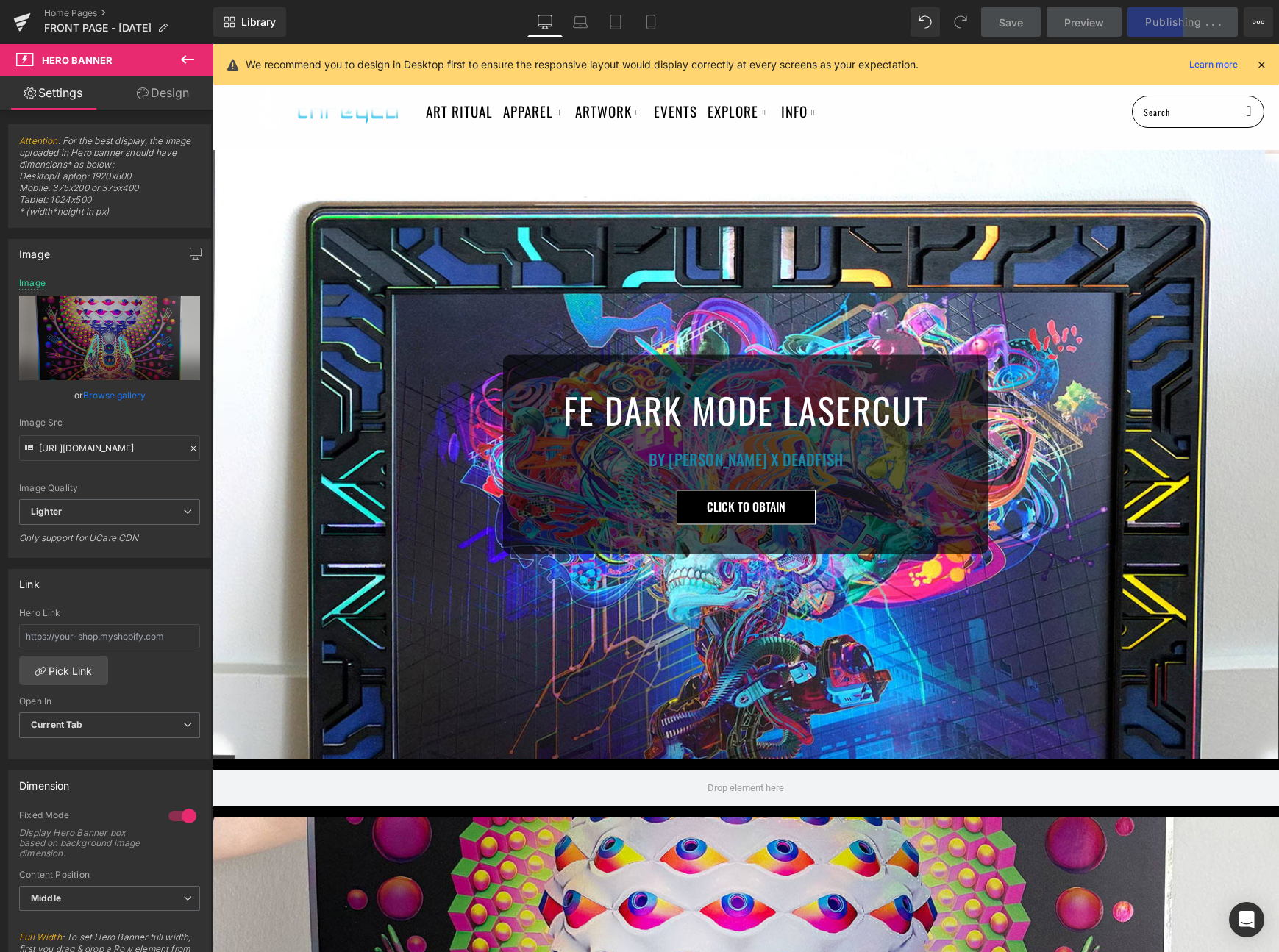
click at [1254, 60] on icon at bounding box center [1261, 65] width 14 height 14
